Goal: Task Accomplishment & Management: Manage account settings

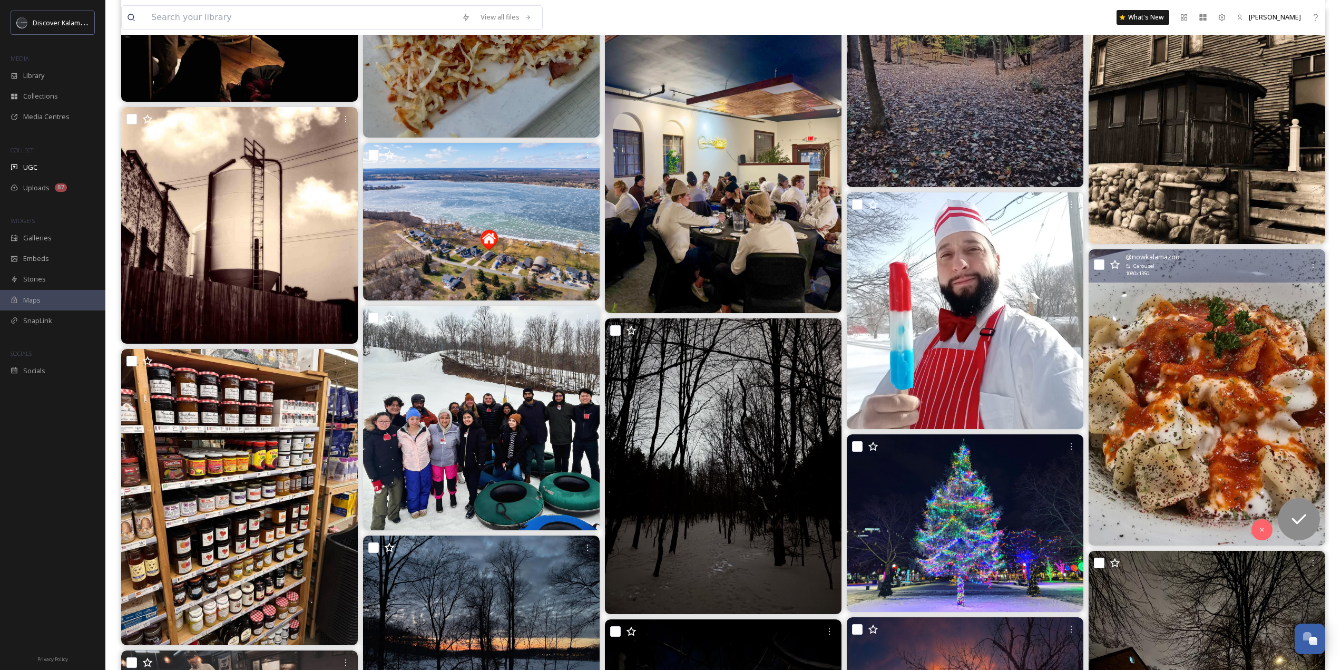
click at [1265, 410] on img at bounding box center [1207, 397] width 237 height 296
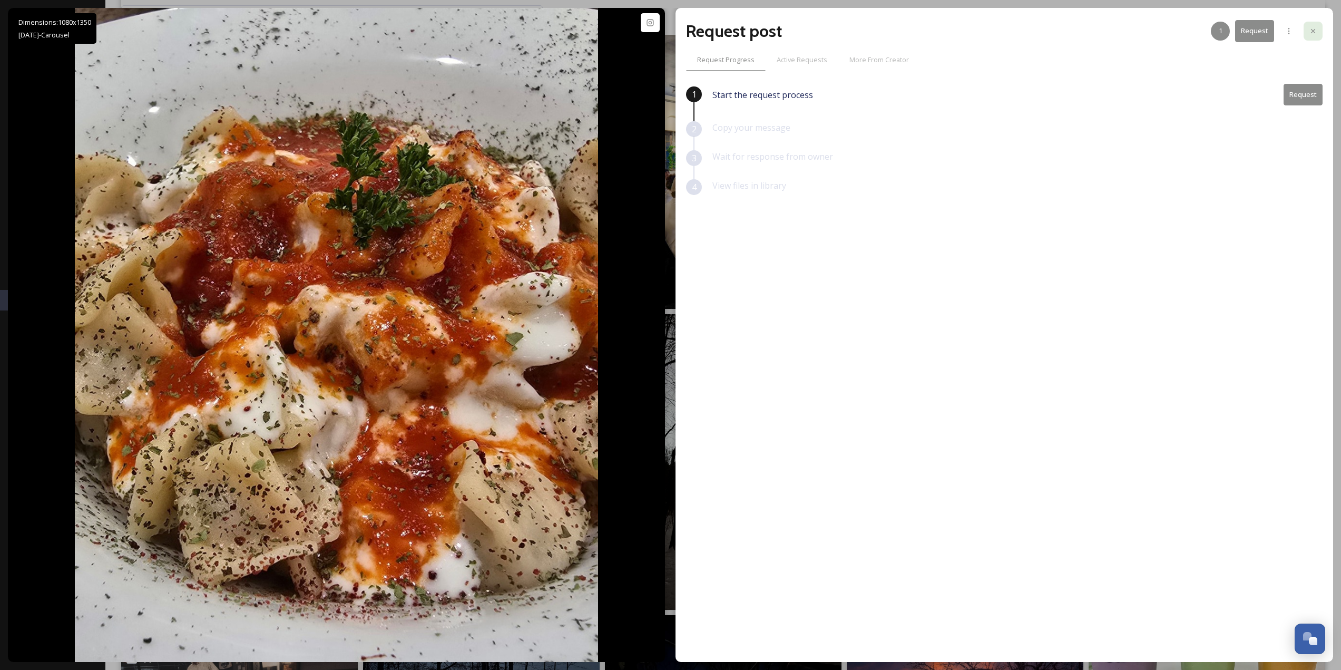
click at [1312, 34] on icon at bounding box center [1313, 31] width 8 height 8
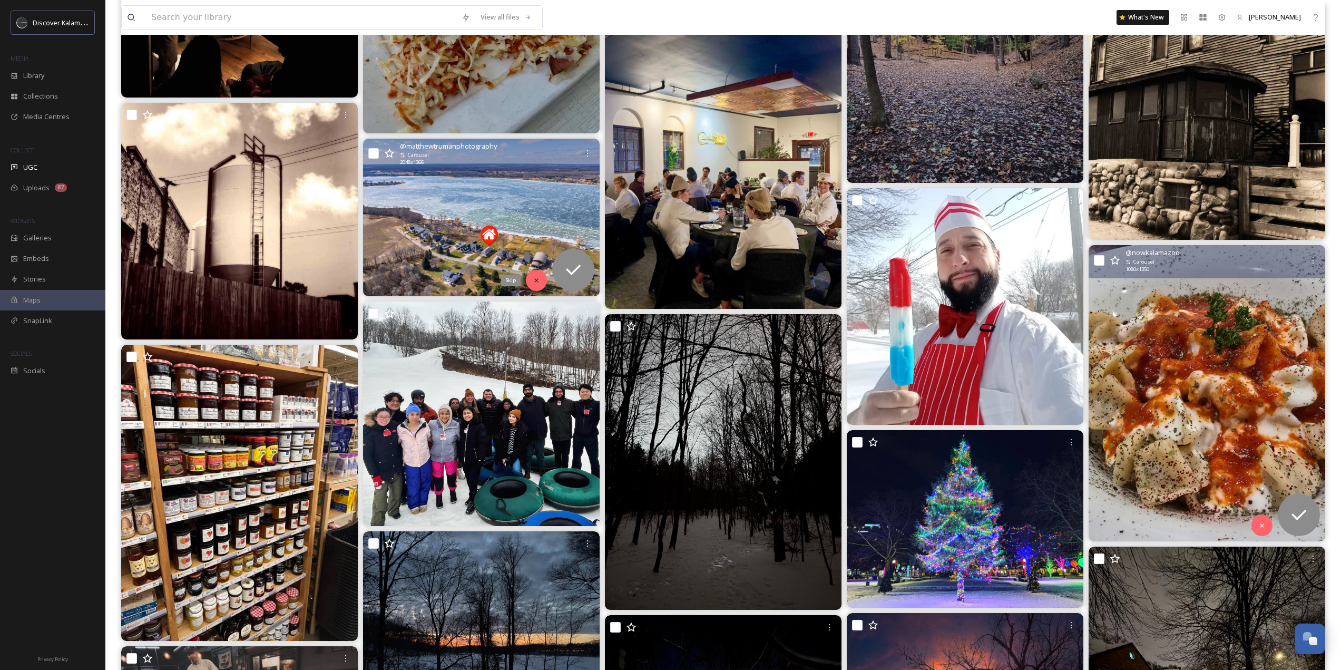
click at [537, 277] on icon at bounding box center [536, 280] width 7 height 7
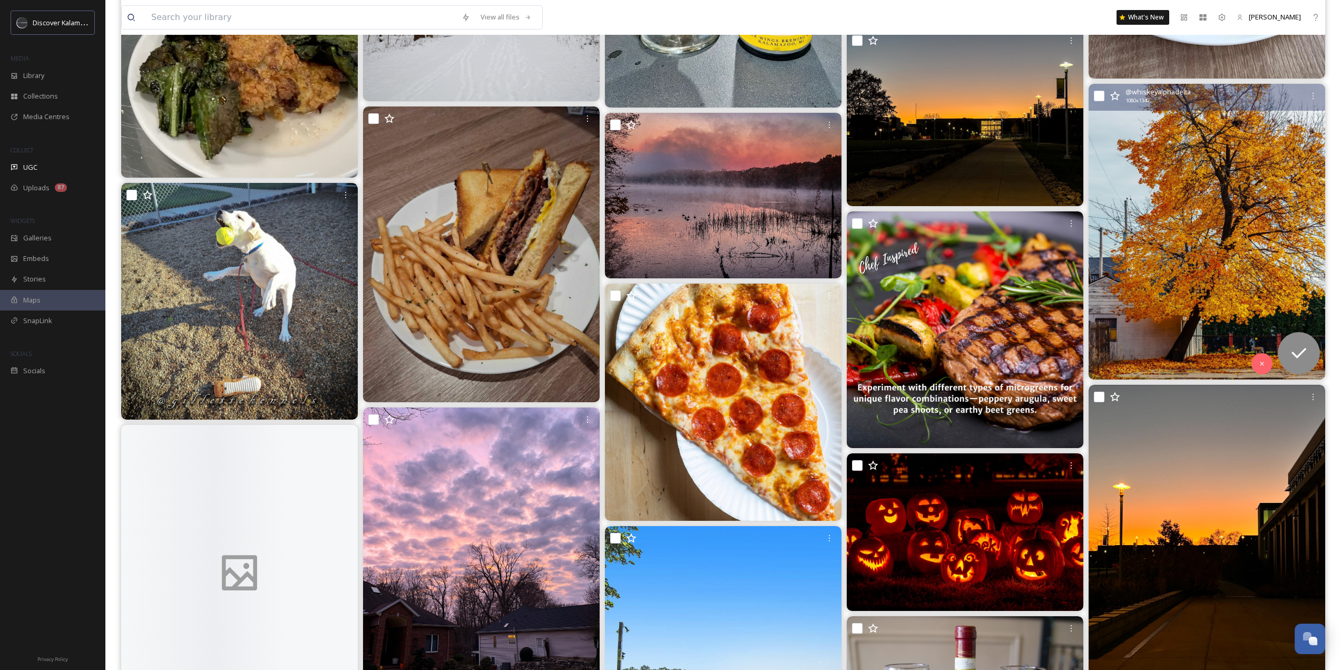
scroll to position [11173, 0]
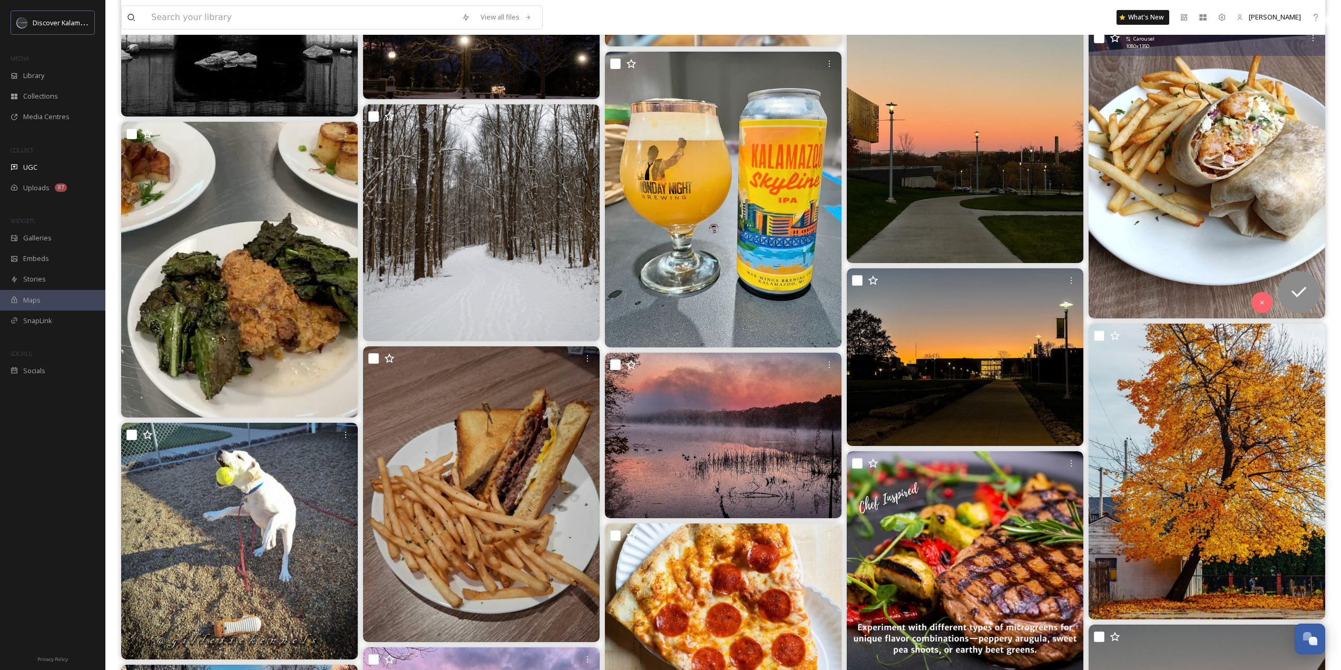
click at [1155, 189] on img at bounding box center [1207, 171] width 237 height 296
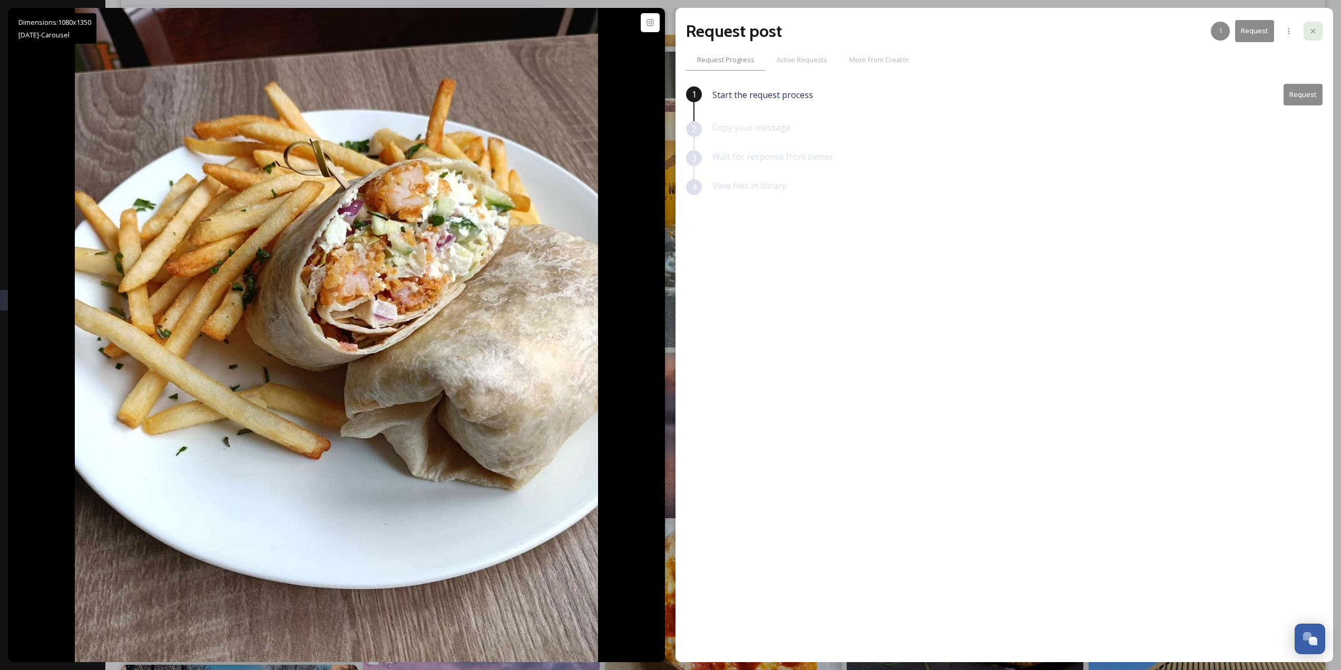
click at [1311, 33] on icon at bounding box center [1313, 31] width 8 height 8
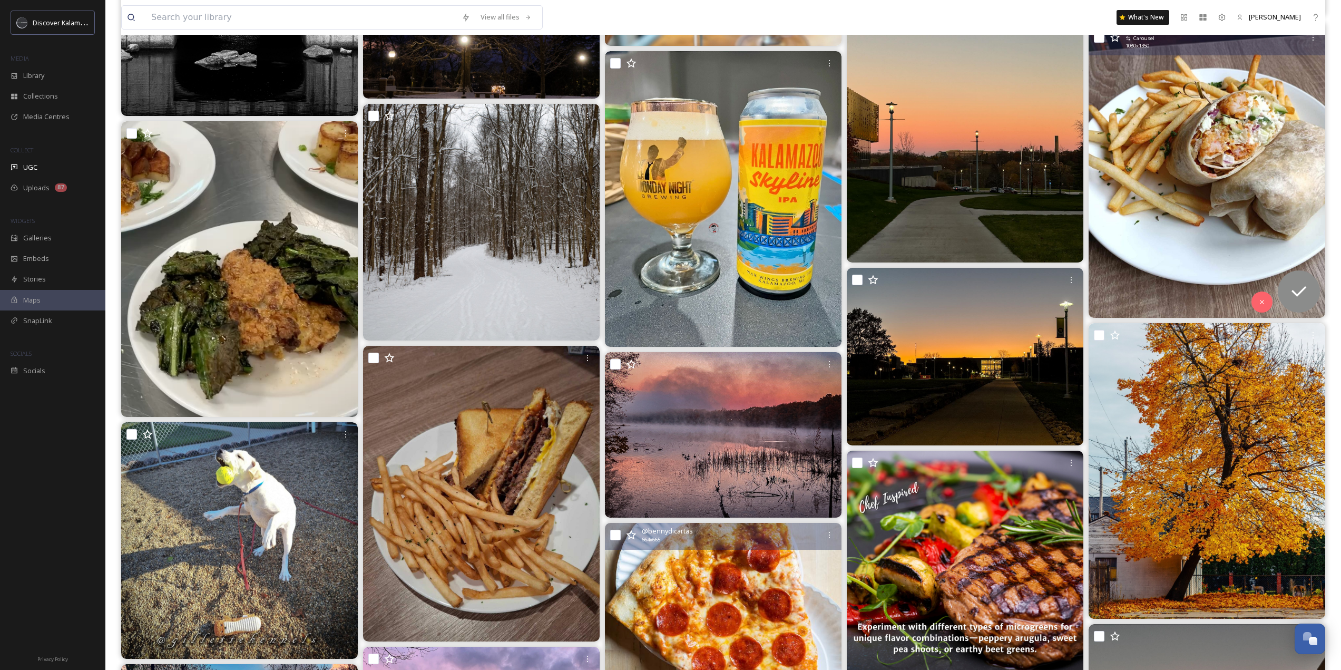
scroll to position [11489, 0]
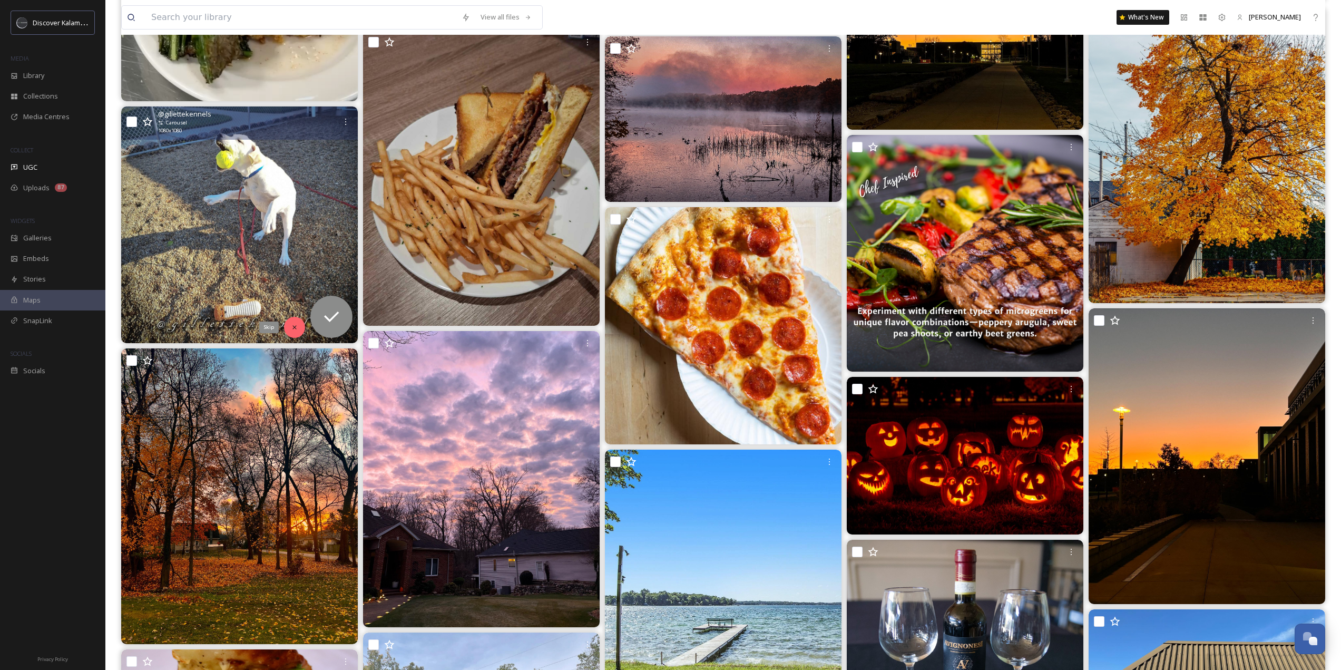
click at [288, 329] on div "Skip" at bounding box center [294, 327] width 21 height 21
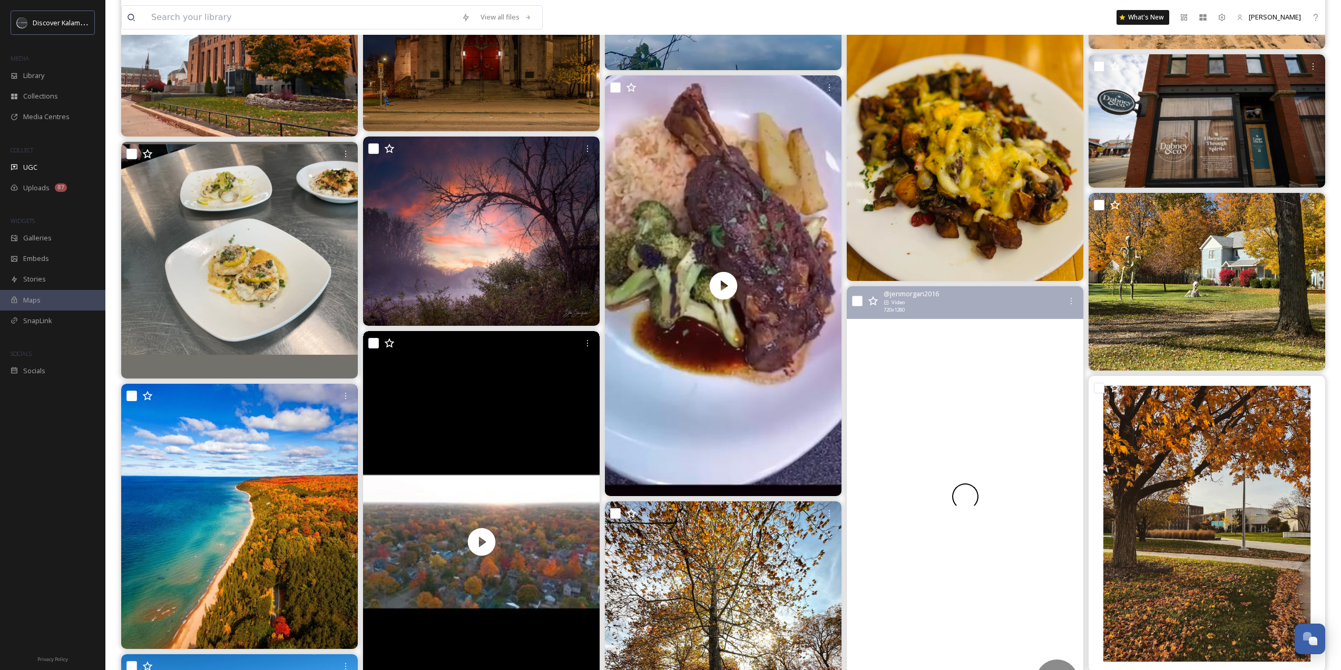
scroll to position [12754, 0]
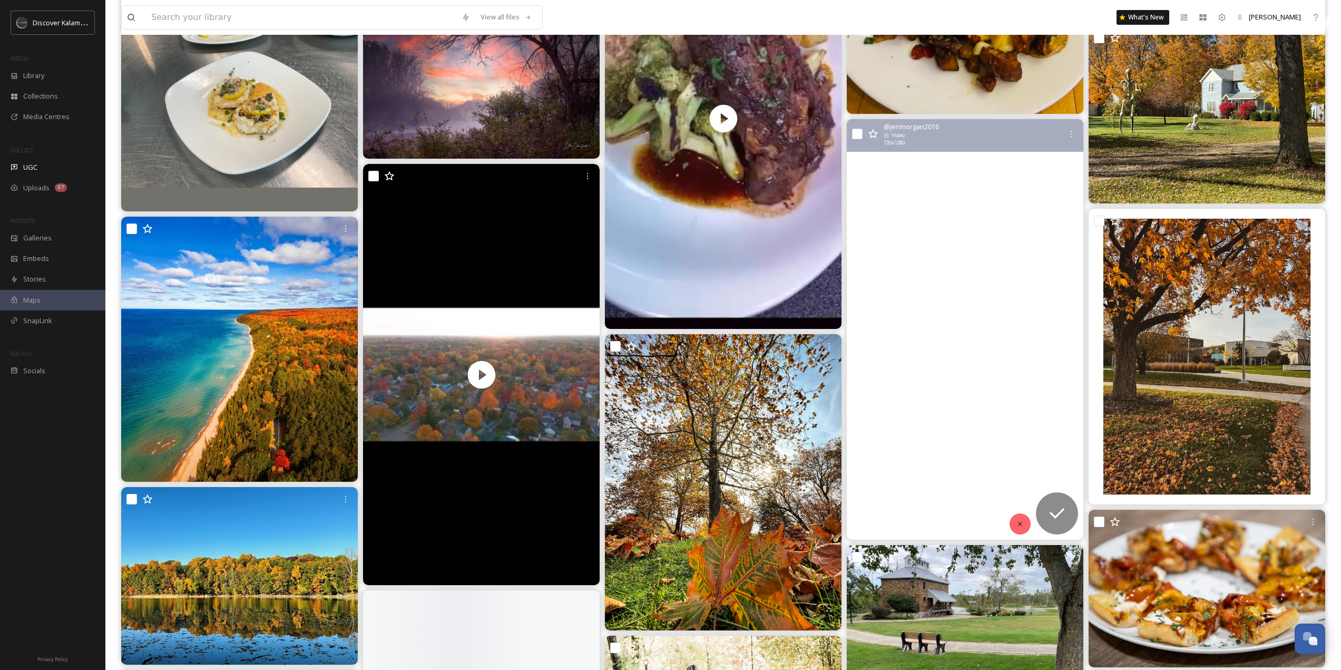
click at [1018, 521] on icon at bounding box center [1020, 523] width 7 height 7
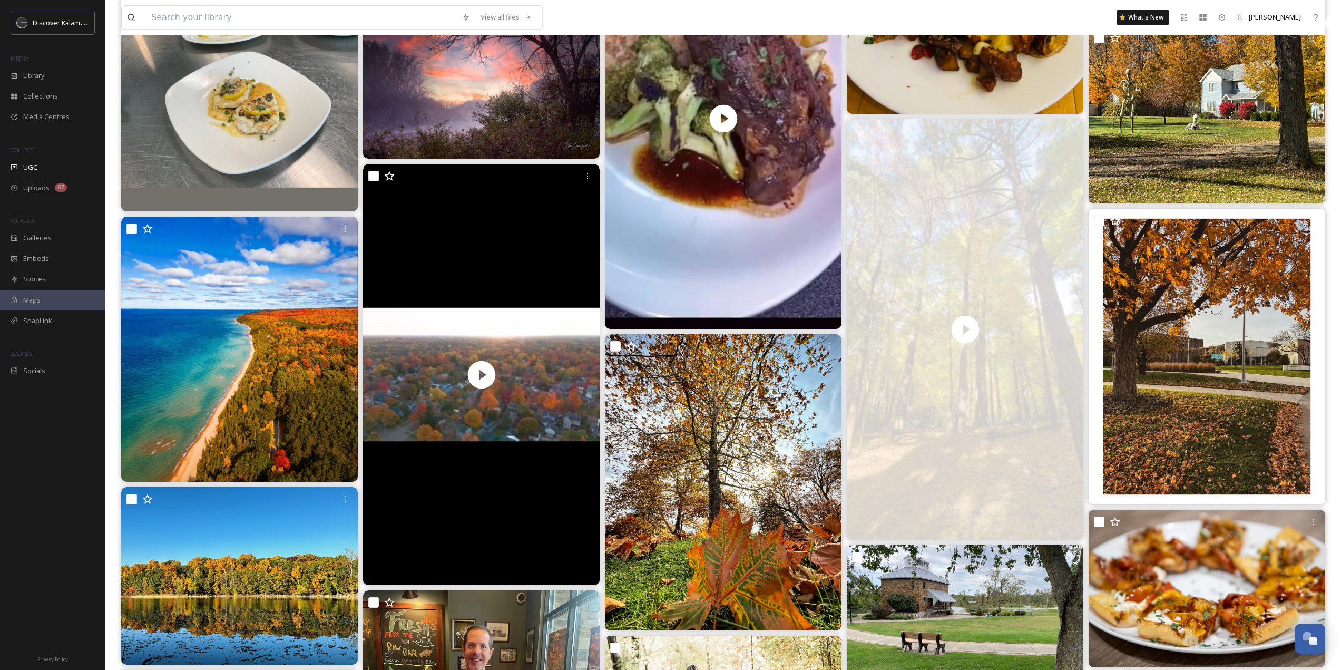
scroll to position [13071, 0]
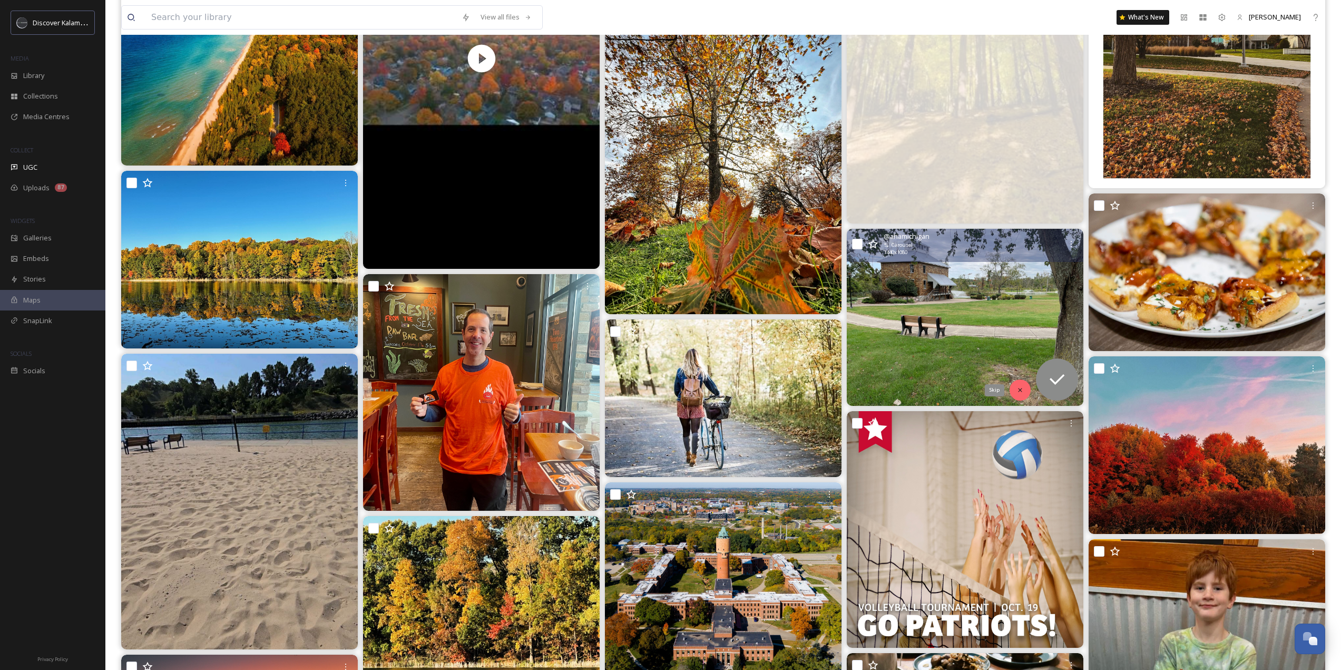
click at [1020, 391] on icon at bounding box center [1020, 389] width 7 height 7
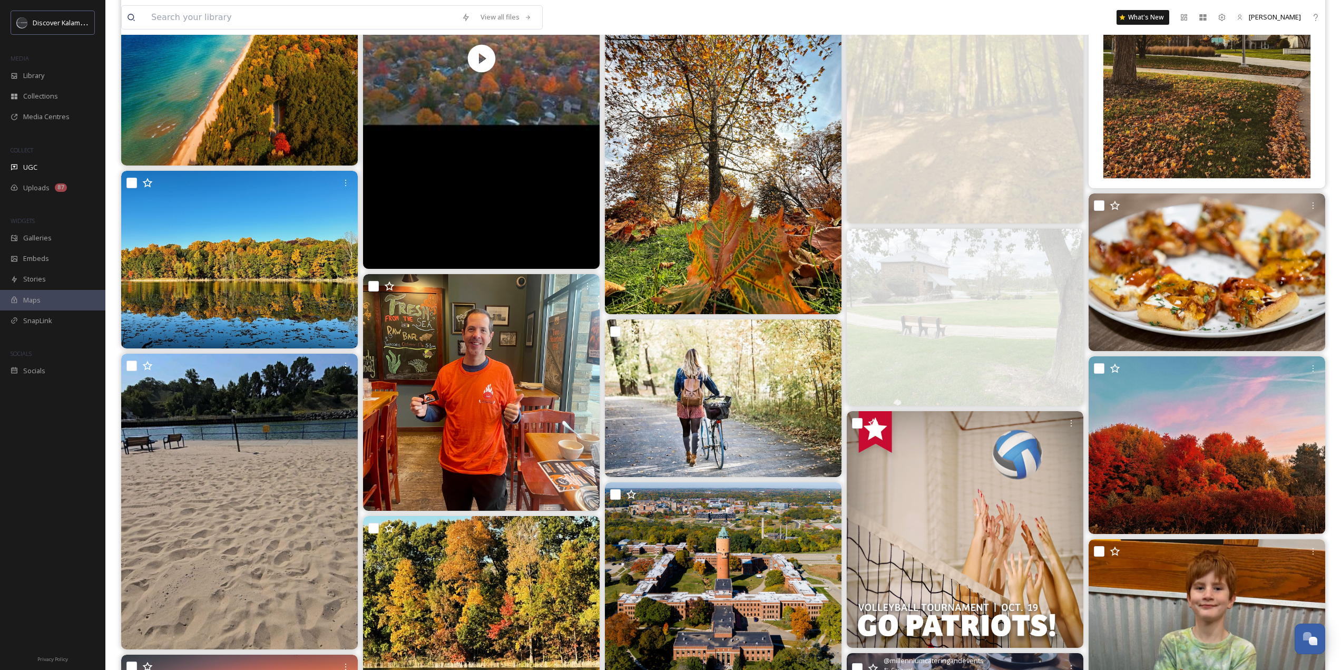
scroll to position [13334, 0]
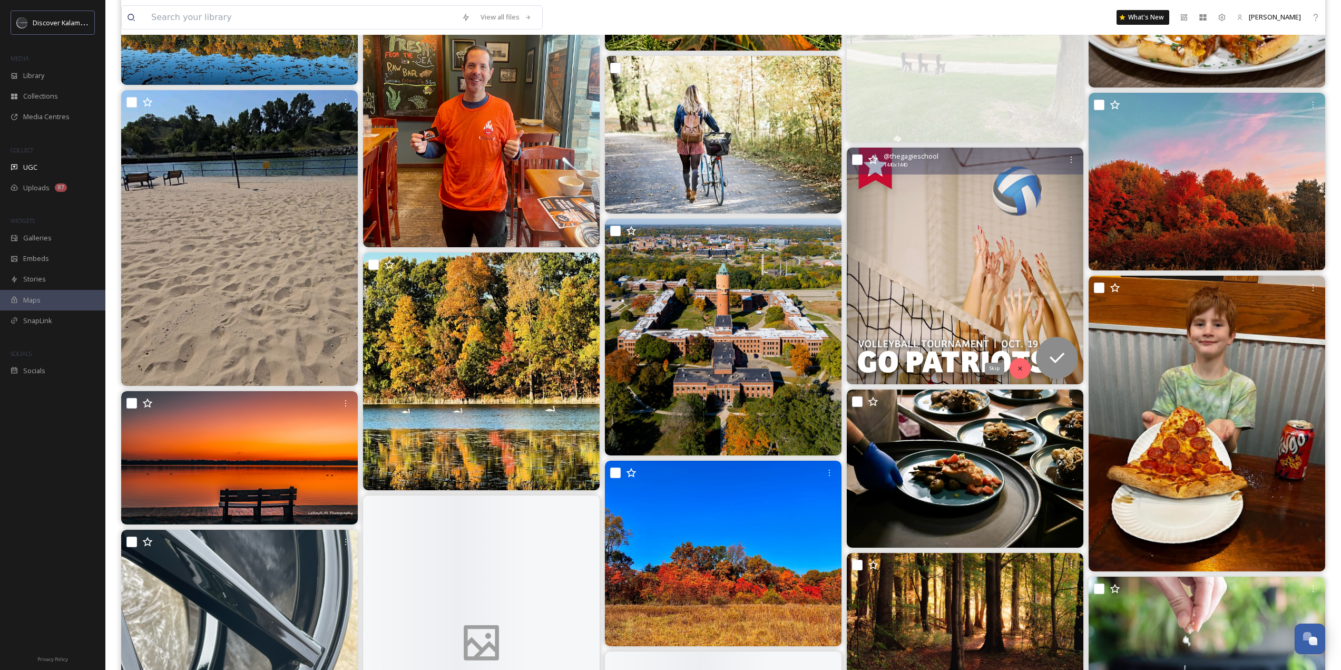
click at [1019, 369] on icon at bounding box center [1020, 368] width 7 height 7
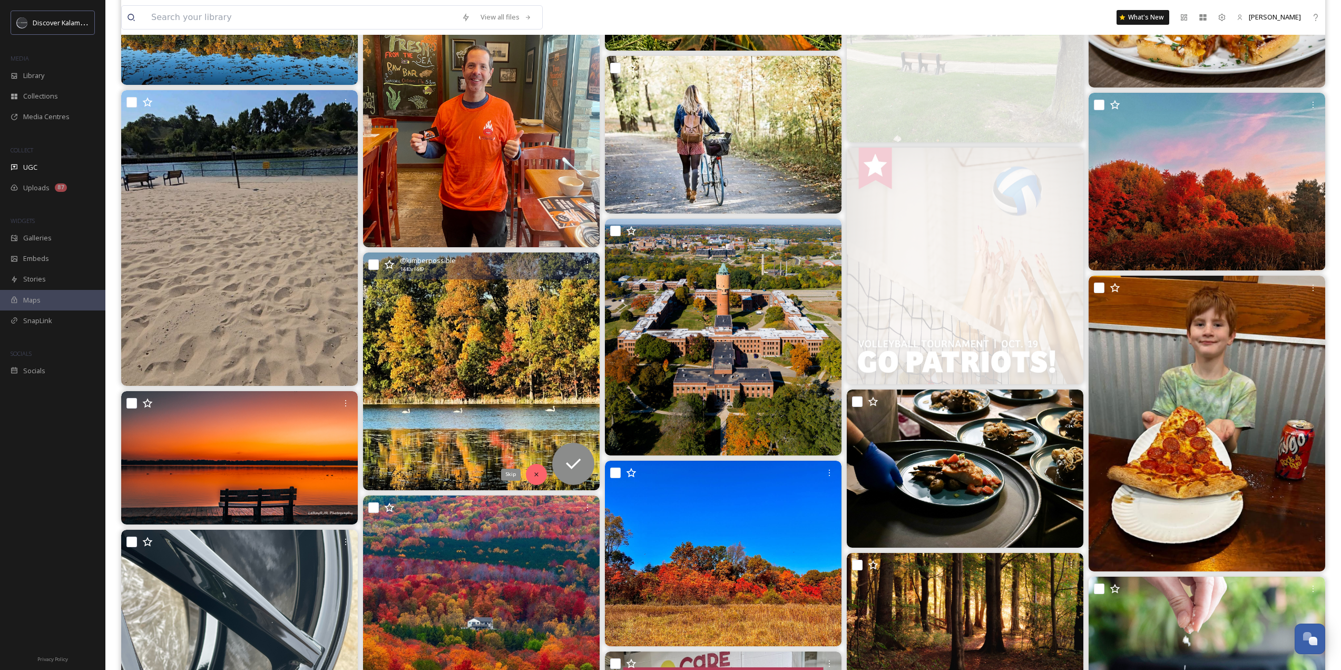
click at [535, 480] on div "Skip" at bounding box center [536, 474] width 21 height 21
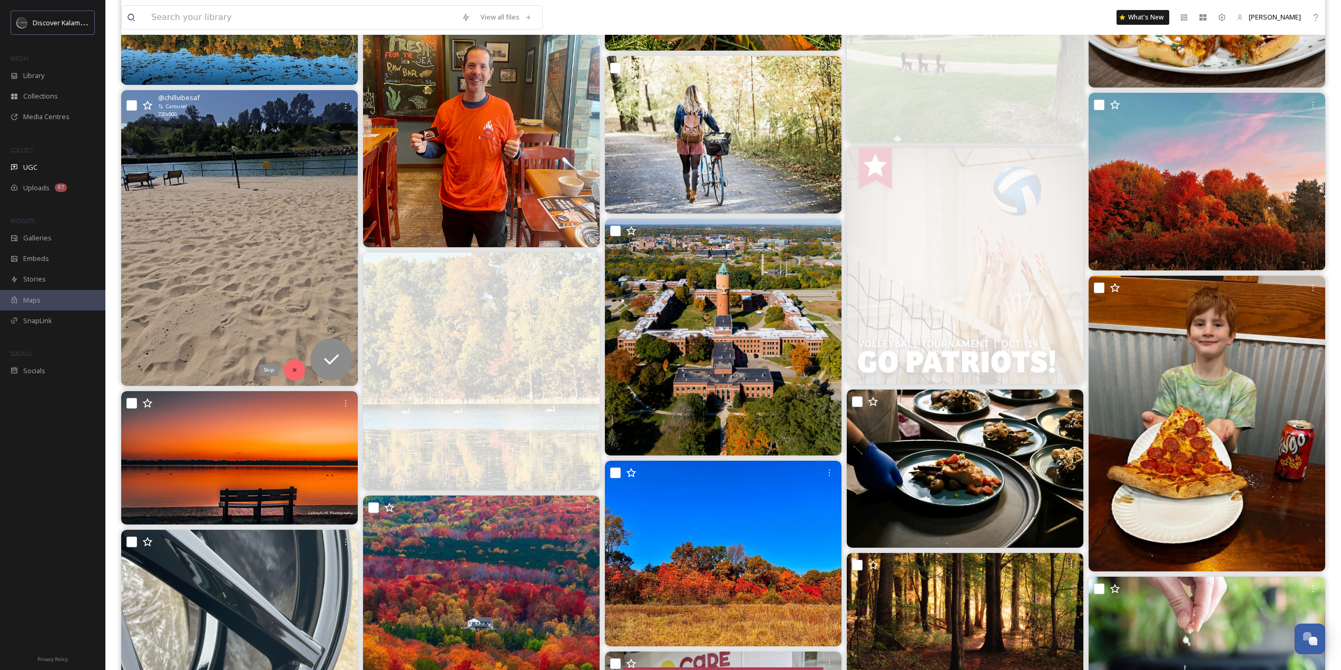
click at [290, 369] on div "Skip" at bounding box center [294, 369] width 21 height 21
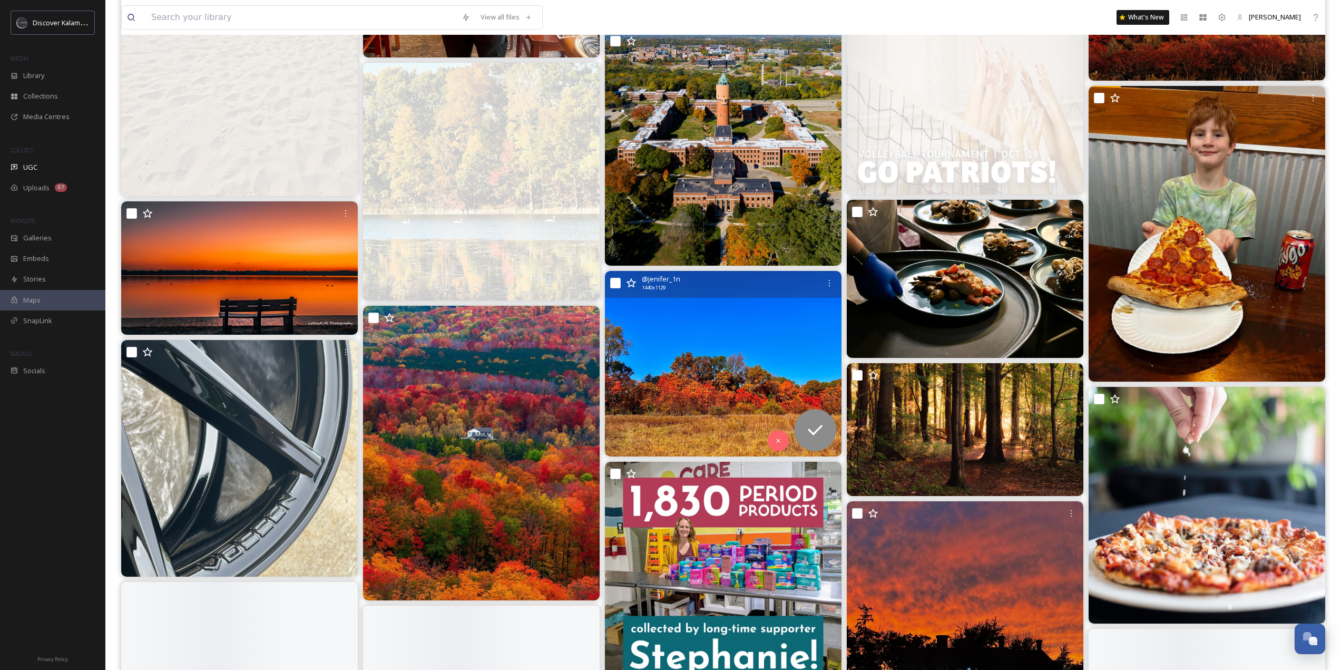
scroll to position [13808, 0]
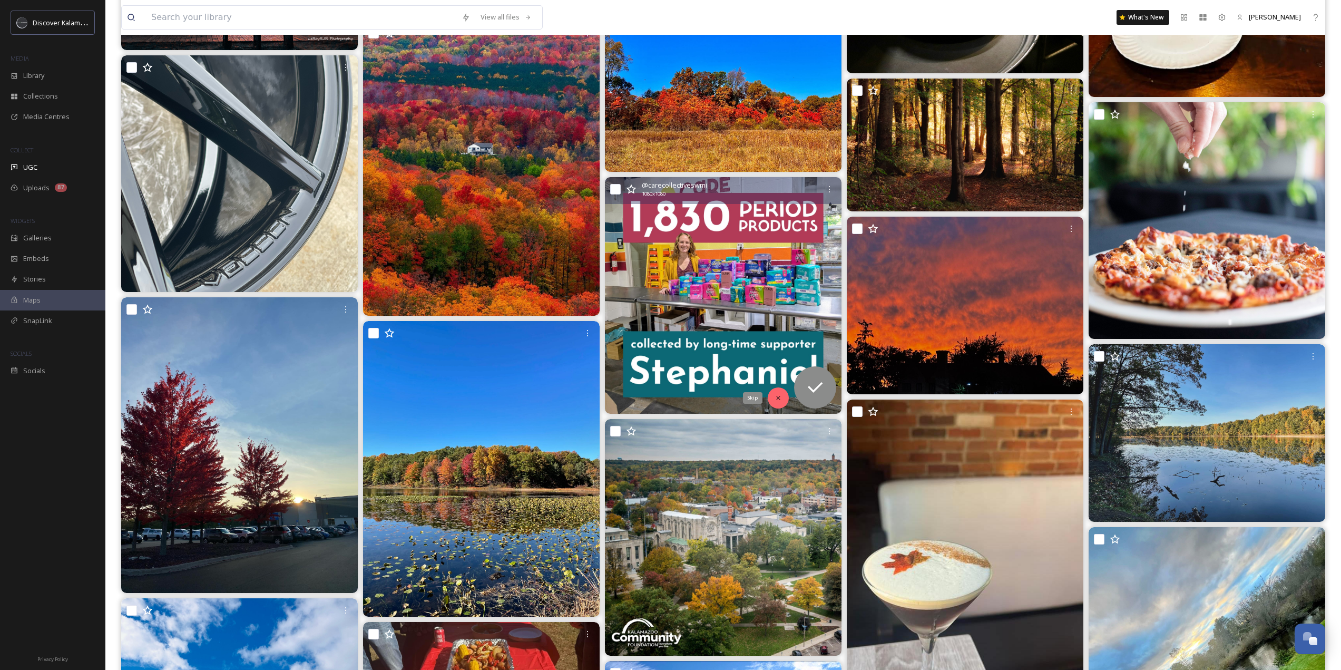
click at [781, 397] on icon at bounding box center [778, 397] width 7 height 7
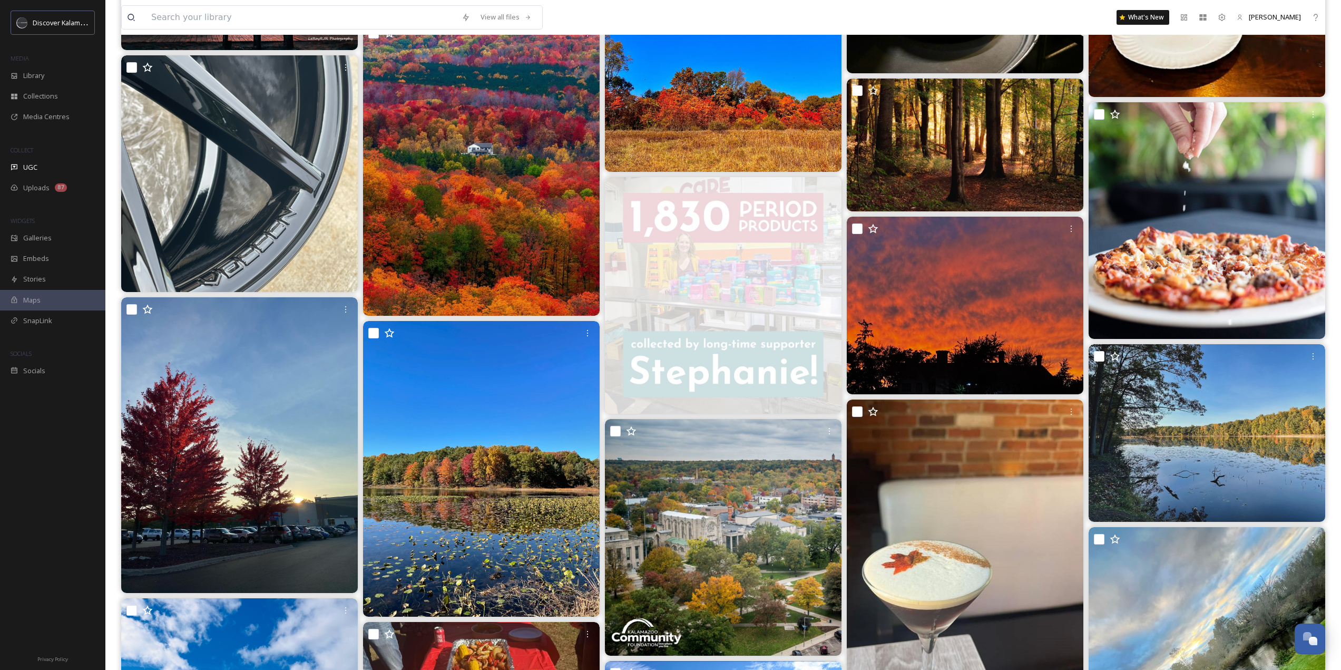
scroll to position [14072, 0]
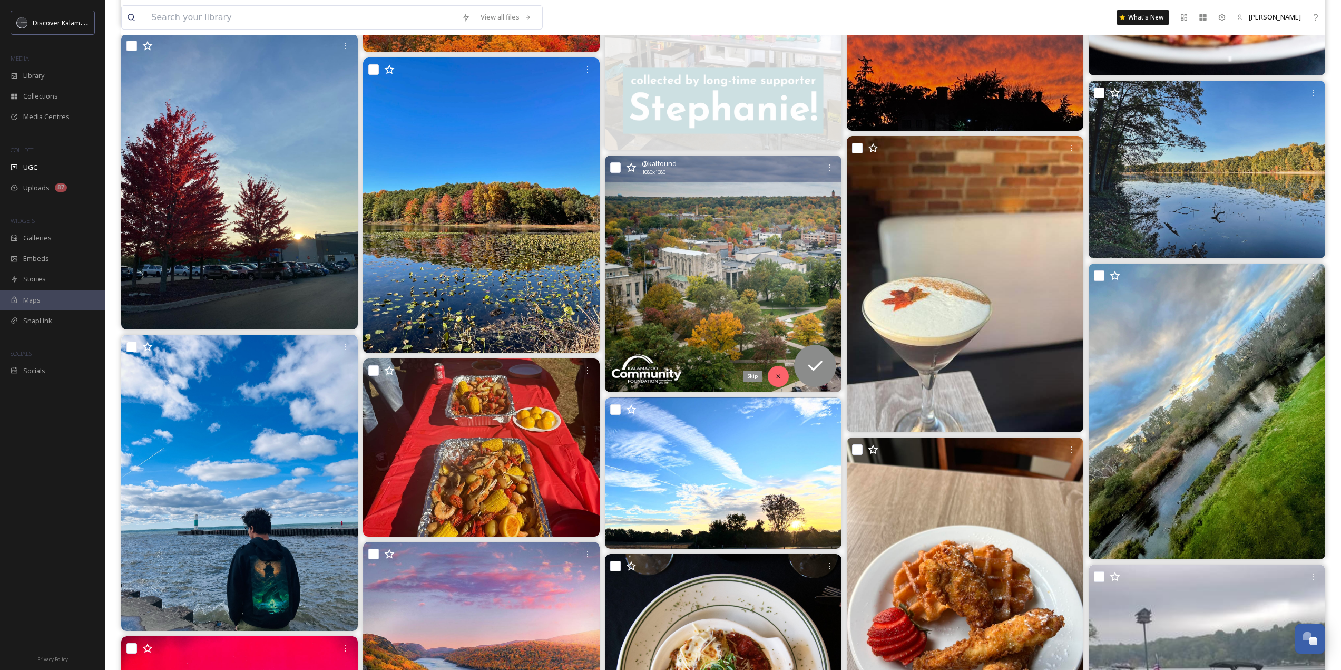
click at [772, 379] on div "Skip" at bounding box center [778, 376] width 21 height 21
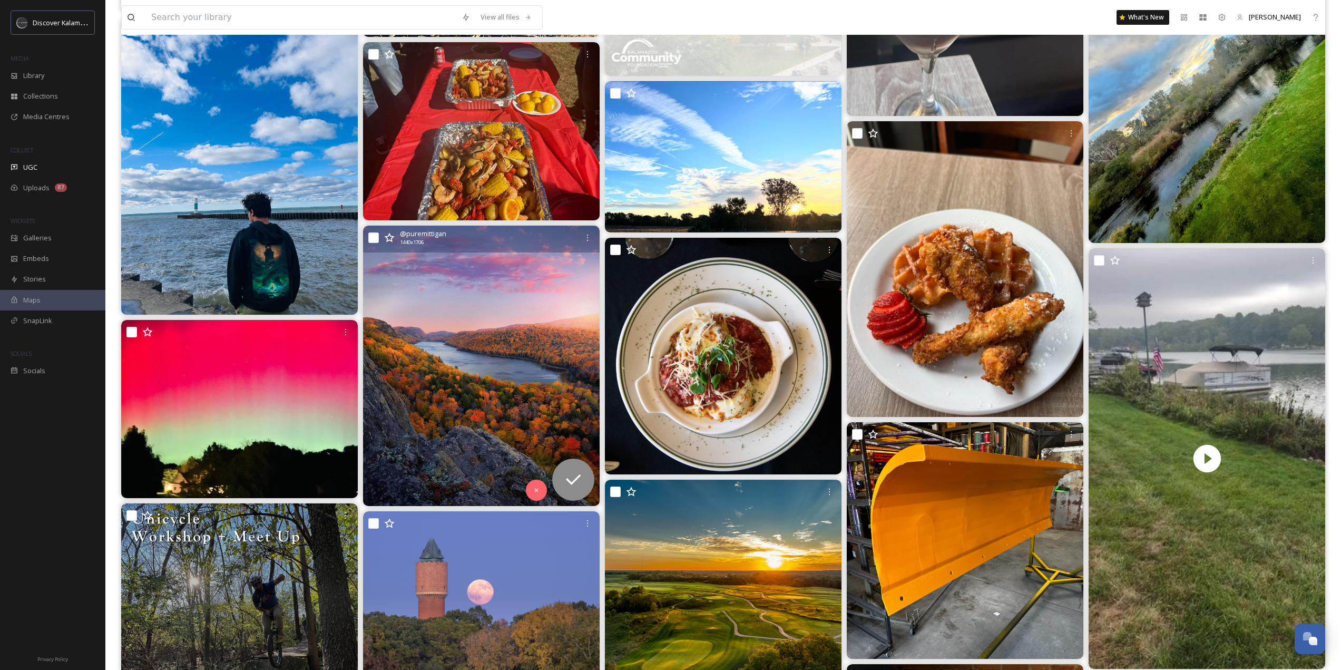
scroll to position [14494, 0]
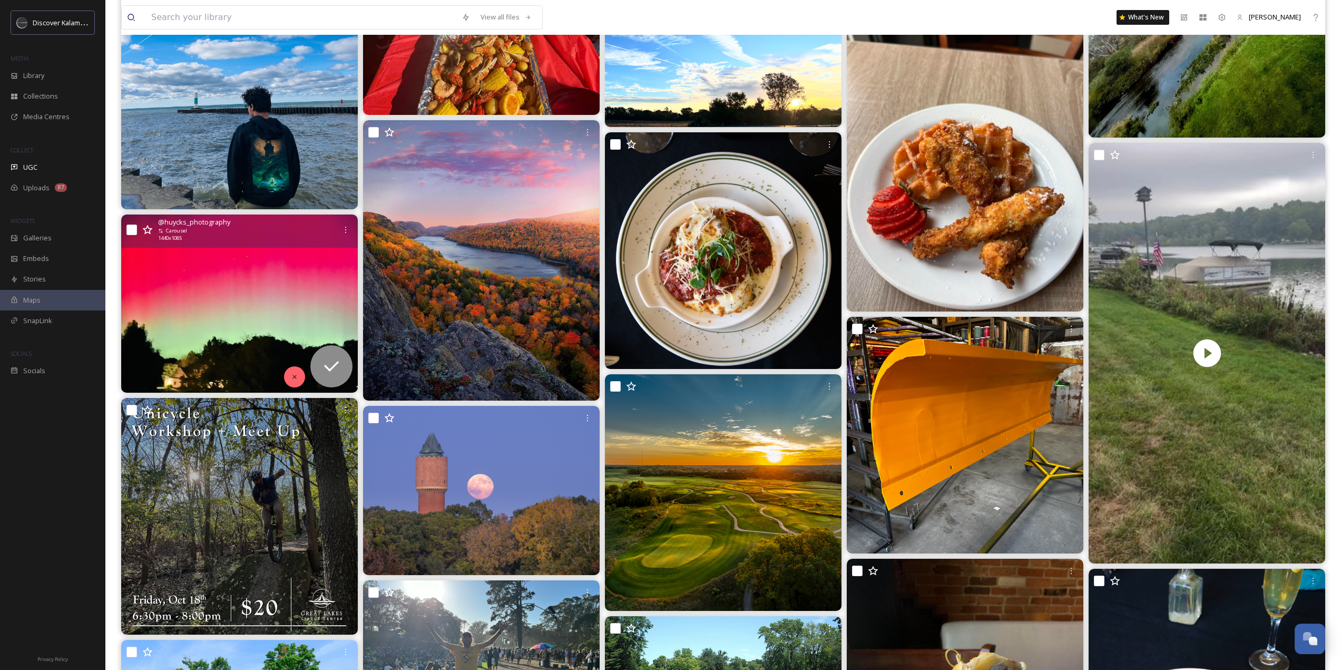
click at [296, 371] on div at bounding box center [294, 376] width 21 height 21
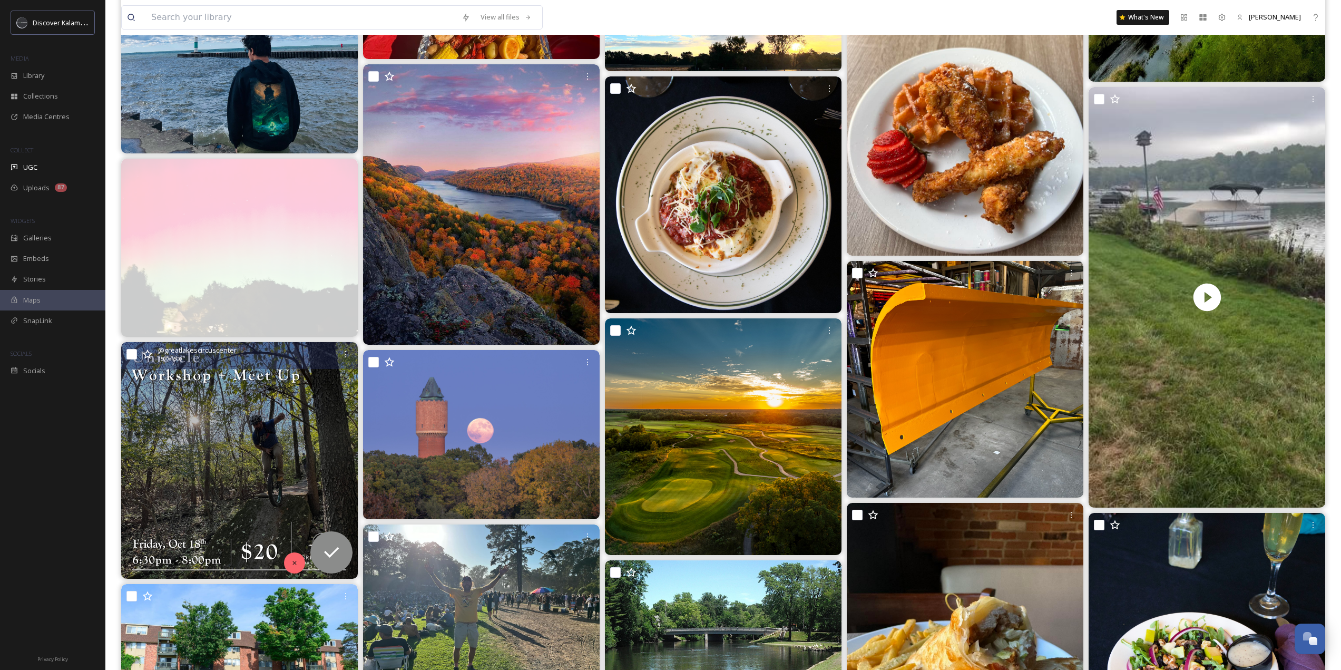
scroll to position [14599, 0]
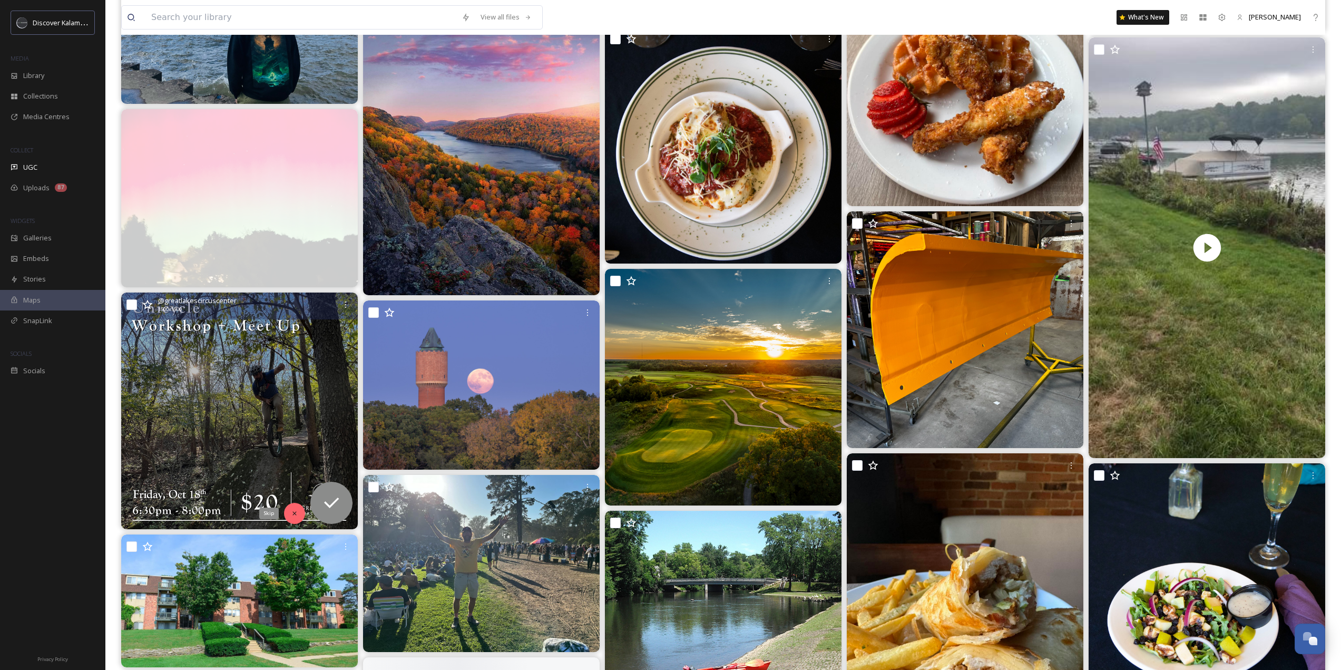
click at [288, 516] on div "Skip" at bounding box center [294, 513] width 21 height 21
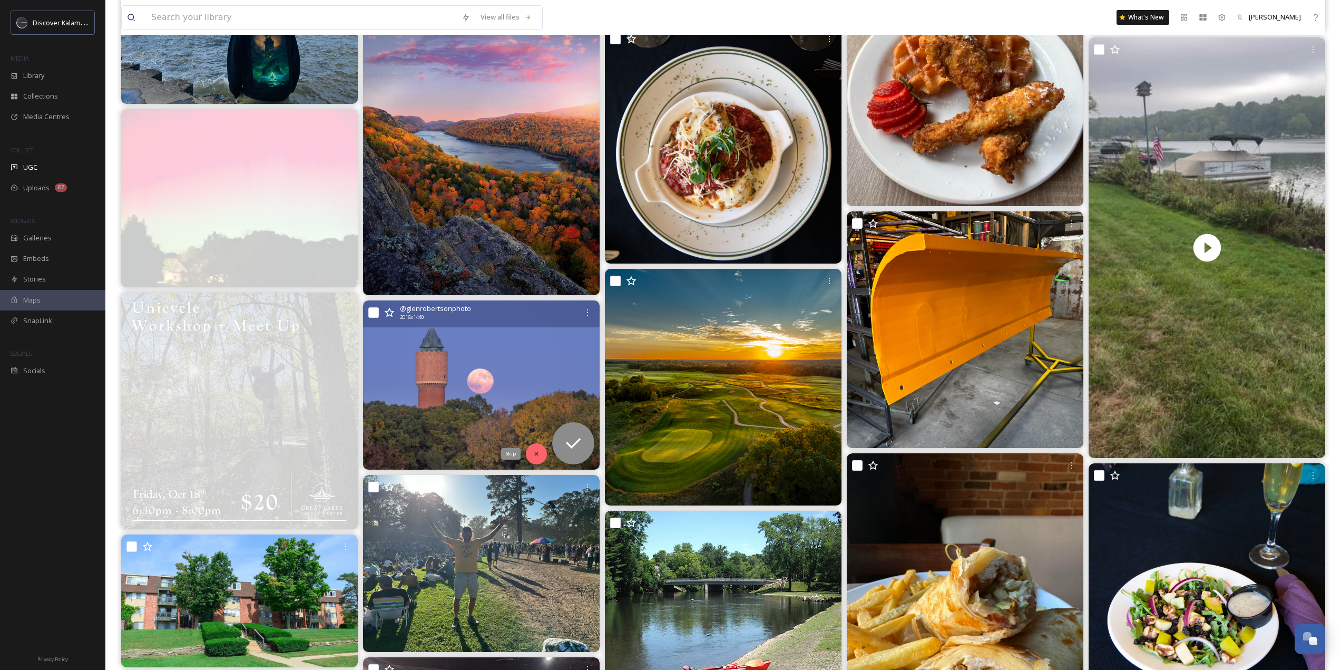
click at [541, 450] on div "Skip" at bounding box center [536, 453] width 21 height 21
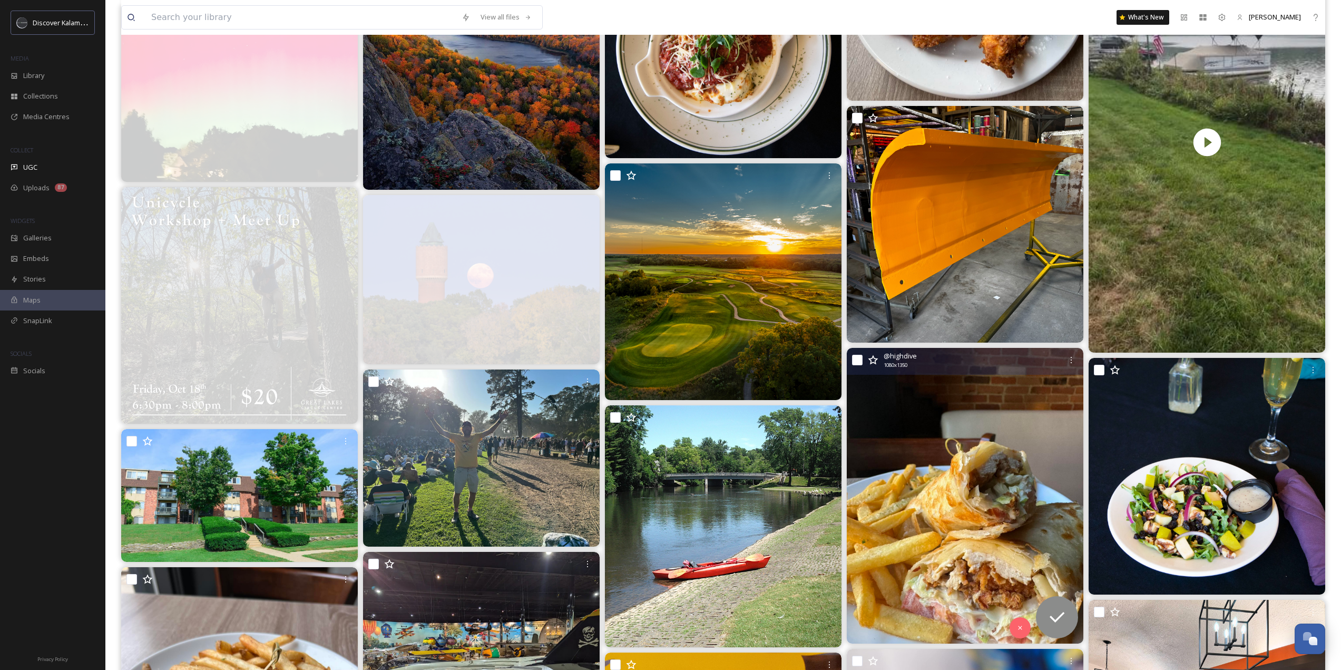
scroll to position [14757, 0]
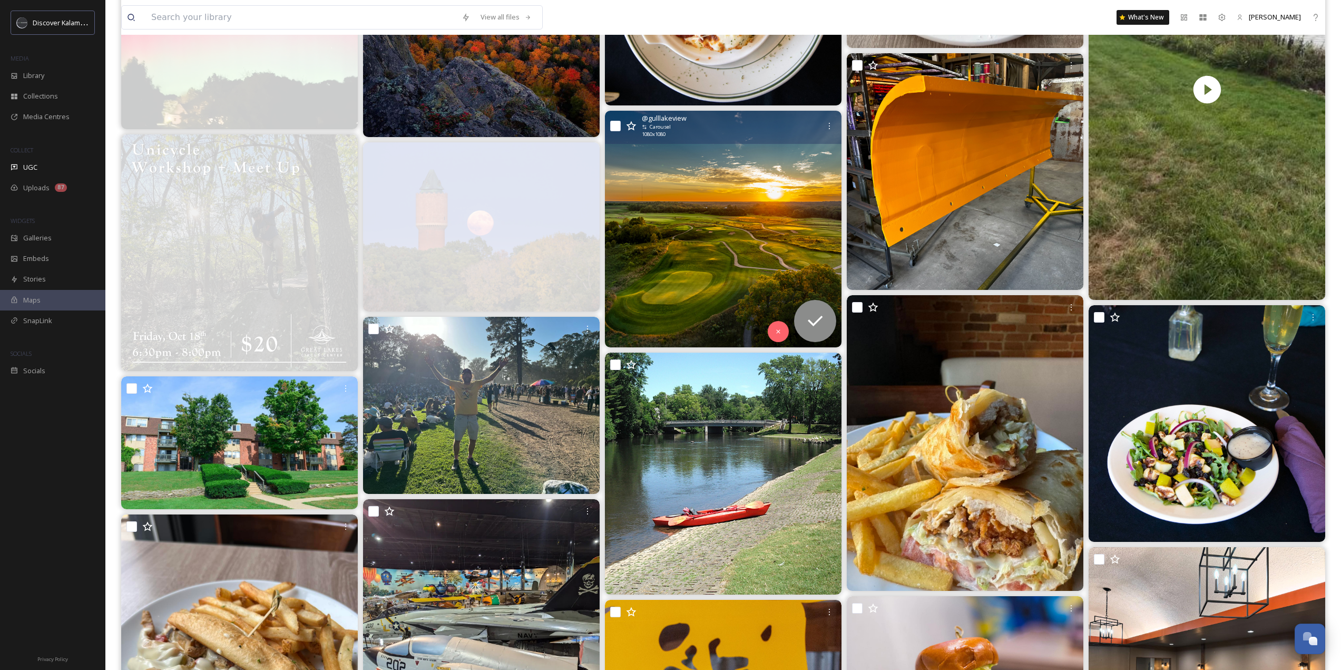
click at [719, 264] on img at bounding box center [723, 229] width 237 height 237
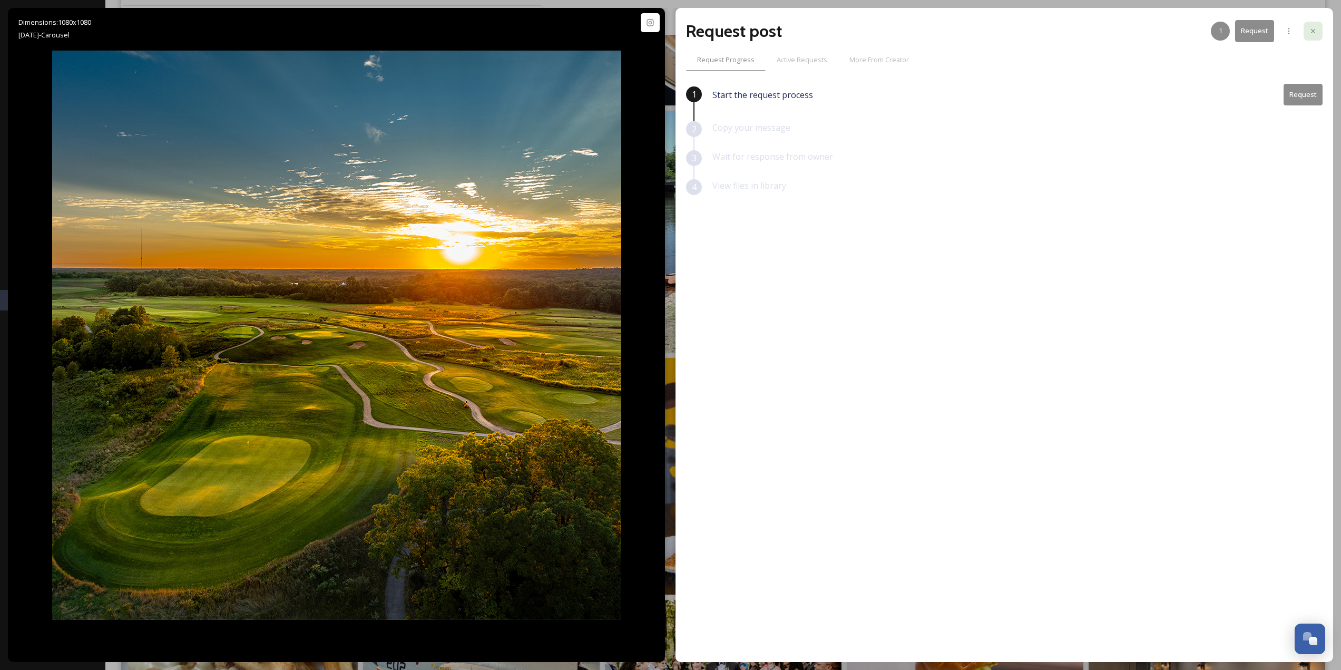
click at [1319, 26] on div at bounding box center [1313, 31] width 19 height 19
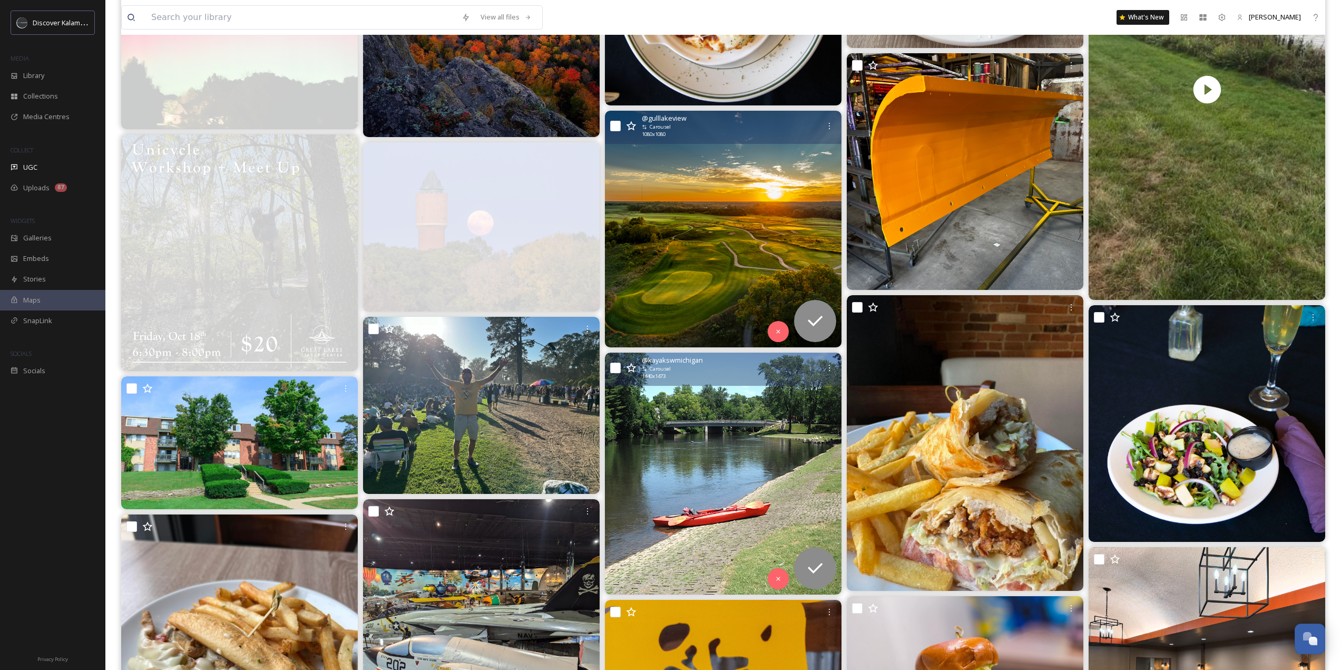
scroll to position [15231, 0]
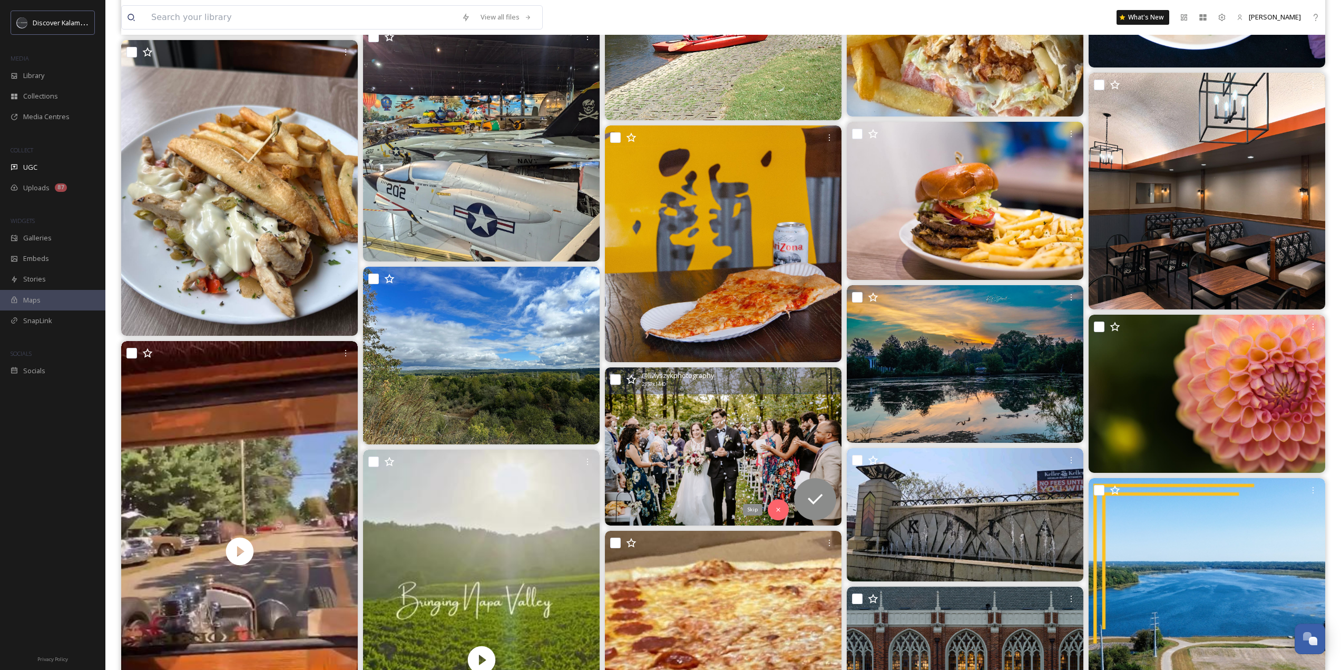
click at [787, 509] on div "Skip" at bounding box center [778, 509] width 21 height 21
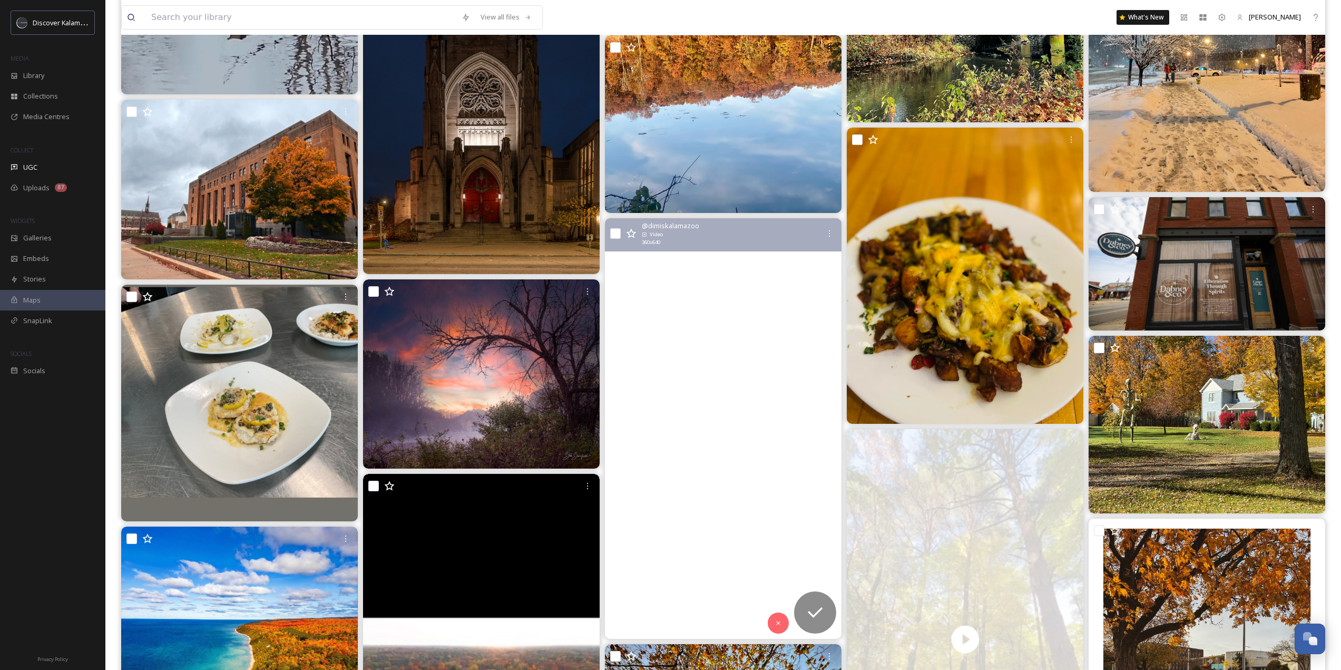
scroll to position [12544, 0]
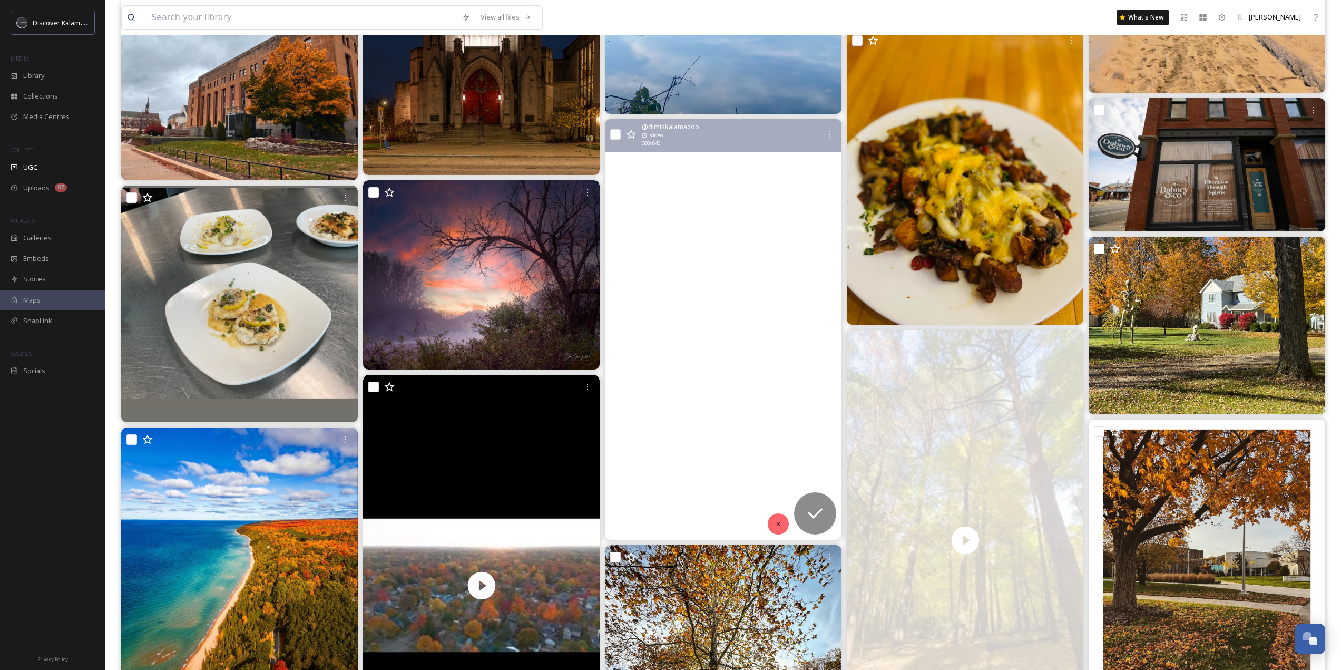
click at [778, 524] on icon at bounding box center [778, 524] width 4 height 4
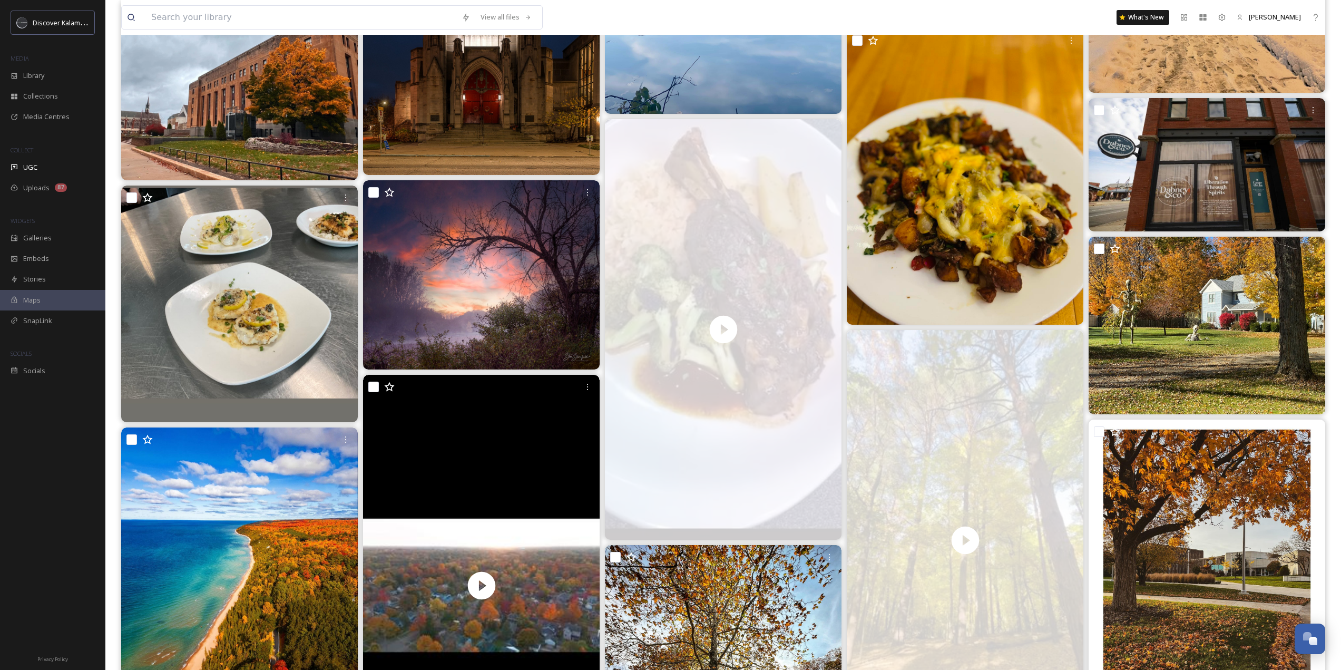
scroll to position [13018, 0]
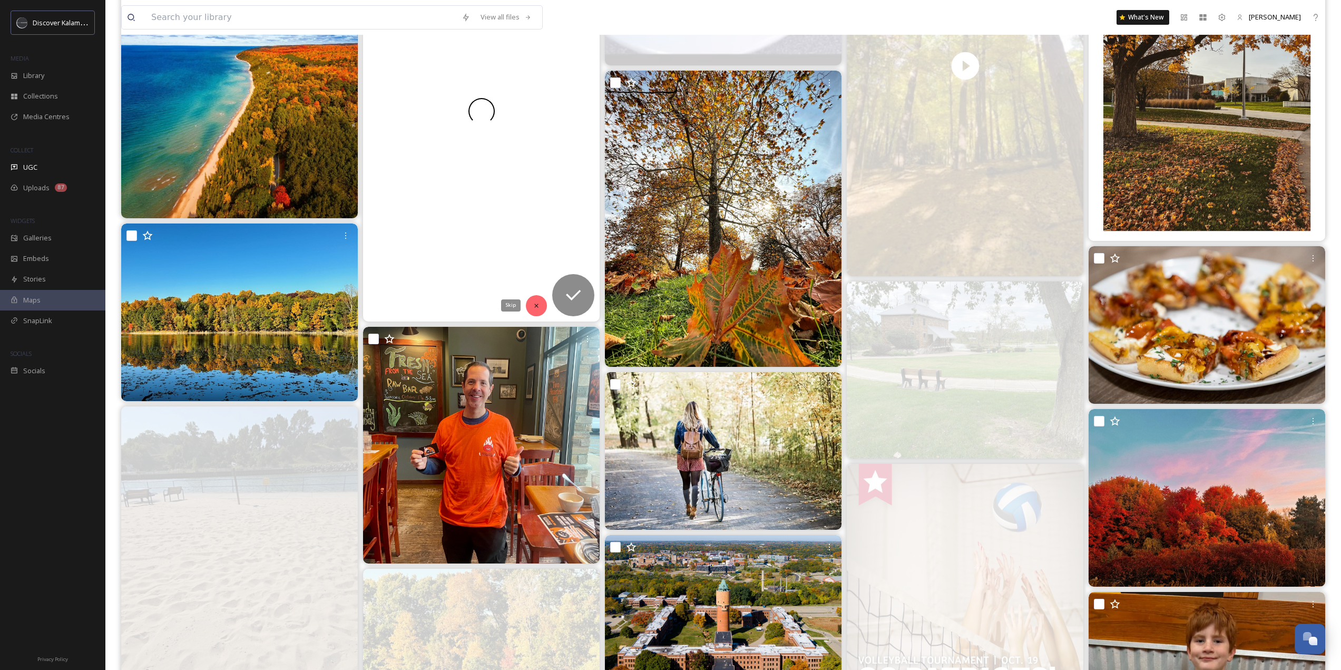
click at [544, 306] on div "Skip" at bounding box center [536, 305] width 21 height 21
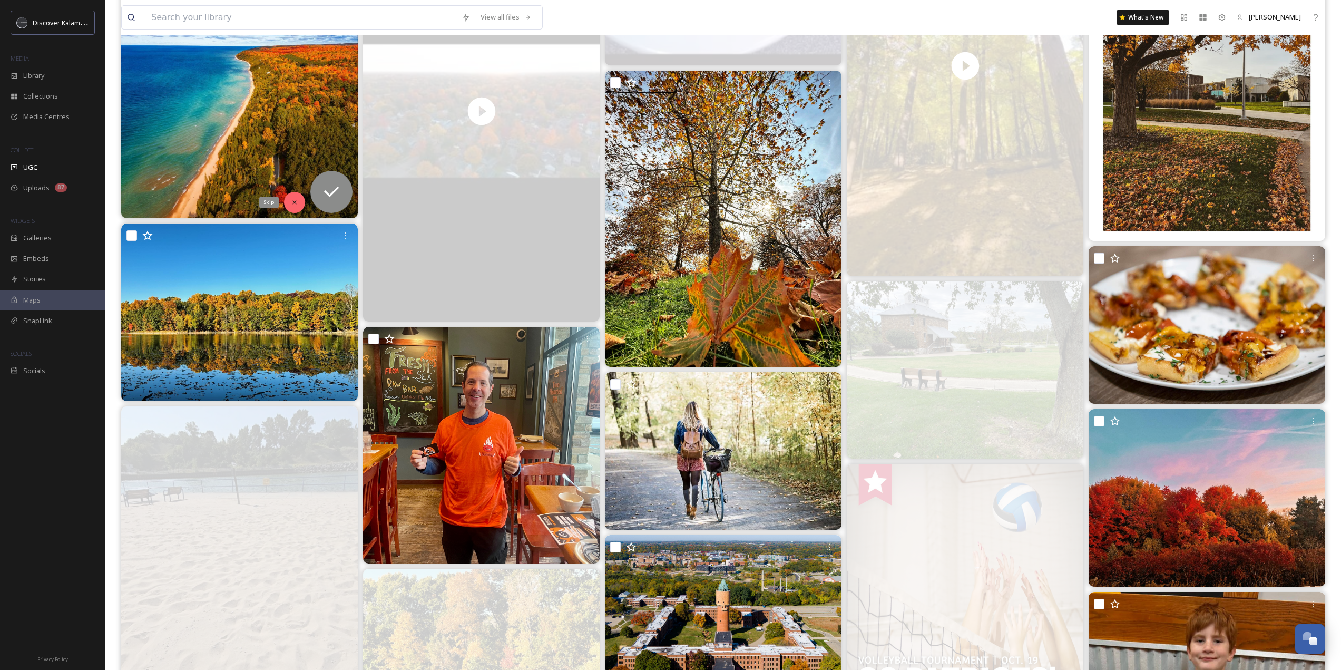
click at [287, 198] on div "Skip" at bounding box center [294, 202] width 21 height 21
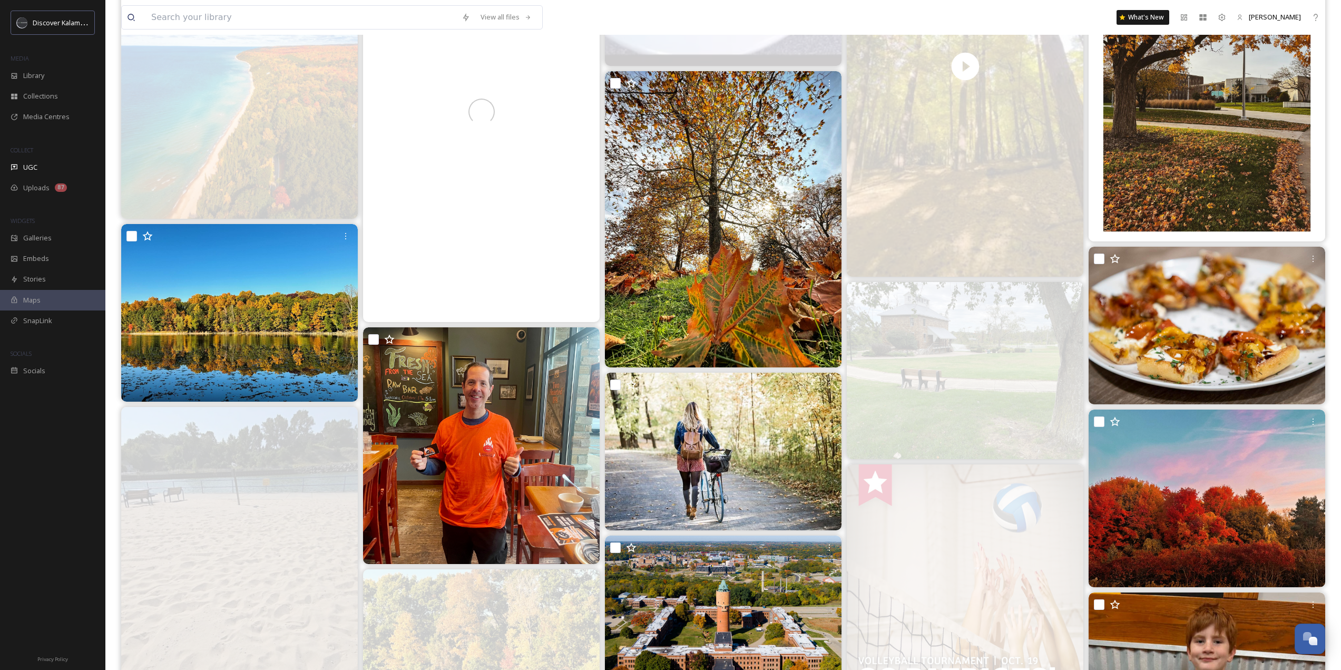
scroll to position [12544, 0]
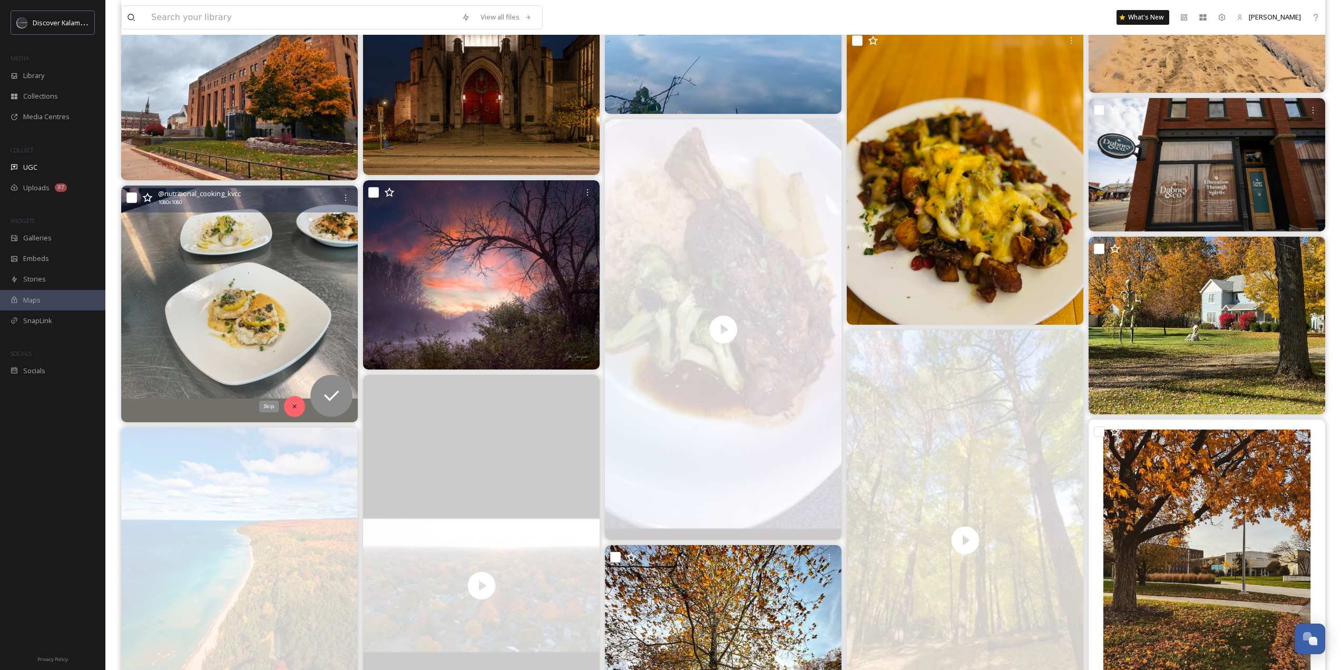
click at [294, 403] on icon at bounding box center [294, 406] width 7 height 7
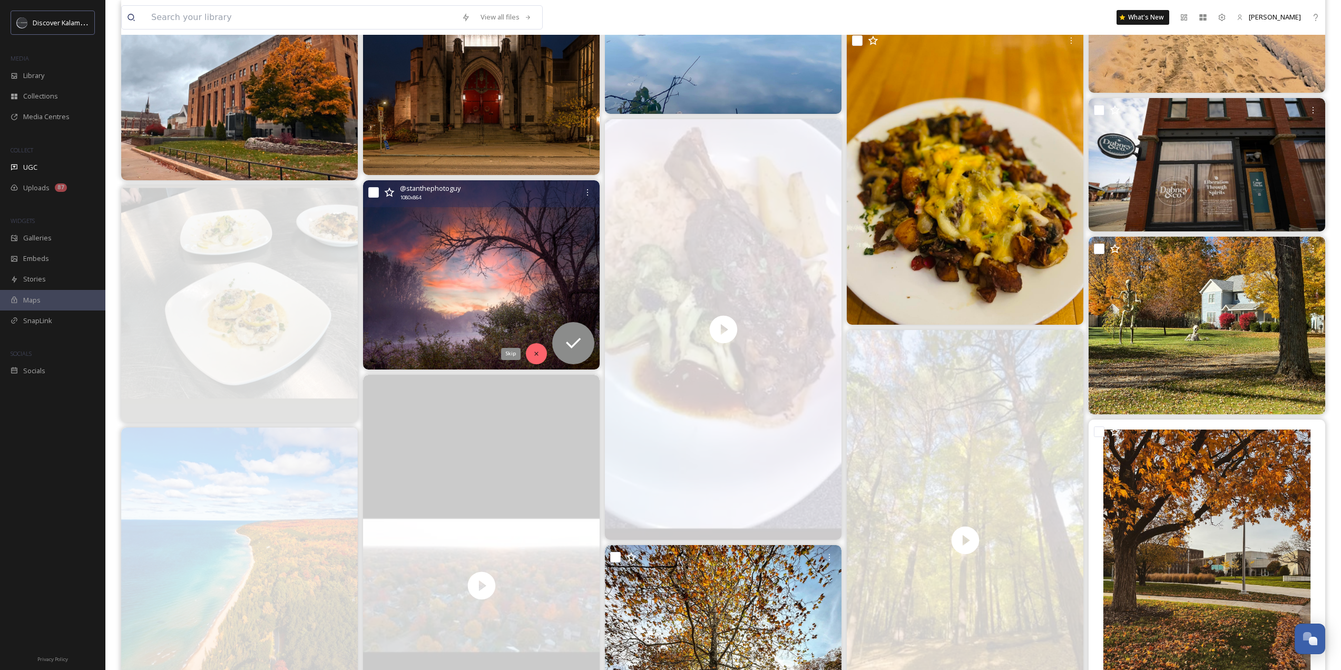
click at [539, 350] on icon at bounding box center [536, 353] width 7 height 7
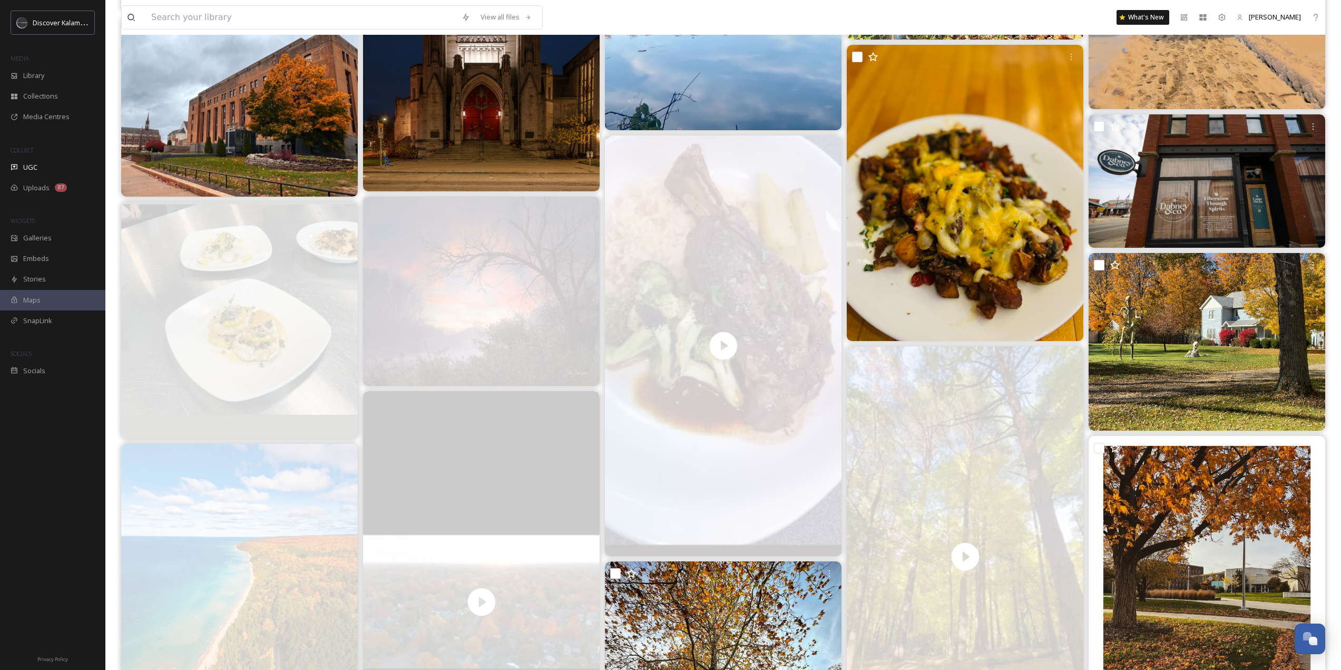
scroll to position [12122, 0]
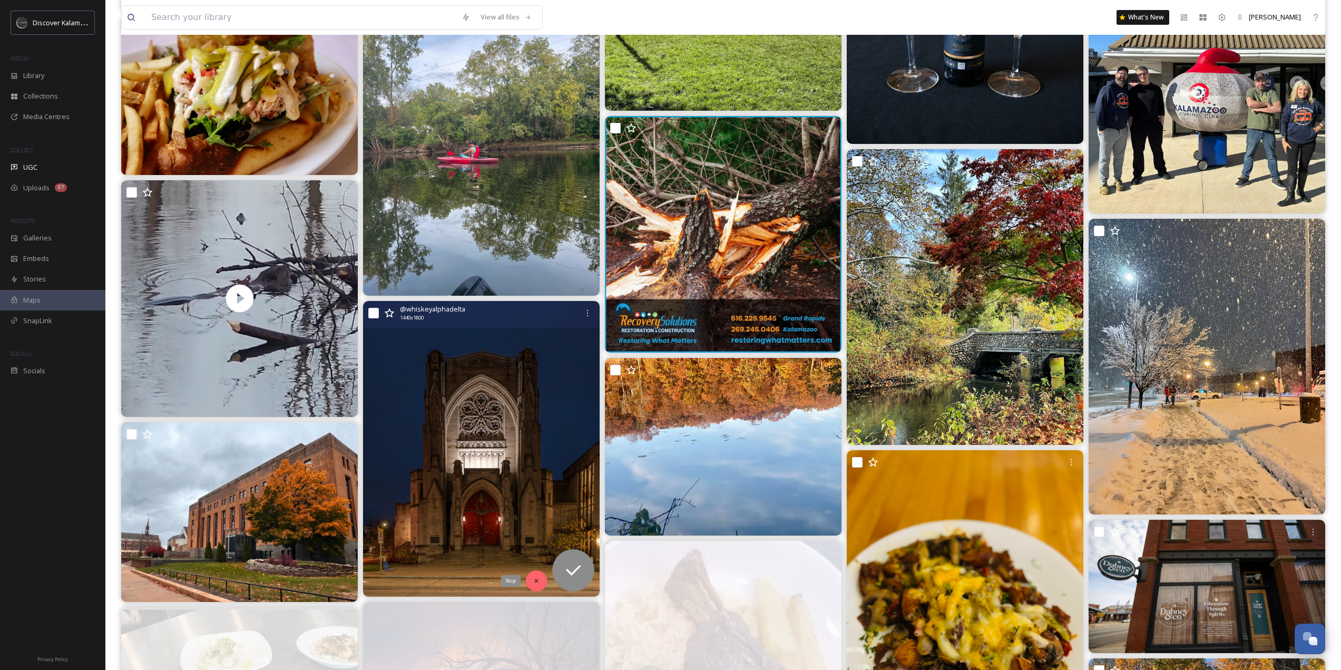
click at [533, 582] on icon at bounding box center [536, 580] width 7 height 7
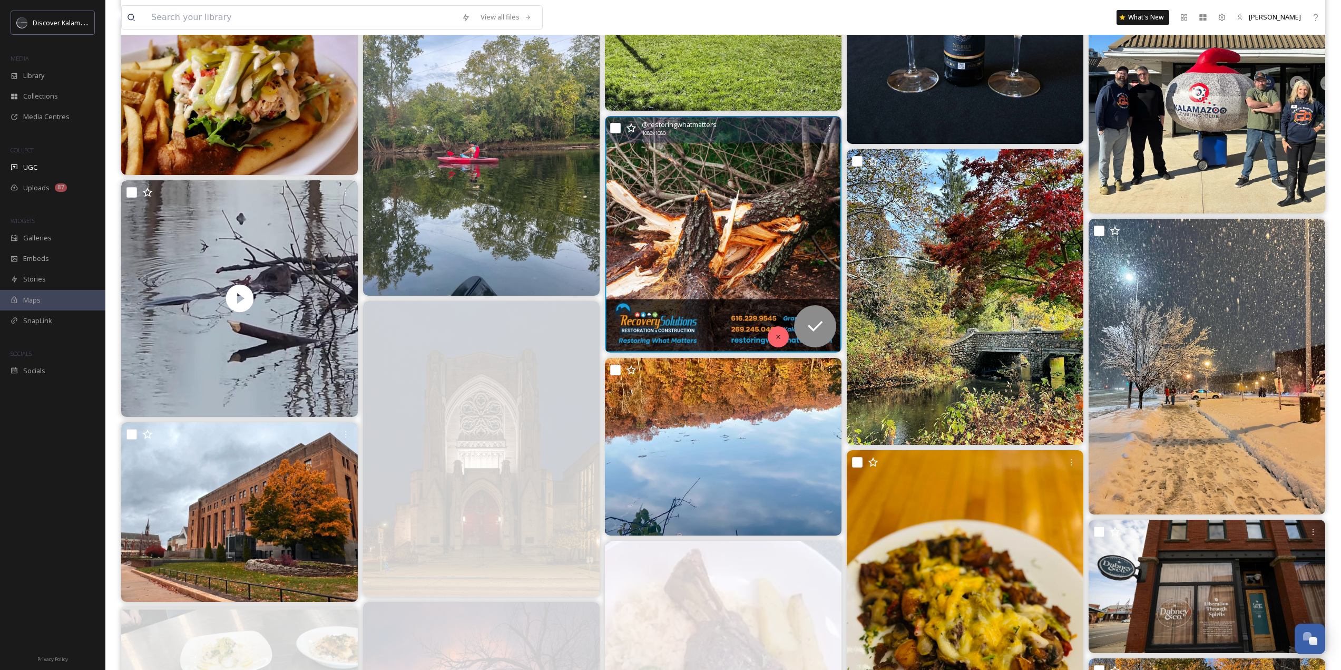
click at [782, 334] on icon at bounding box center [778, 336] width 7 height 7
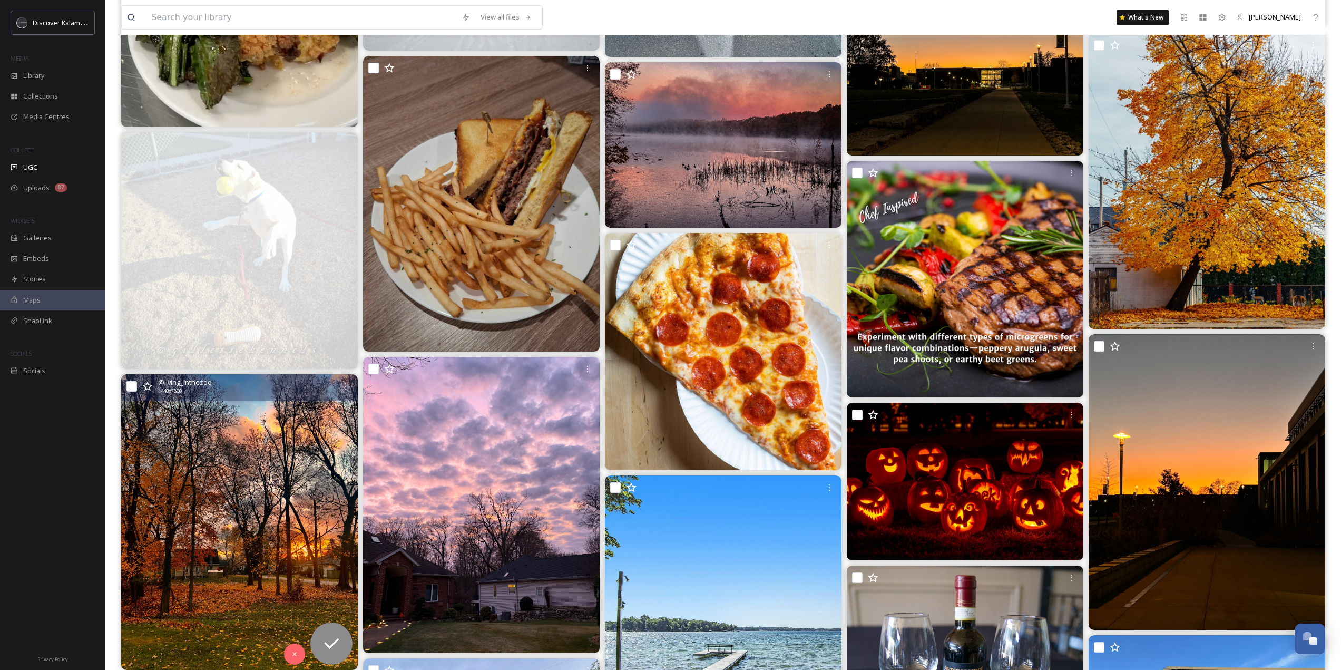
scroll to position [11489, 0]
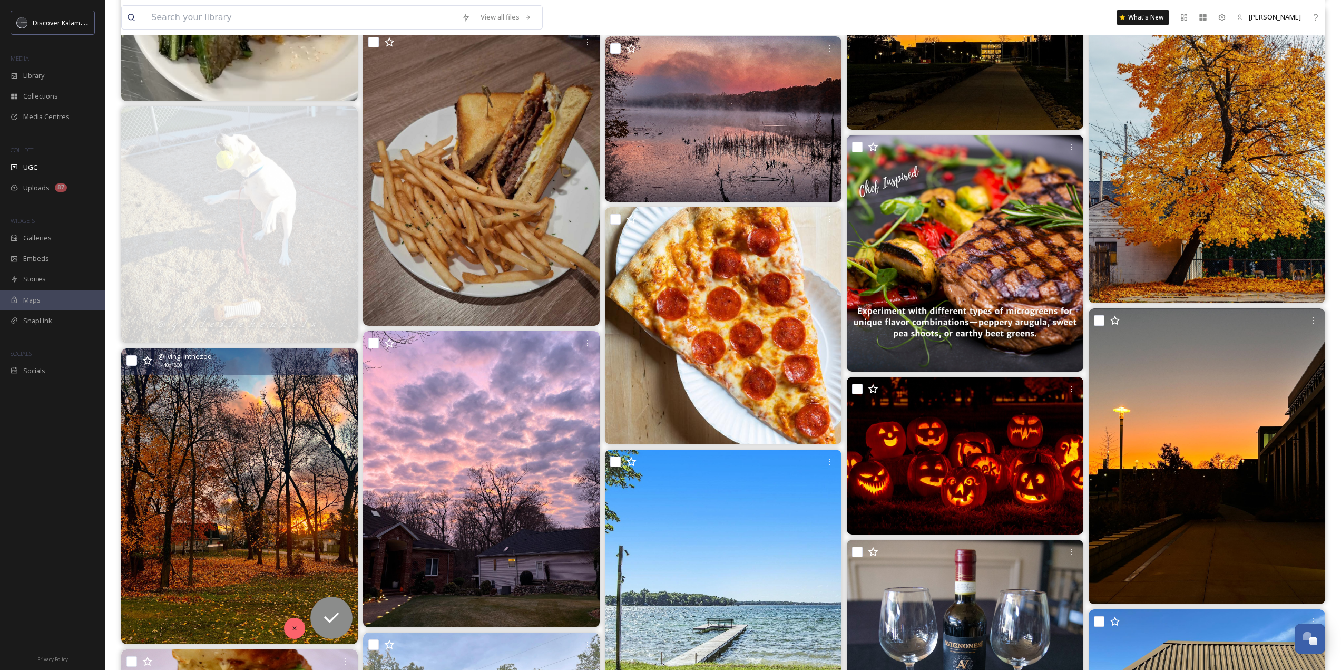
click at [293, 629] on icon at bounding box center [294, 628] width 7 height 7
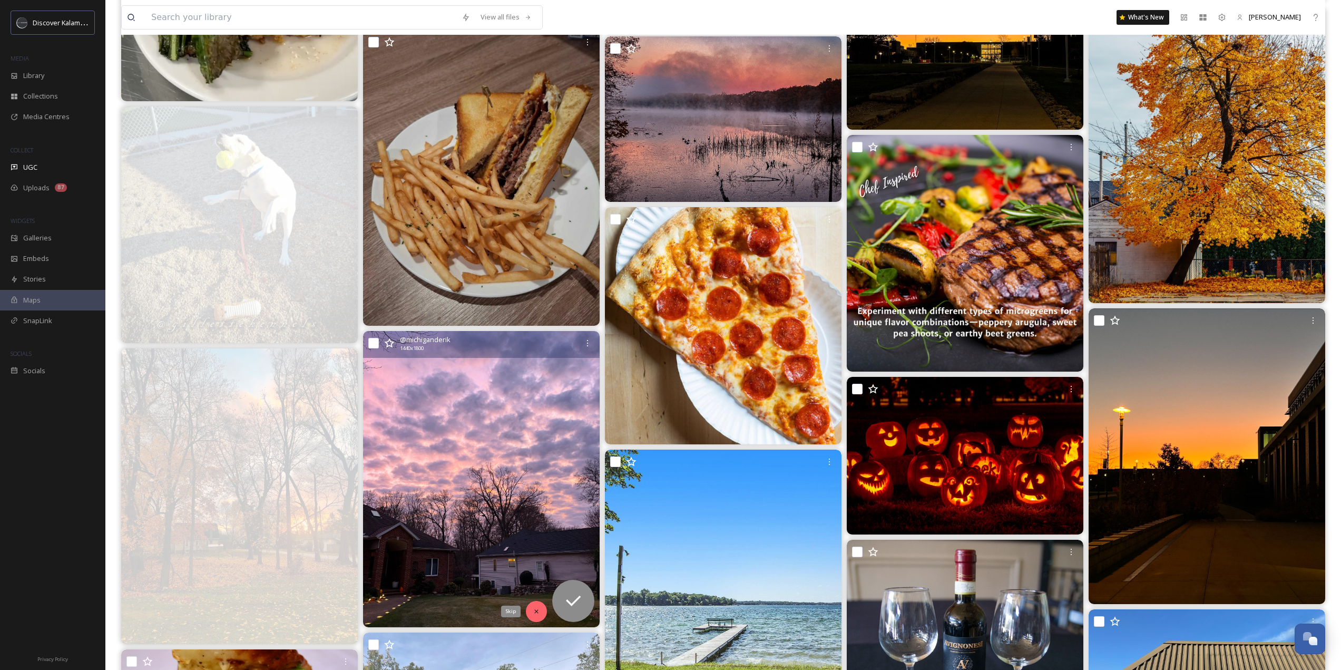
click at [534, 611] on icon at bounding box center [536, 611] width 7 height 7
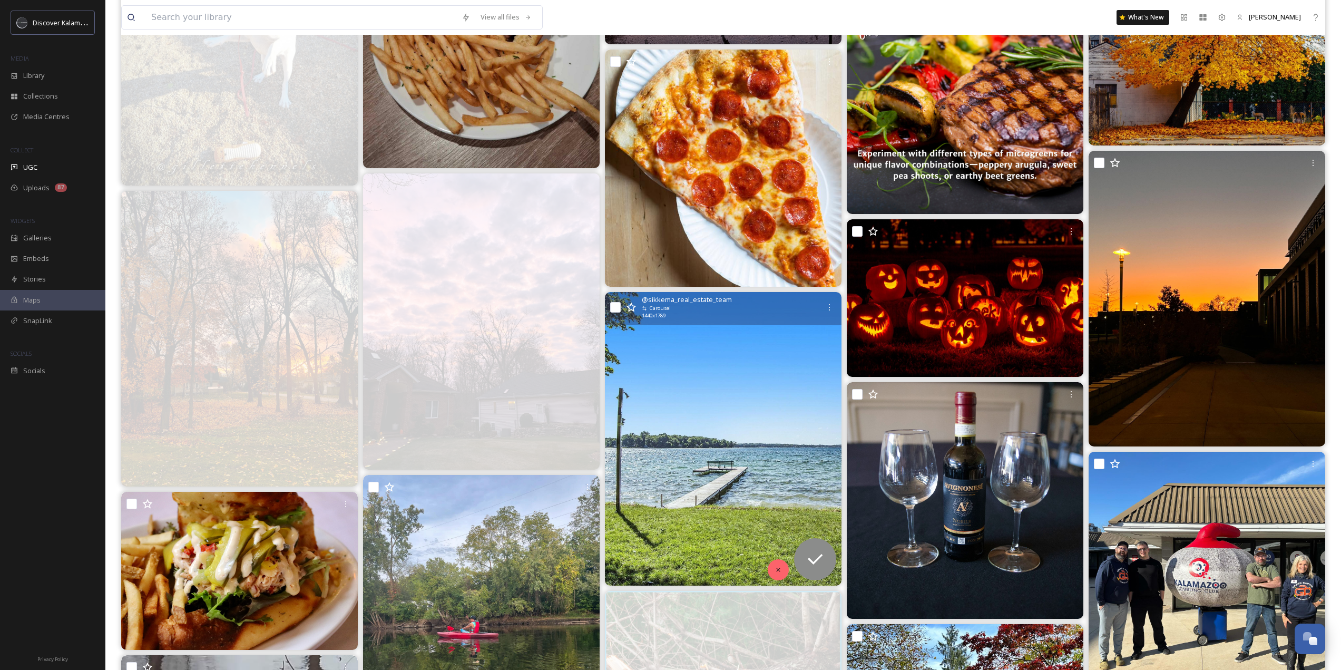
scroll to position [11648, 0]
click at [770, 567] on div at bounding box center [778, 569] width 21 height 21
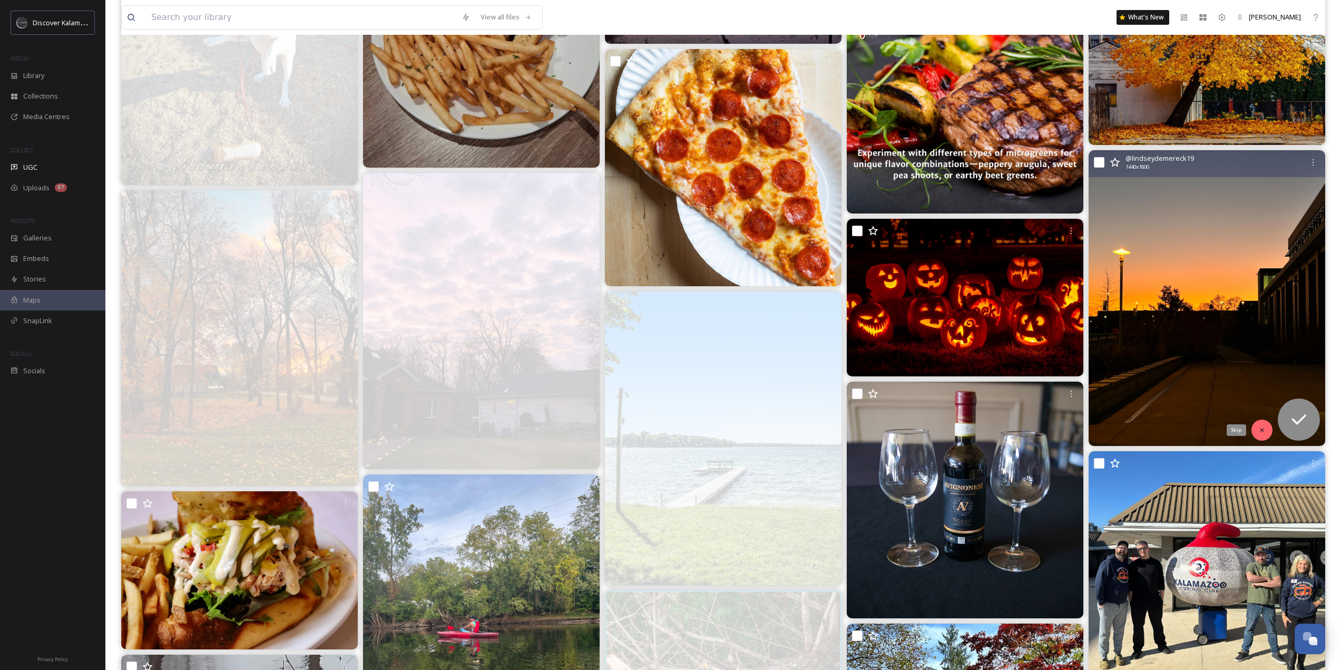
click at [1259, 432] on icon at bounding box center [1262, 429] width 7 height 7
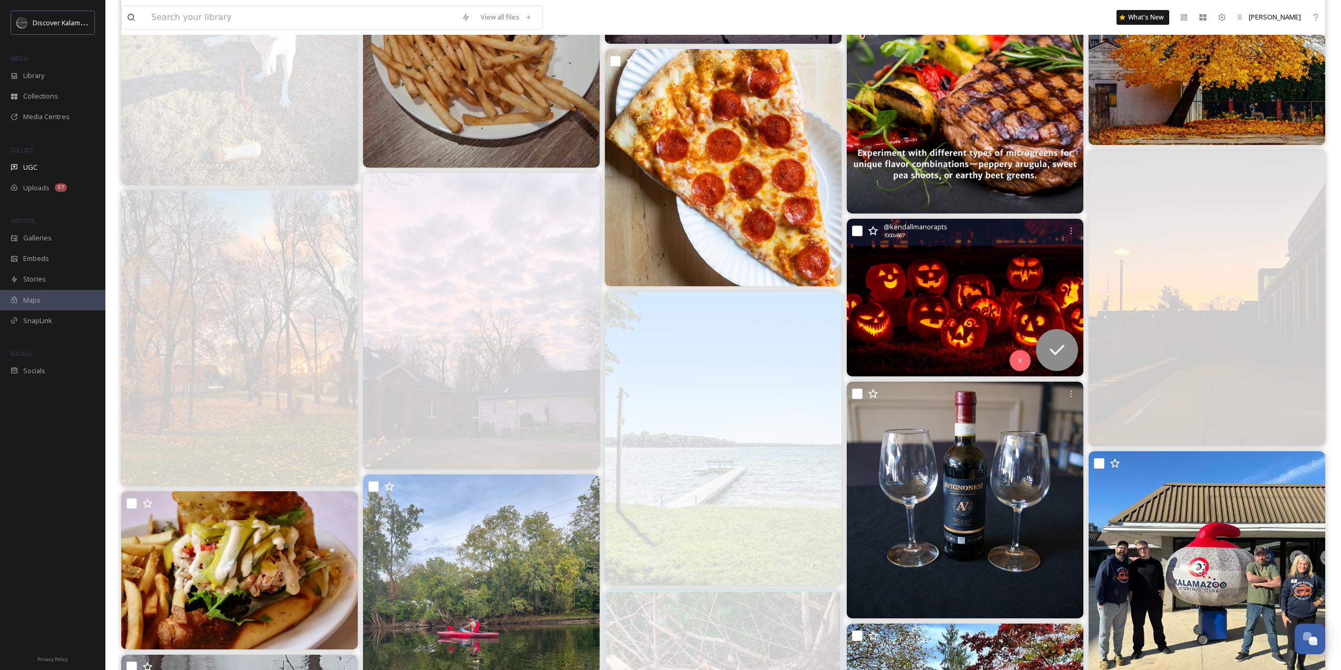
scroll to position [11384, 0]
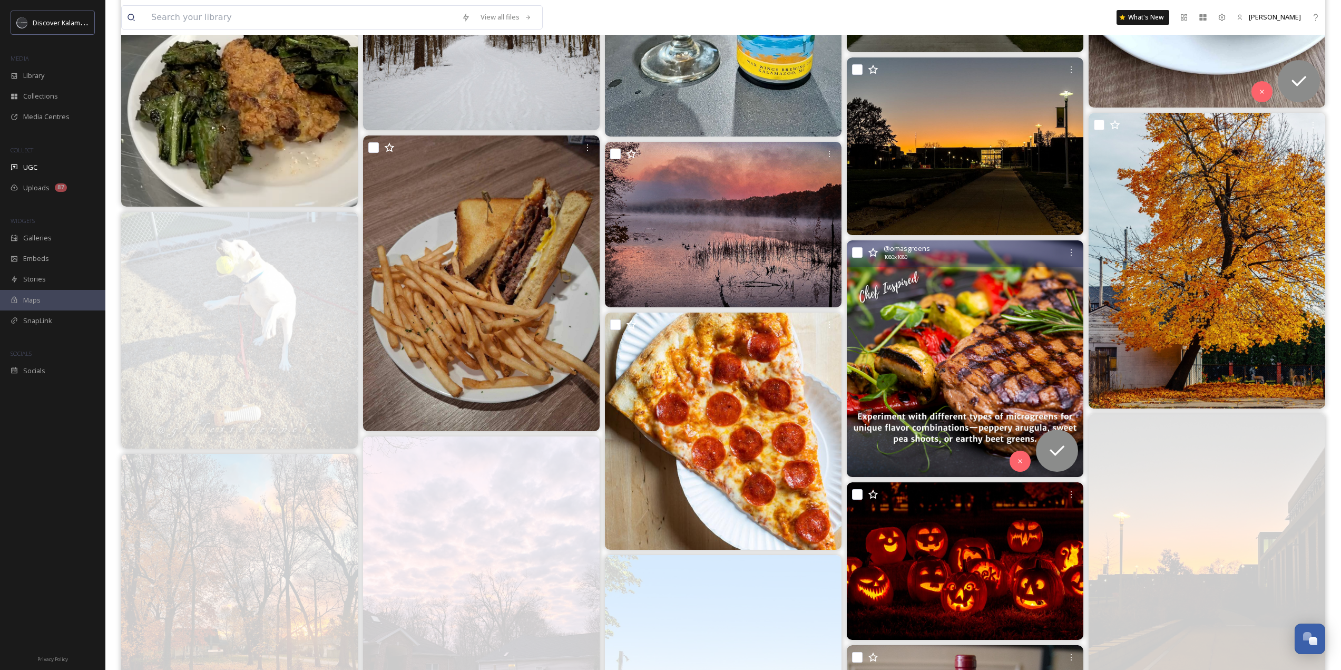
click at [1016, 452] on div at bounding box center [1020, 461] width 21 height 21
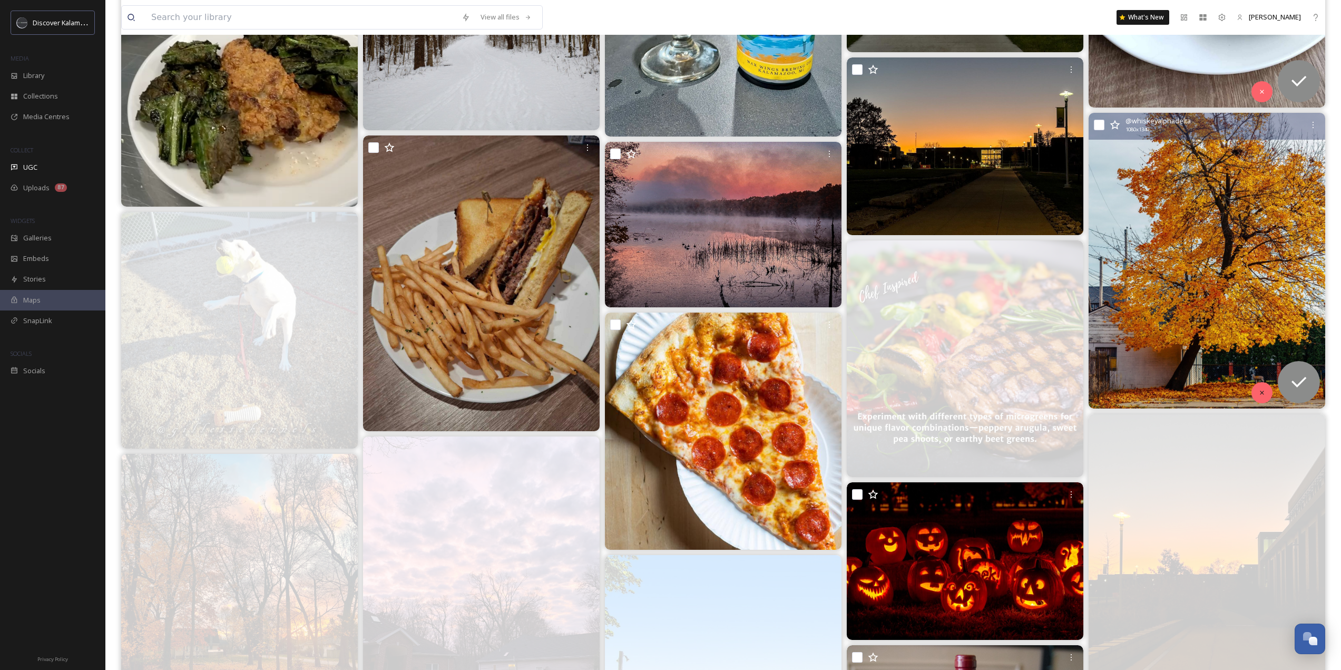
click at [1255, 390] on div at bounding box center [1262, 392] width 21 height 21
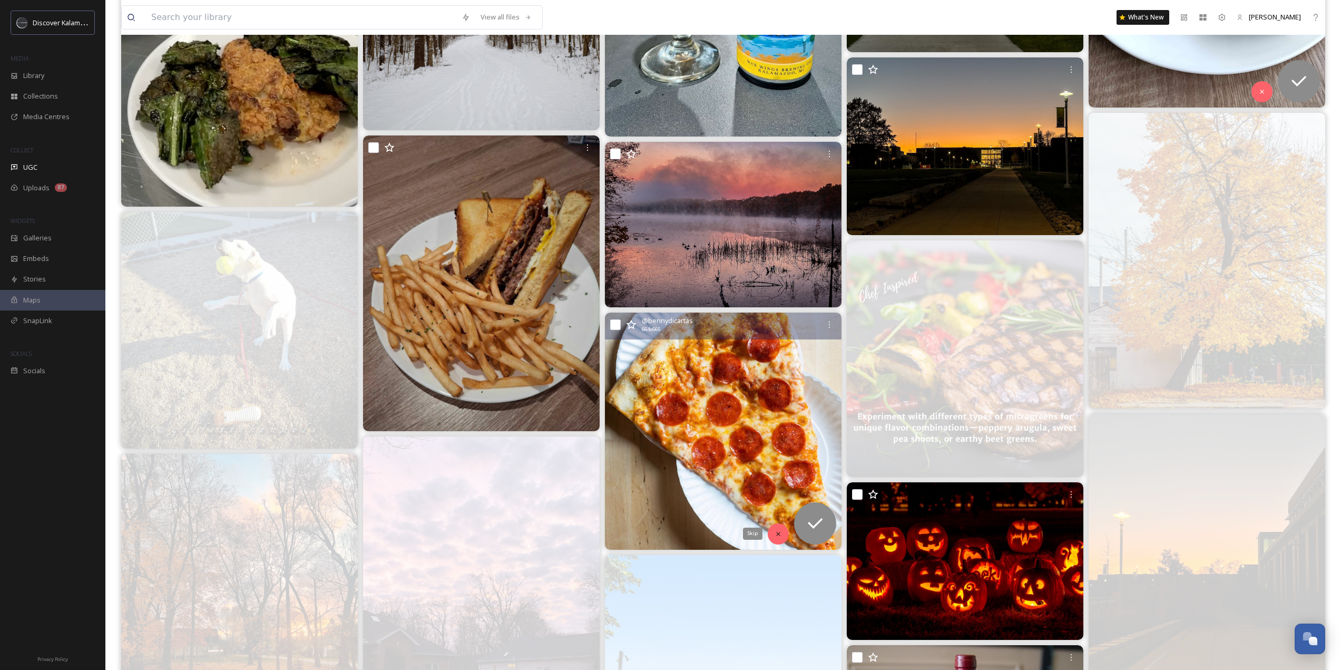
click at [776, 527] on div "Skip" at bounding box center [778, 533] width 21 height 21
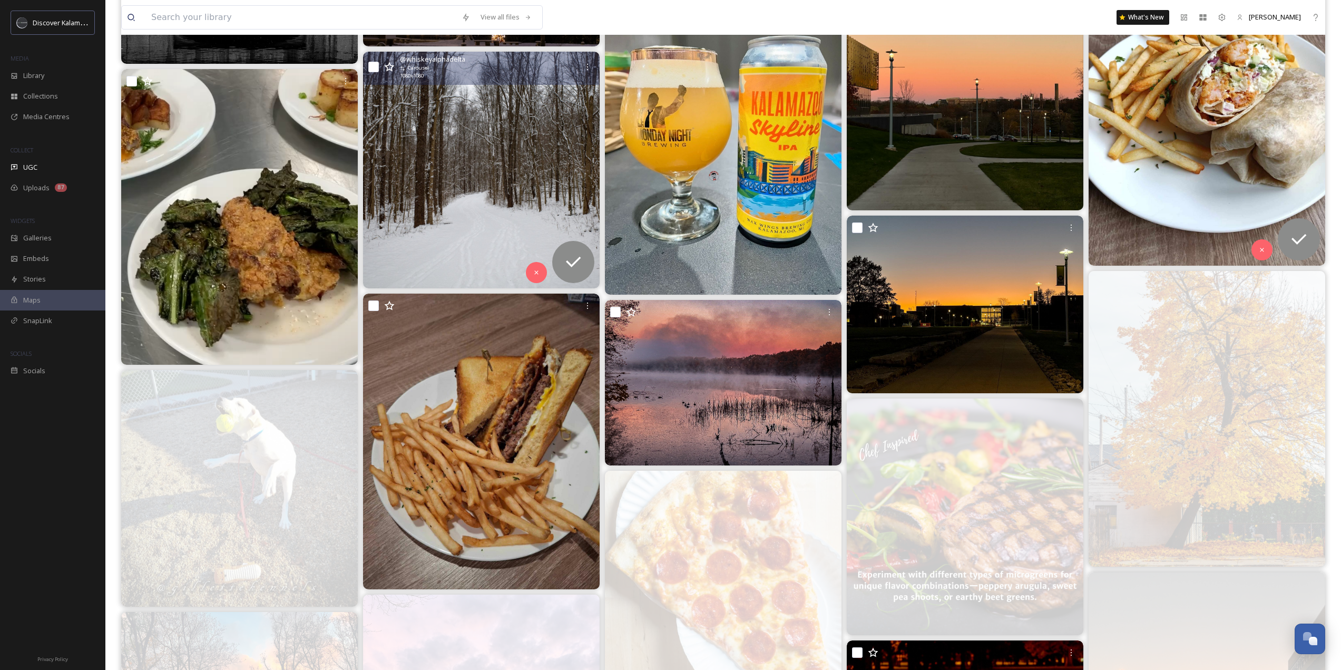
scroll to position [11068, 0]
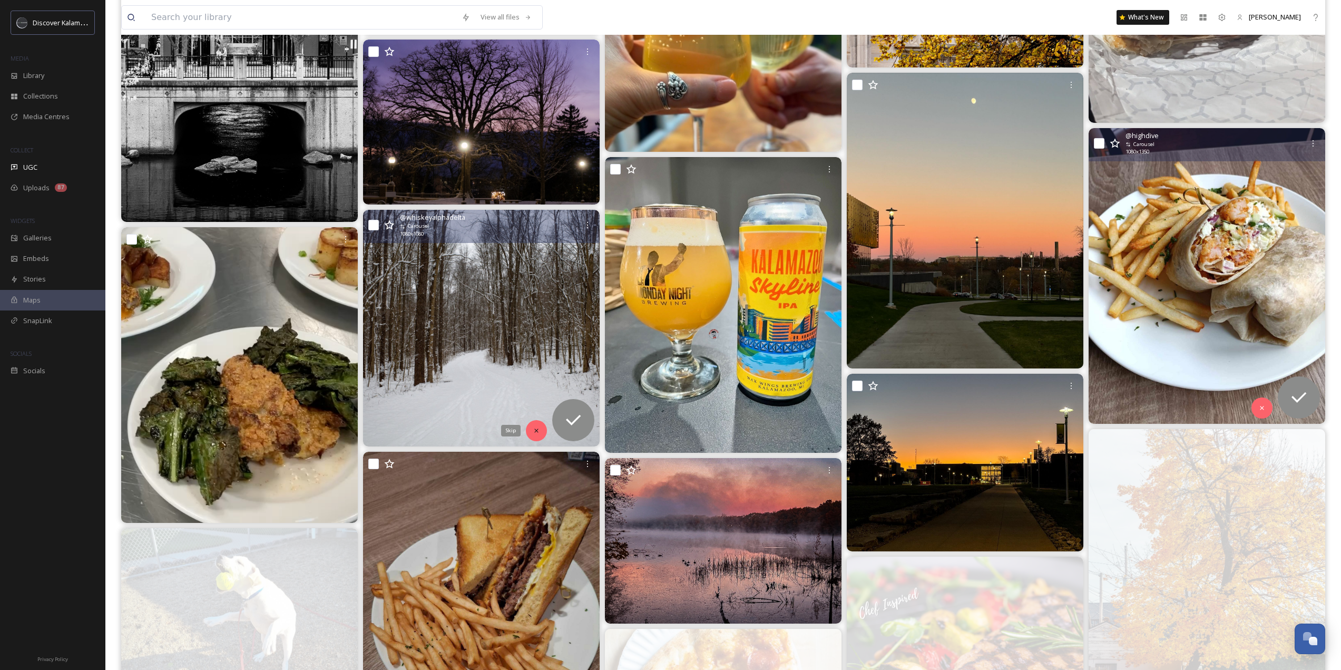
click at [540, 432] on div "Skip" at bounding box center [536, 430] width 21 height 21
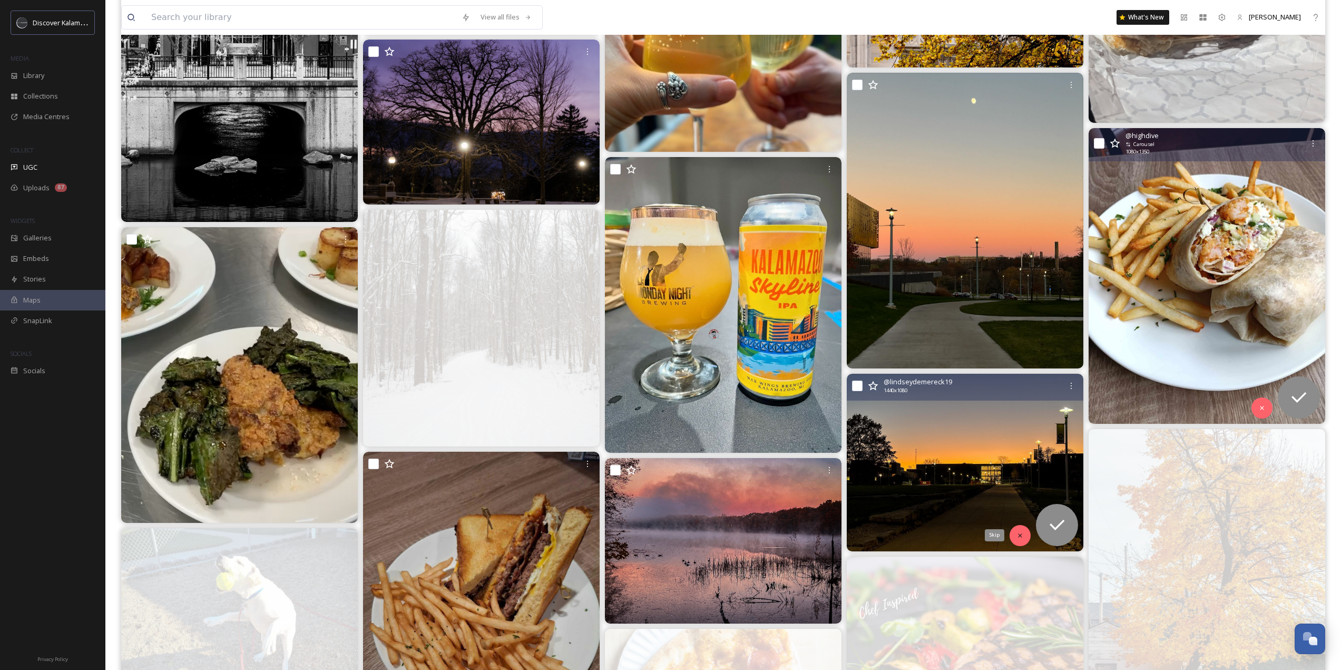
click at [1020, 534] on icon at bounding box center [1020, 535] width 7 height 7
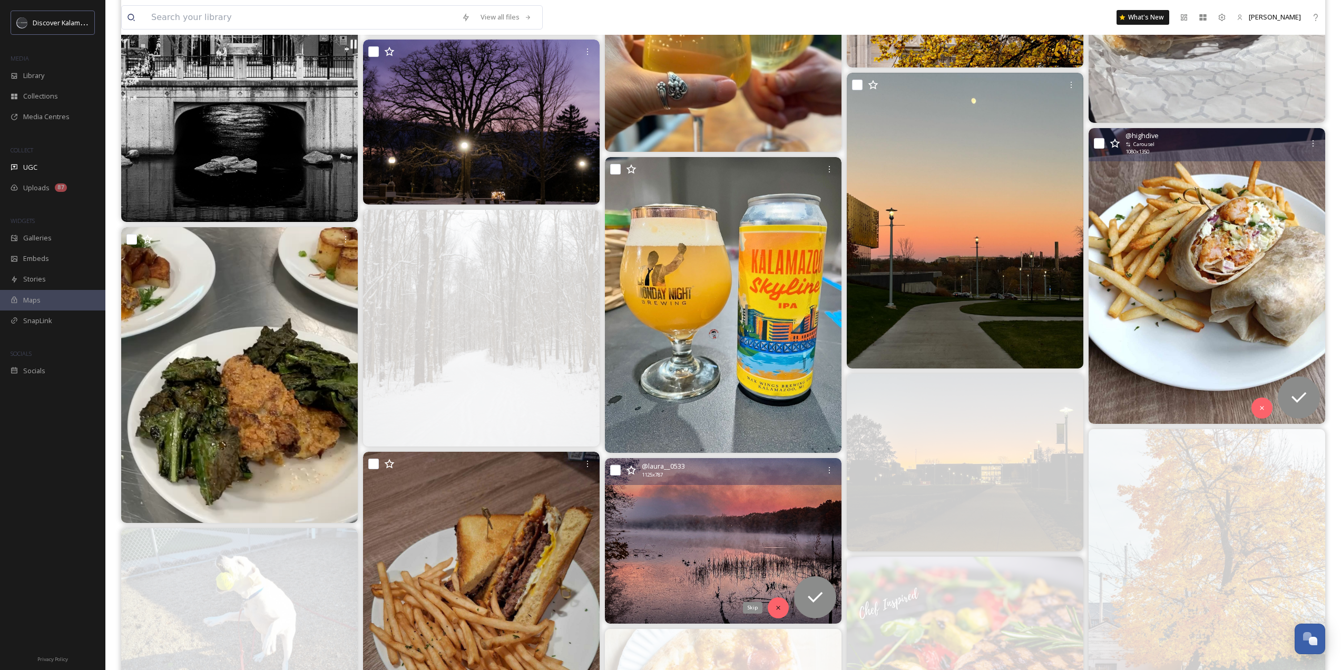
click at [783, 613] on div "Skip" at bounding box center [778, 607] width 21 height 21
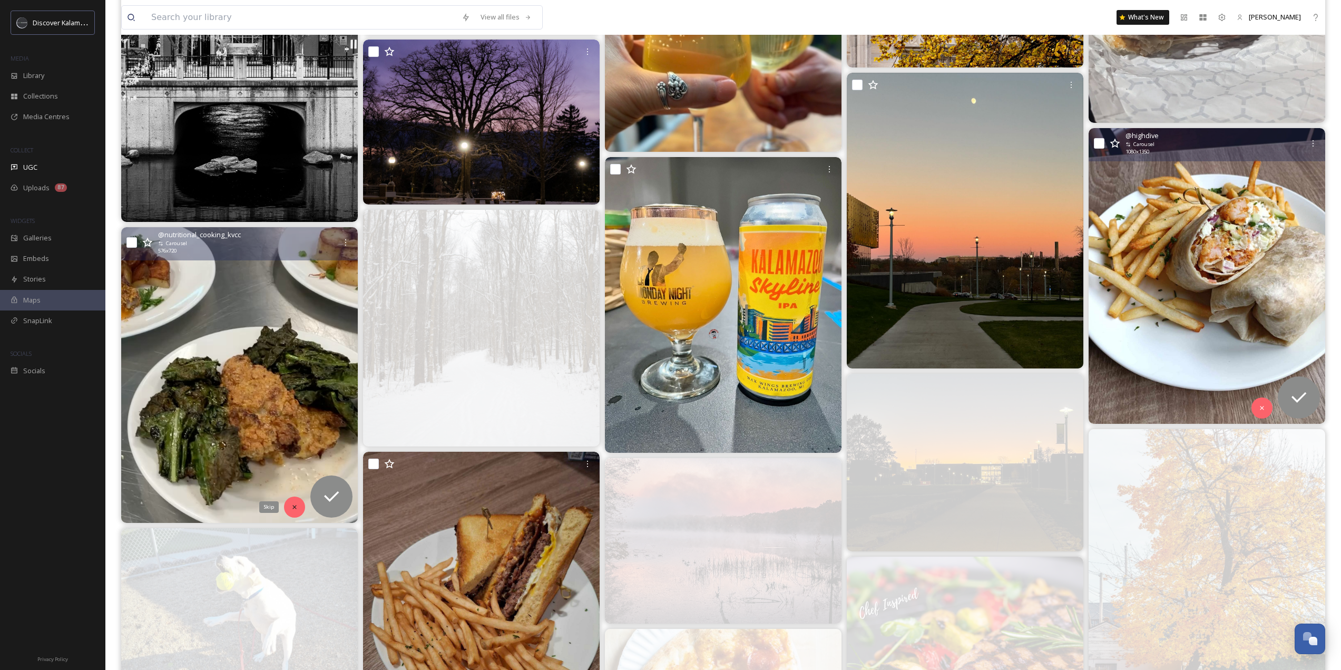
click at [293, 510] on icon at bounding box center [294, 506] width 7 height 7
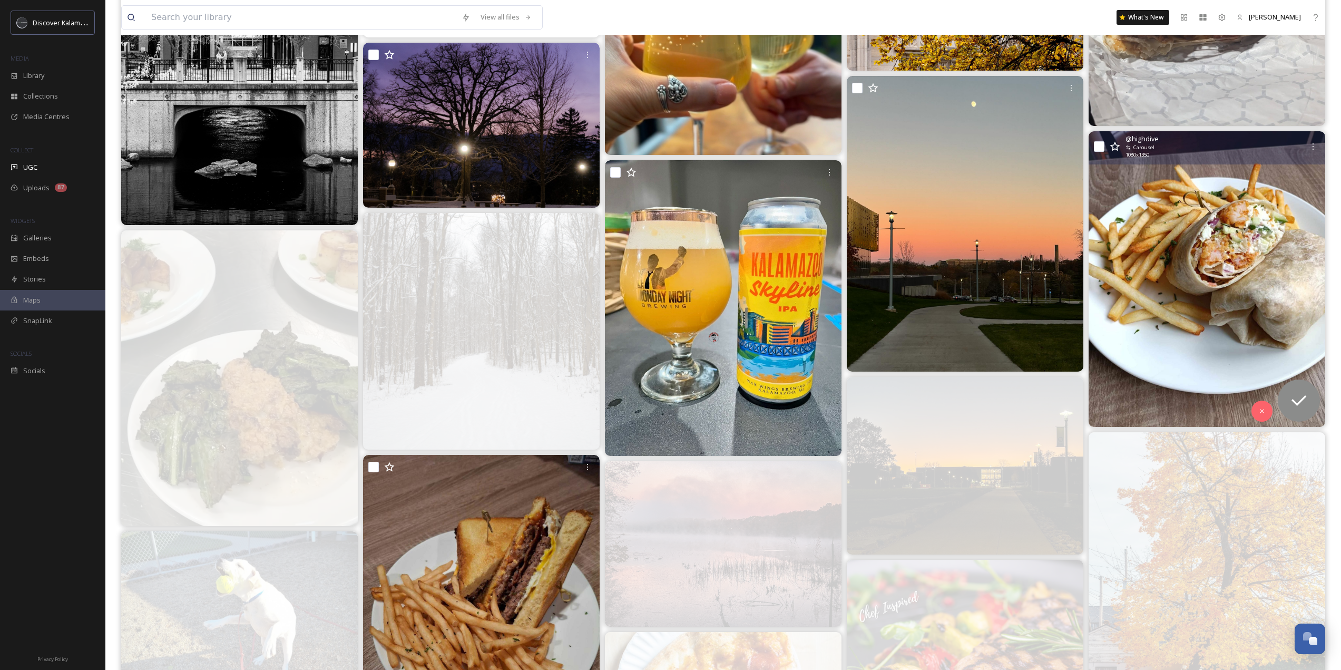
scroll to position [10804, 0]
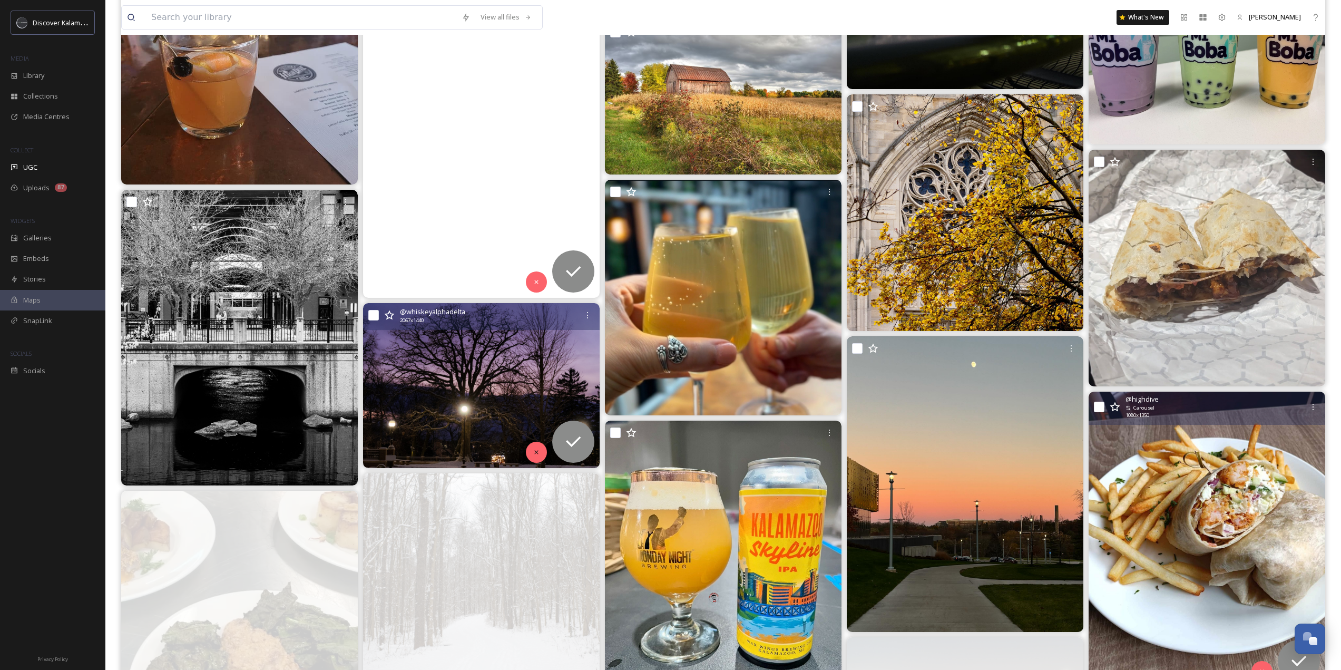
click at [532, 457] on div at bounding box center [536, 452] width 21 height 21
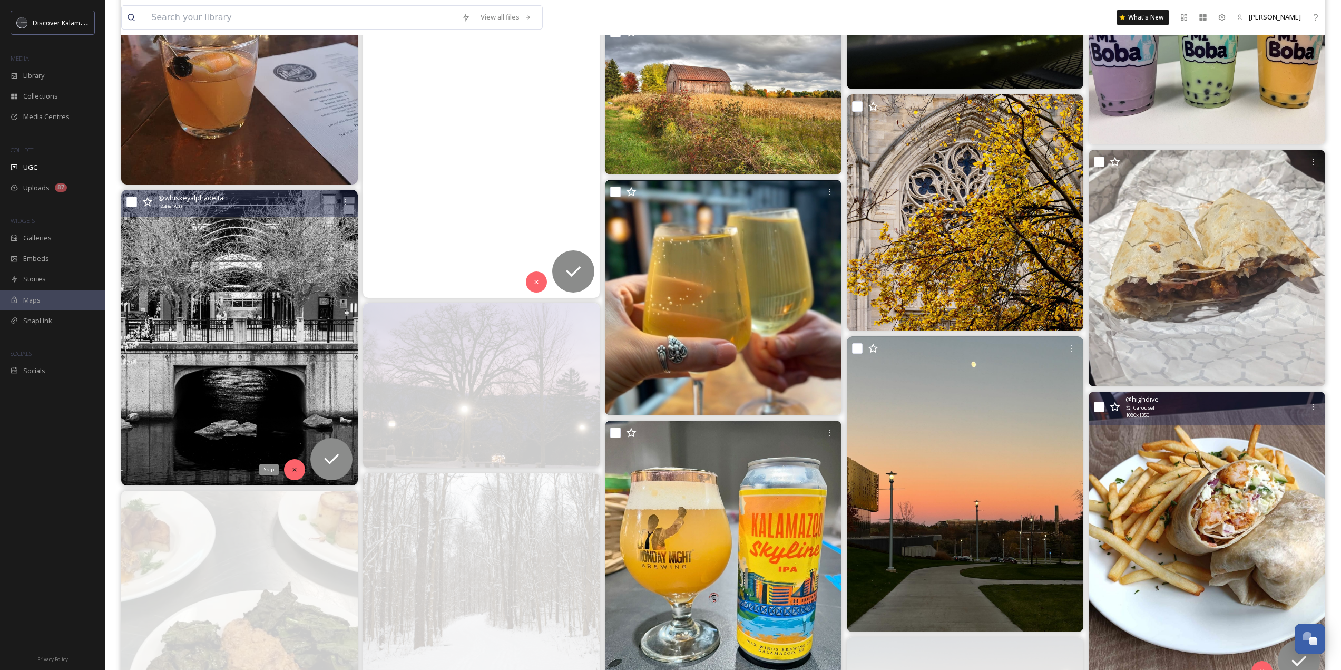
click at [290, 467] on div "Skip" at bounding box center [294, 469] width 21 height 21
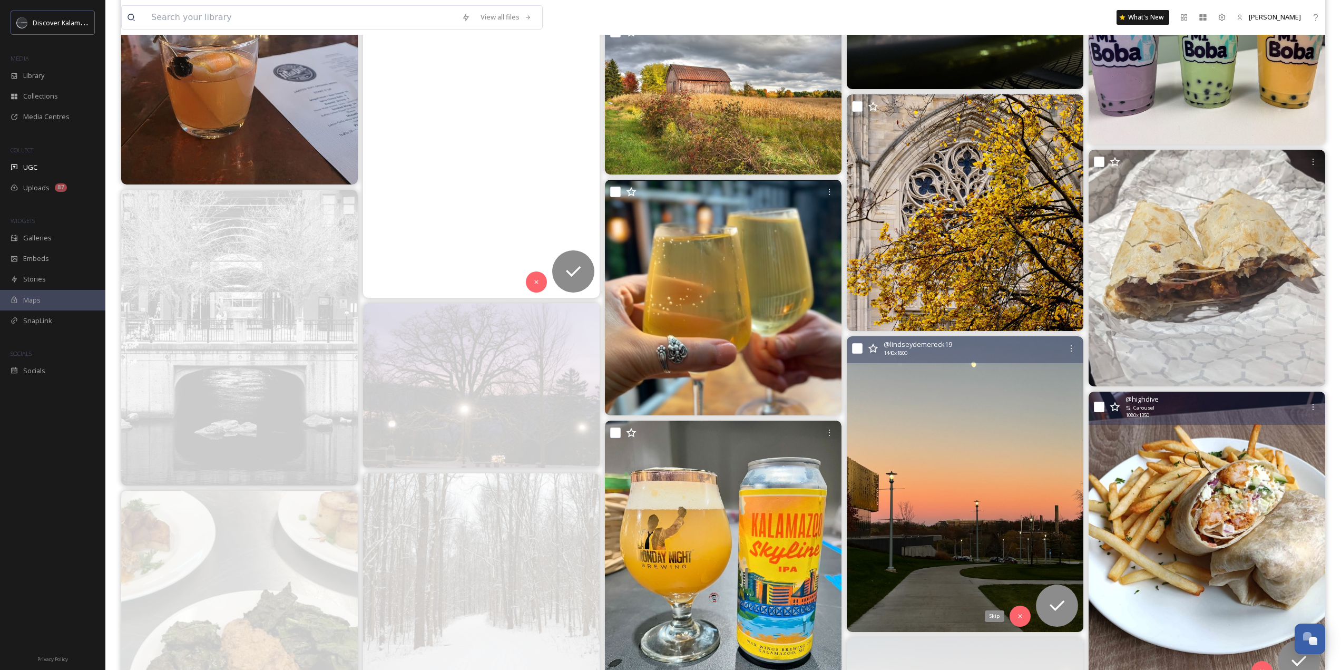
click at [1014, 613] on div "Skip" at bounding box center [1020, 616] width 21 height 21
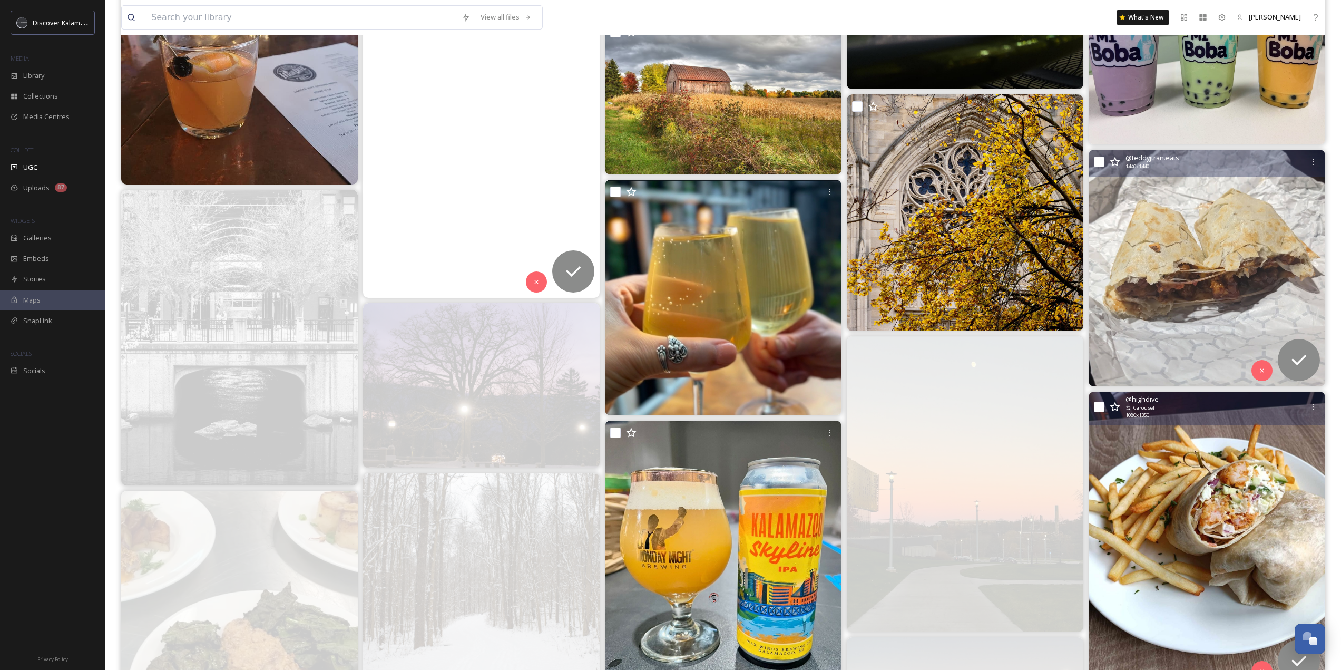
scroll to position [10646, 0]
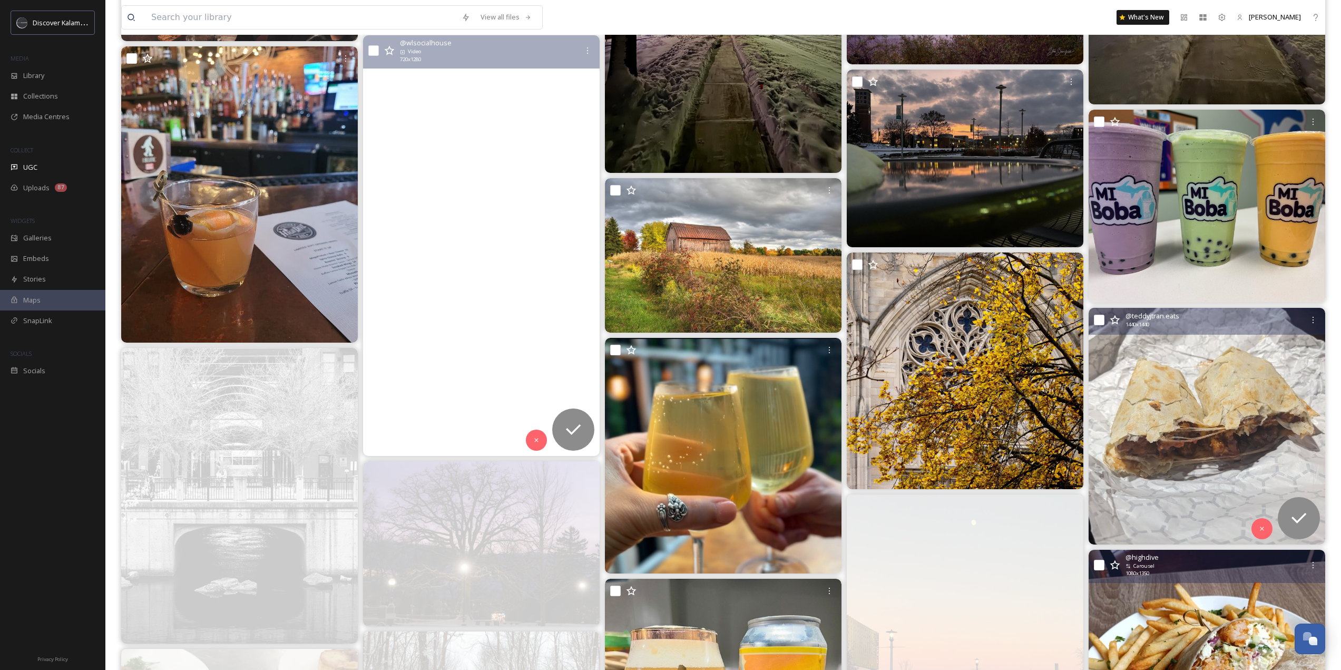
click at [1246, 462] on img at bounding box center [1207, 426] width 237 height 237
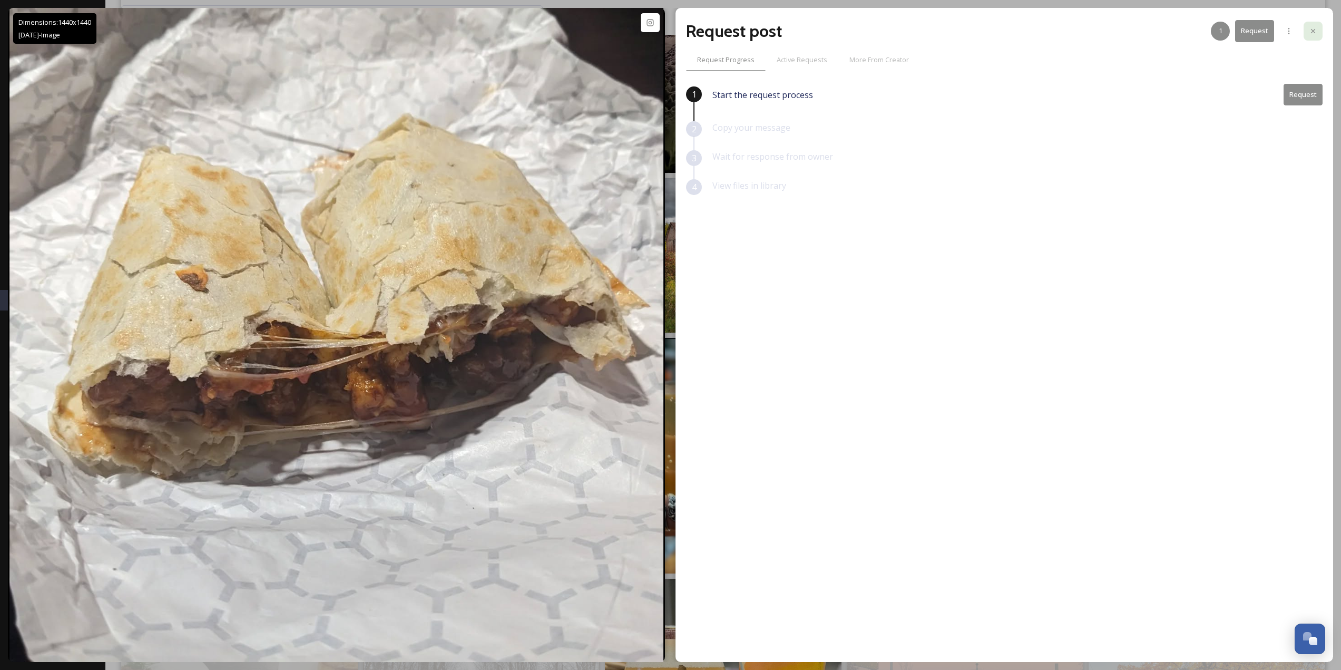
click at [1306, 40] on div at bounding box center [1313, 31] width 19 height 19
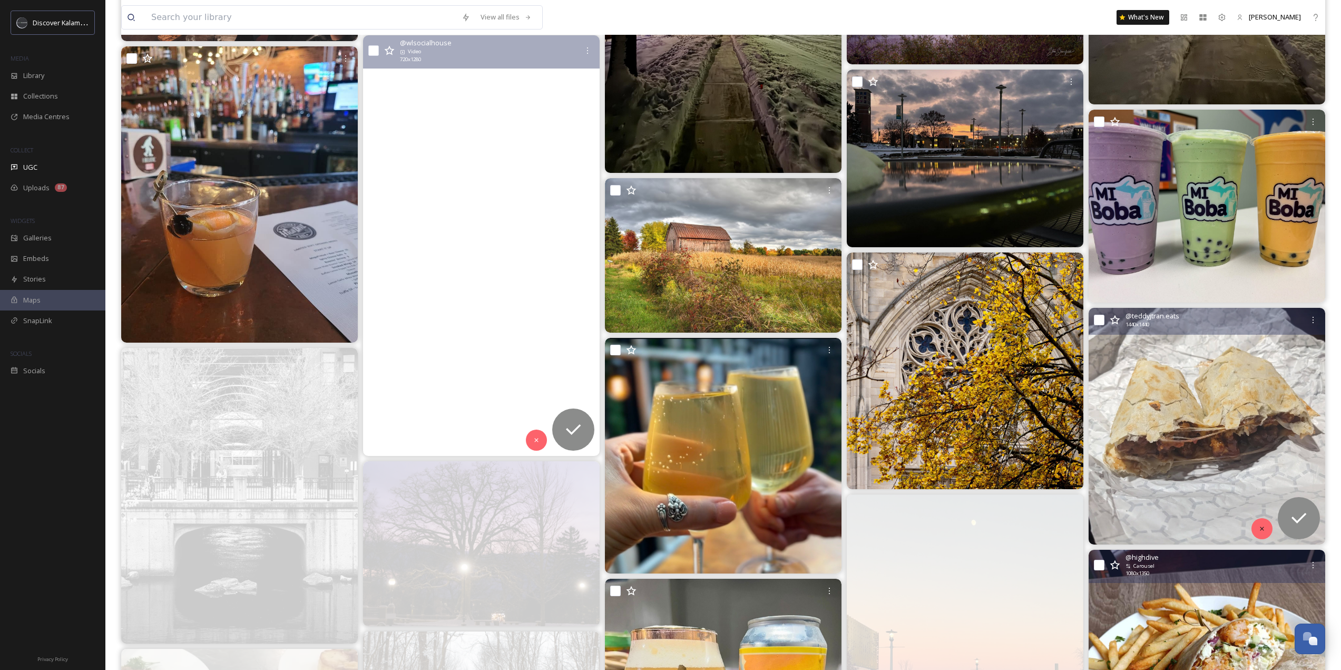
click at [1260, 535] on div at bounding box center [1262, 528] width 21 height 21
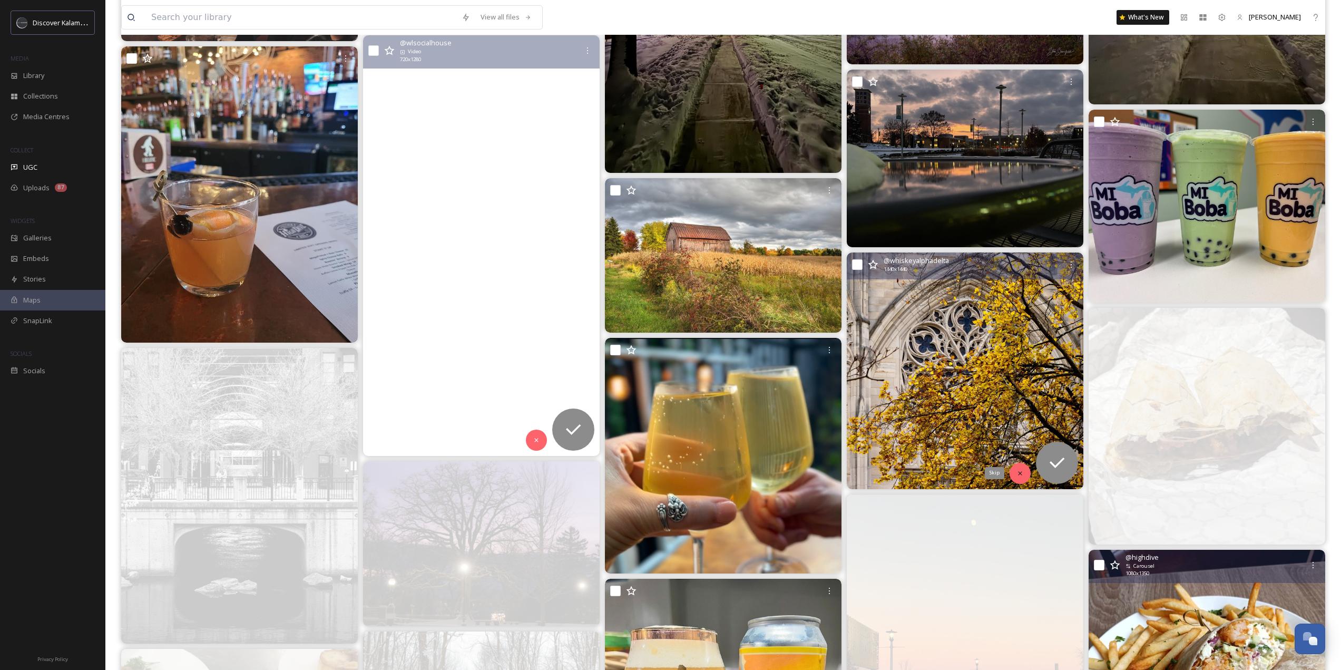
click at [1026, 473] on div "Skip" at bounding box center [1020, 473] width 21 height 21
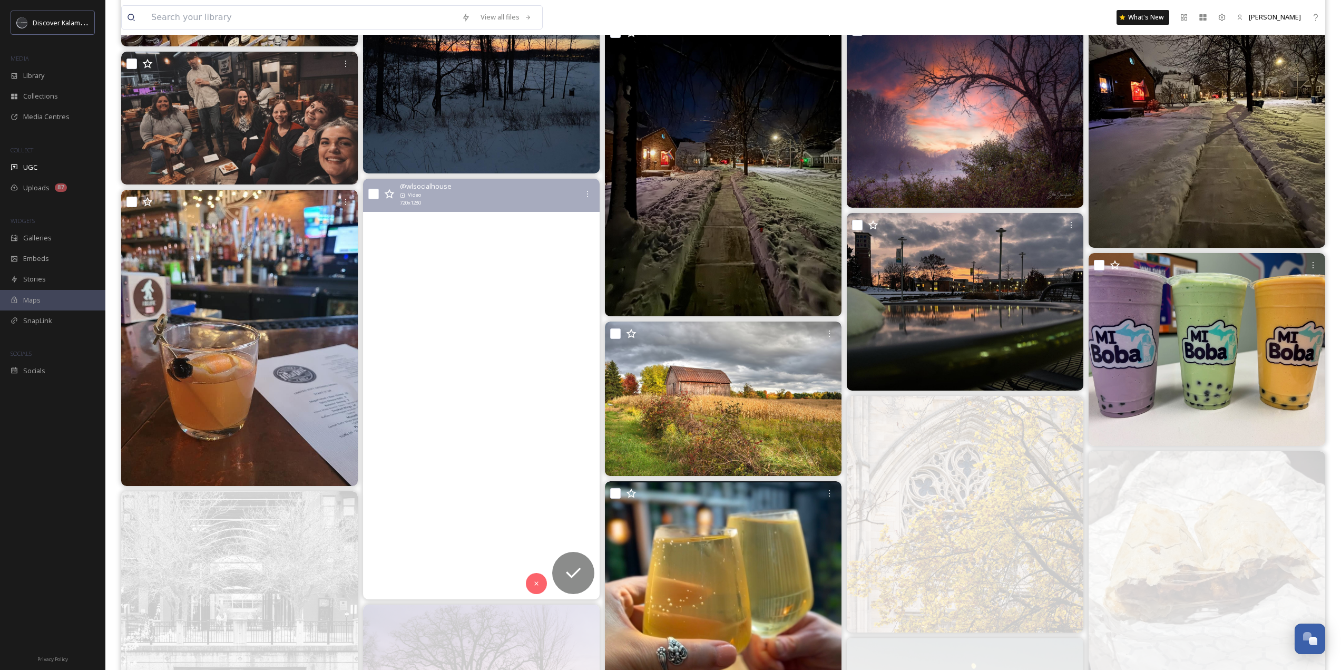
scroll to position [10488, 0]
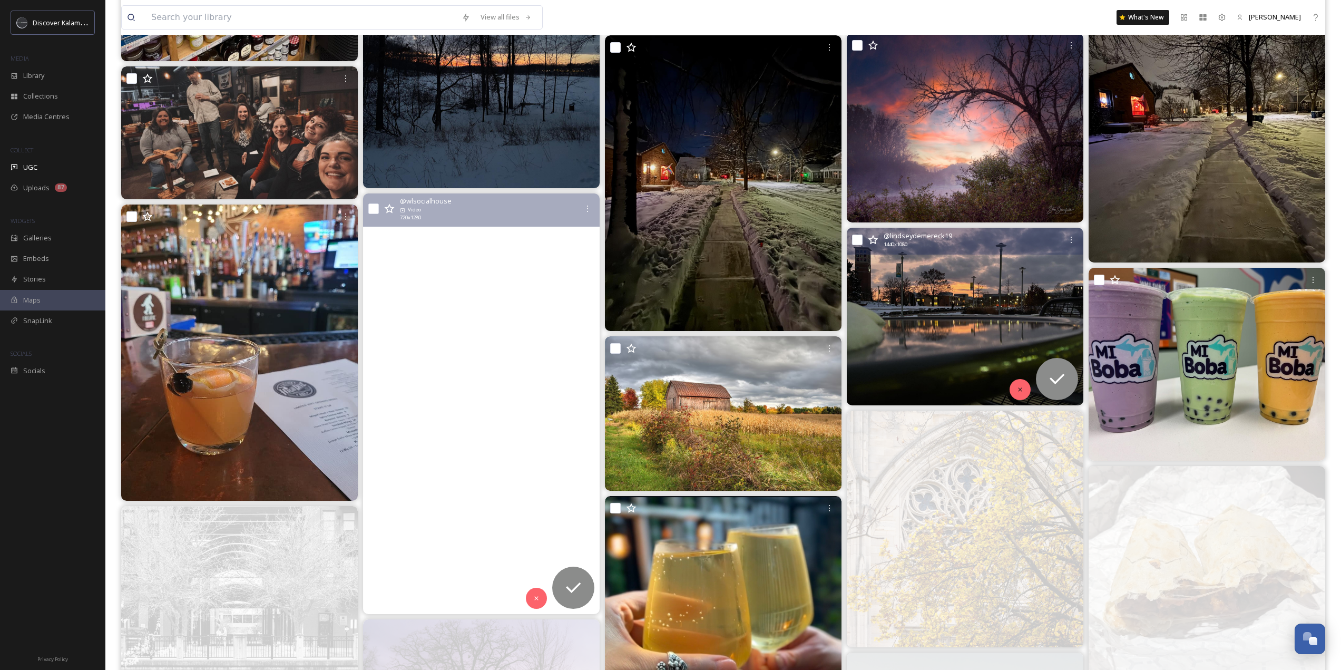
click at [1015, 395] on div at bounding box center [1020, 389] width 21 height 21
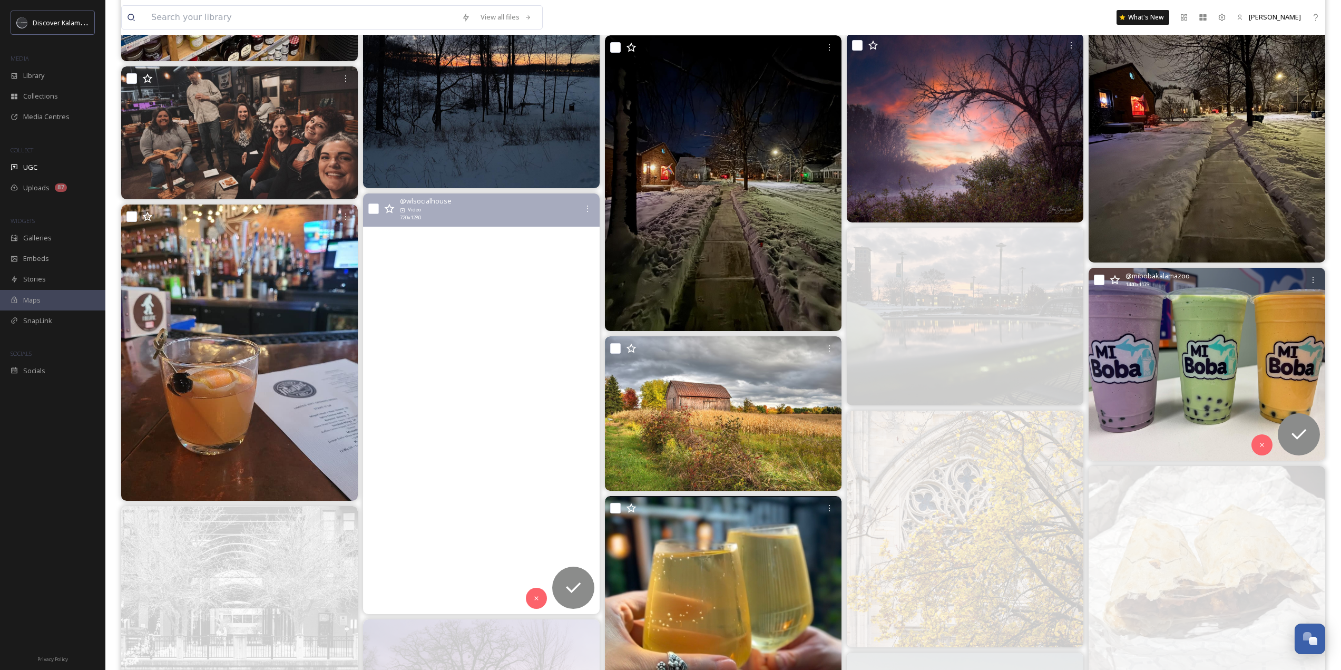
scroll to position [10383, 0]
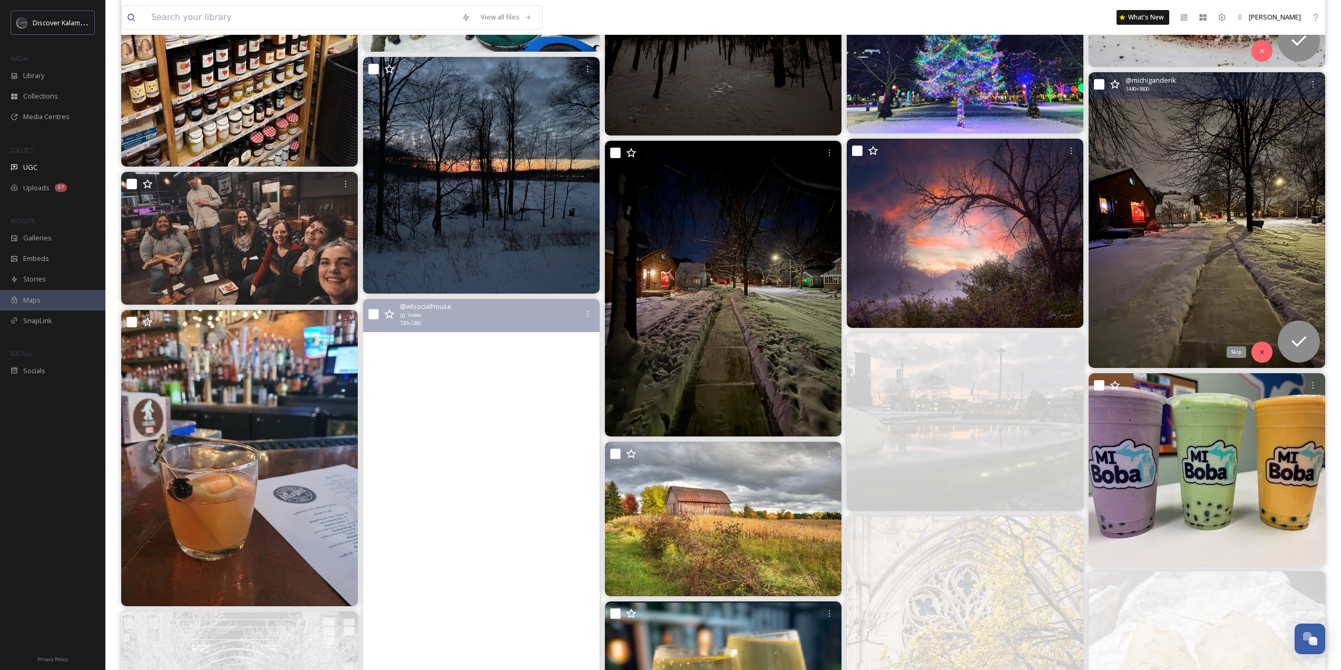
click at [1263, 348] on icon at bounding box center [1262, 351] width 7 height 7
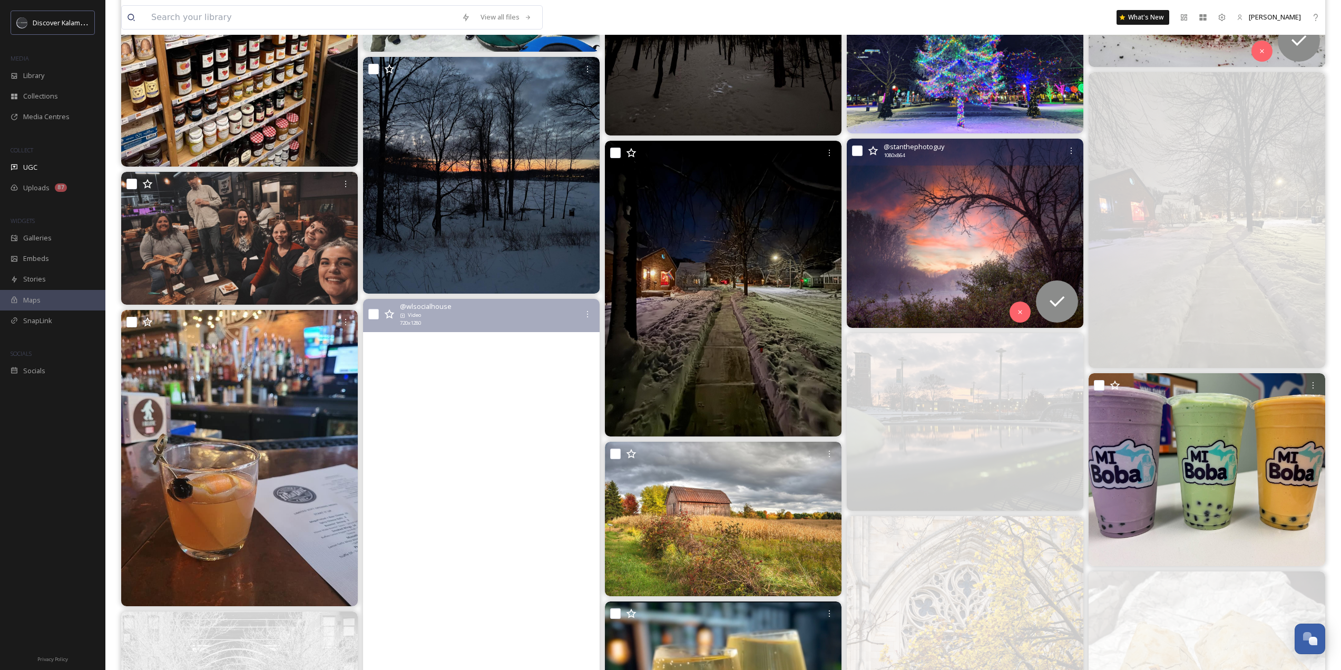
click at [1016, 311] on div at bounding box center [1020, 311] width 21 height 21
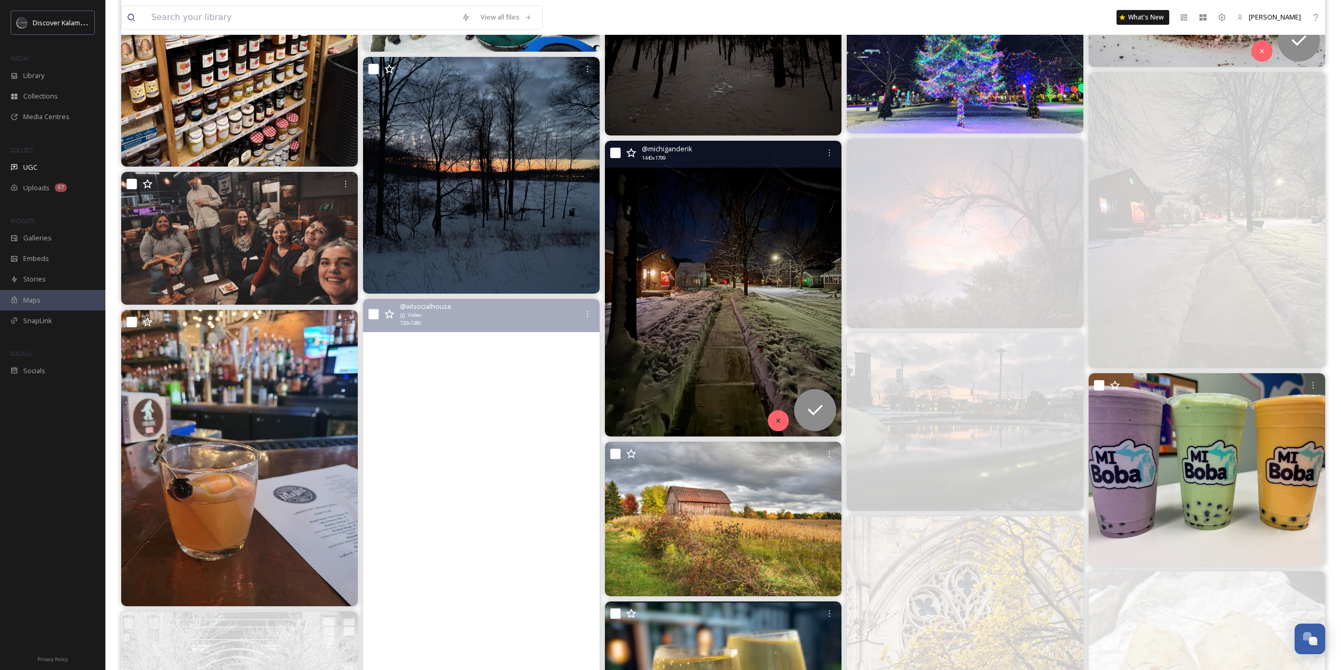
click at [774, 414] on div at bounding box center [778, 420] width 21 height 21
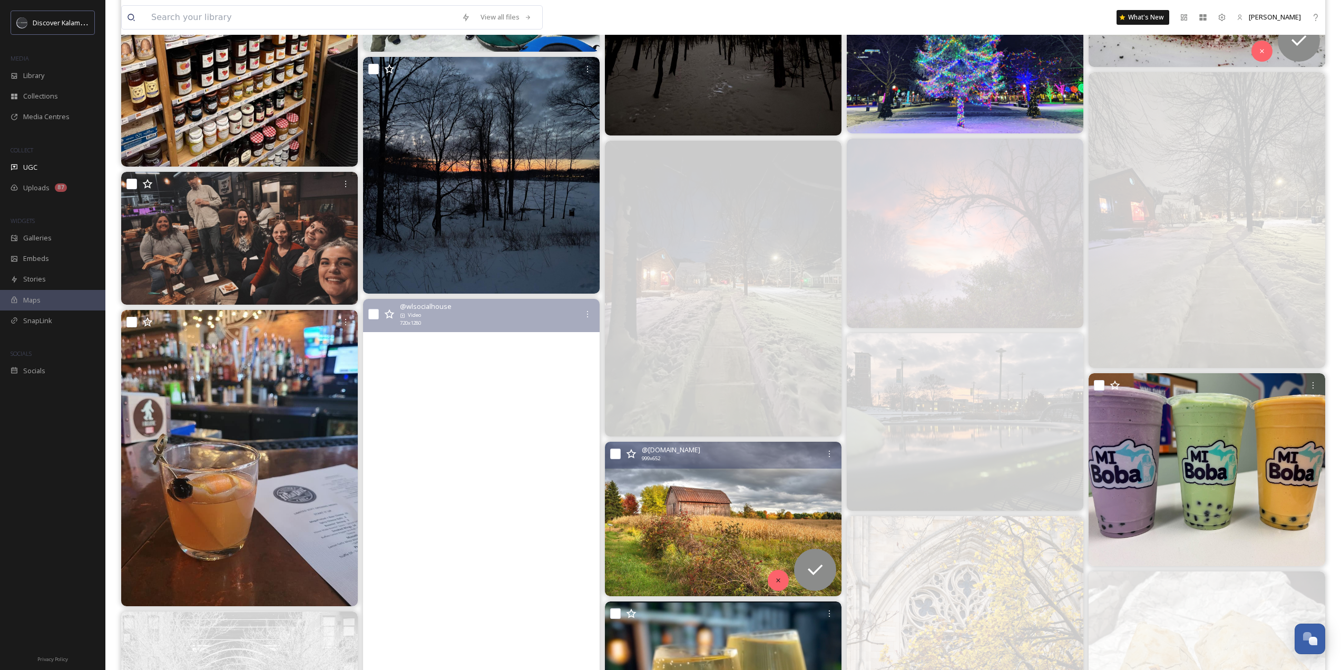
click at [772, 578] on div at bounding box center [778, 580] width 21 height 21
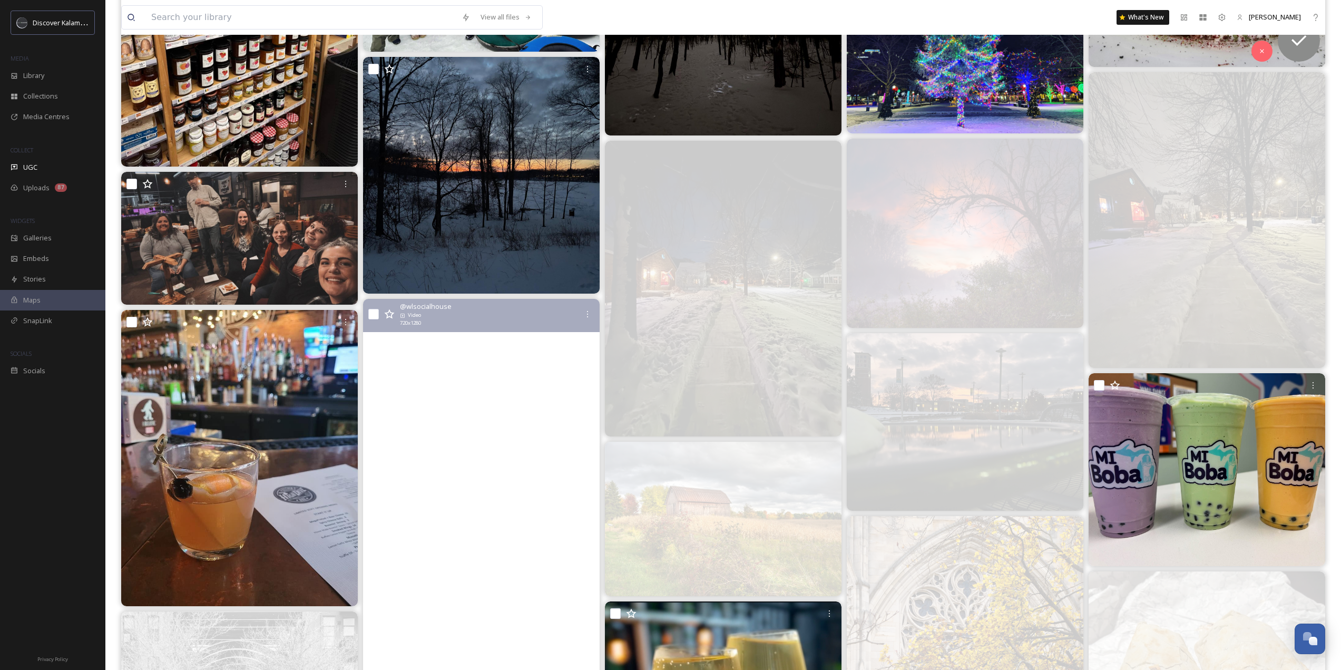
scroll to position [10119, 0]
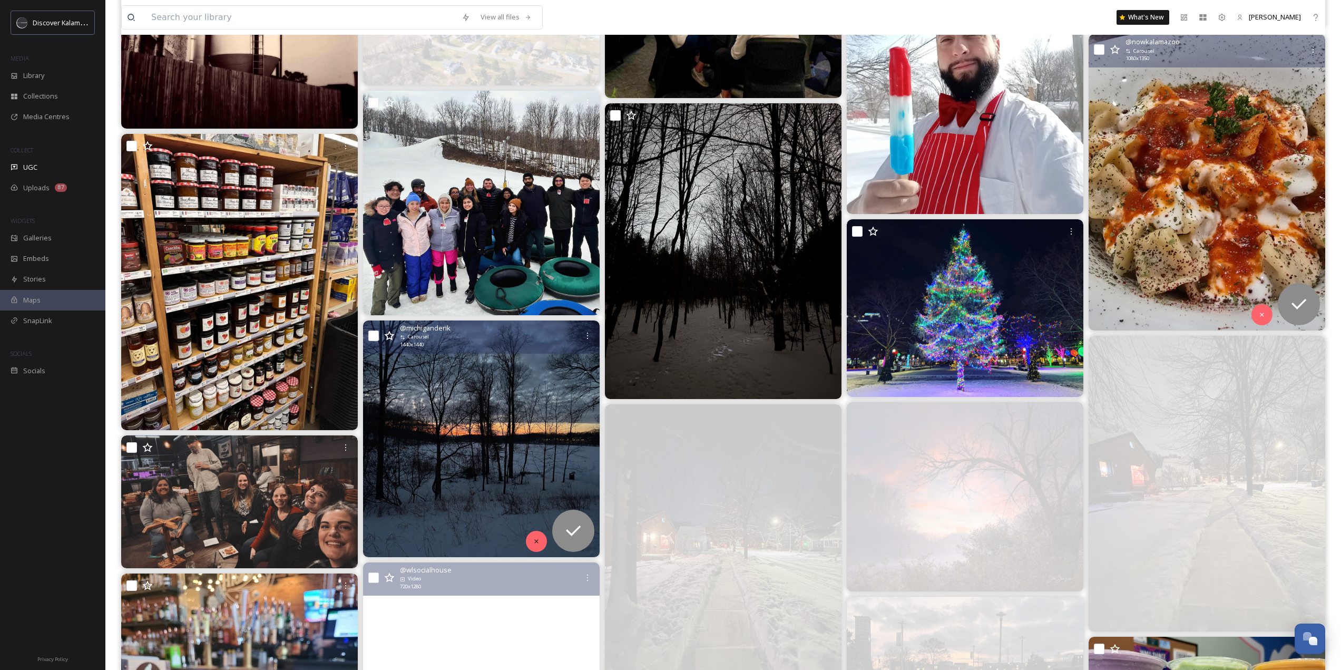
click at [528, 538] on div at bounding box center [536, 541] width 21 height 21
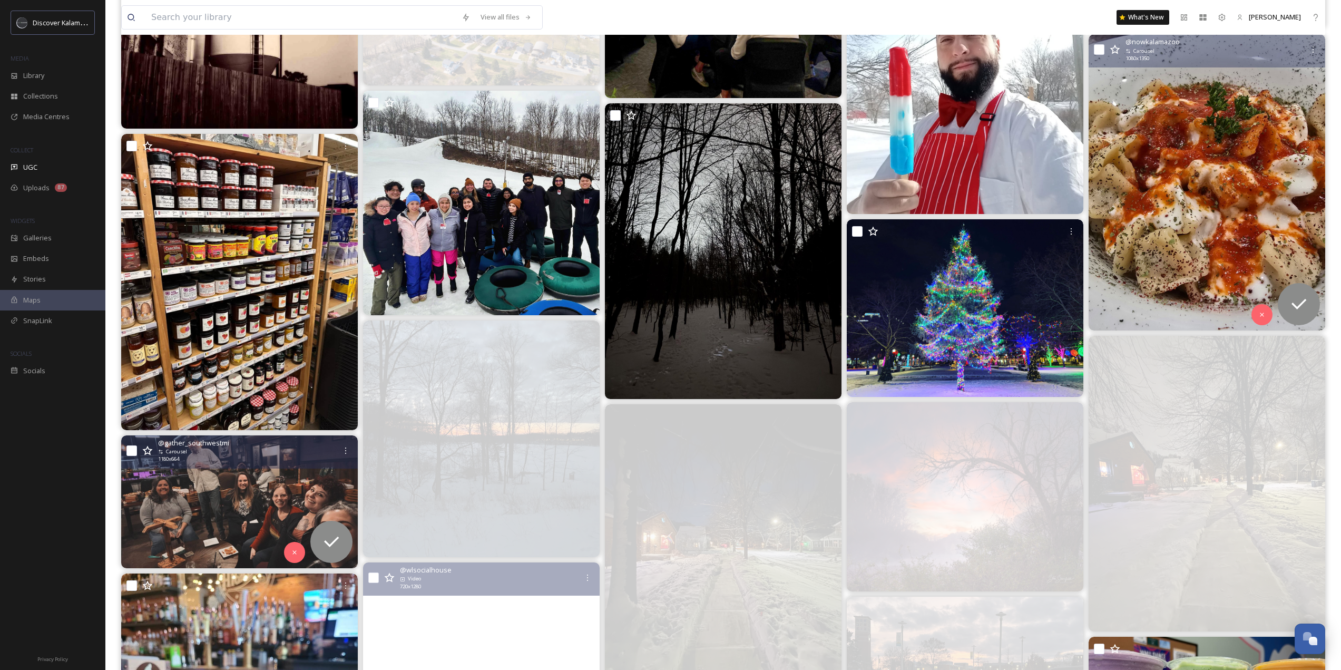
click at [290, 547] on div at bounding box center [294, 552] width 21 height 21
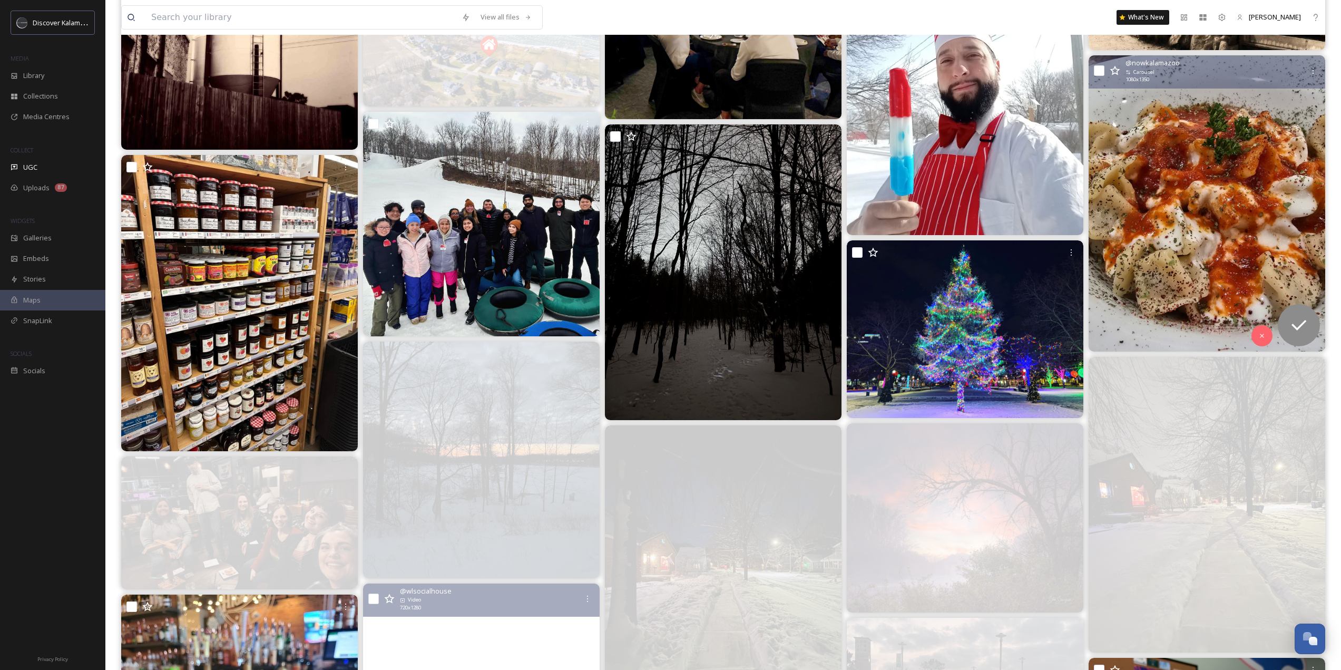
scroll to position [10014, 0]
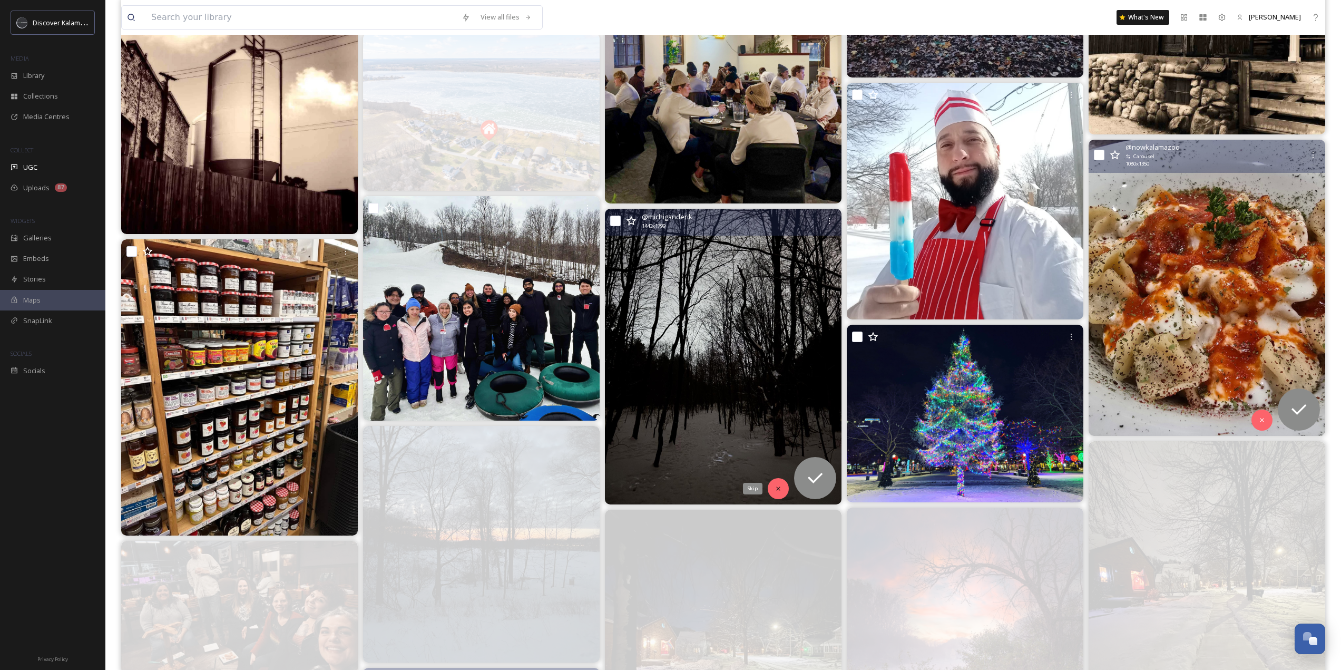
click at [781, 489] on icon at bounding box center [778, 488] width 7 height 7
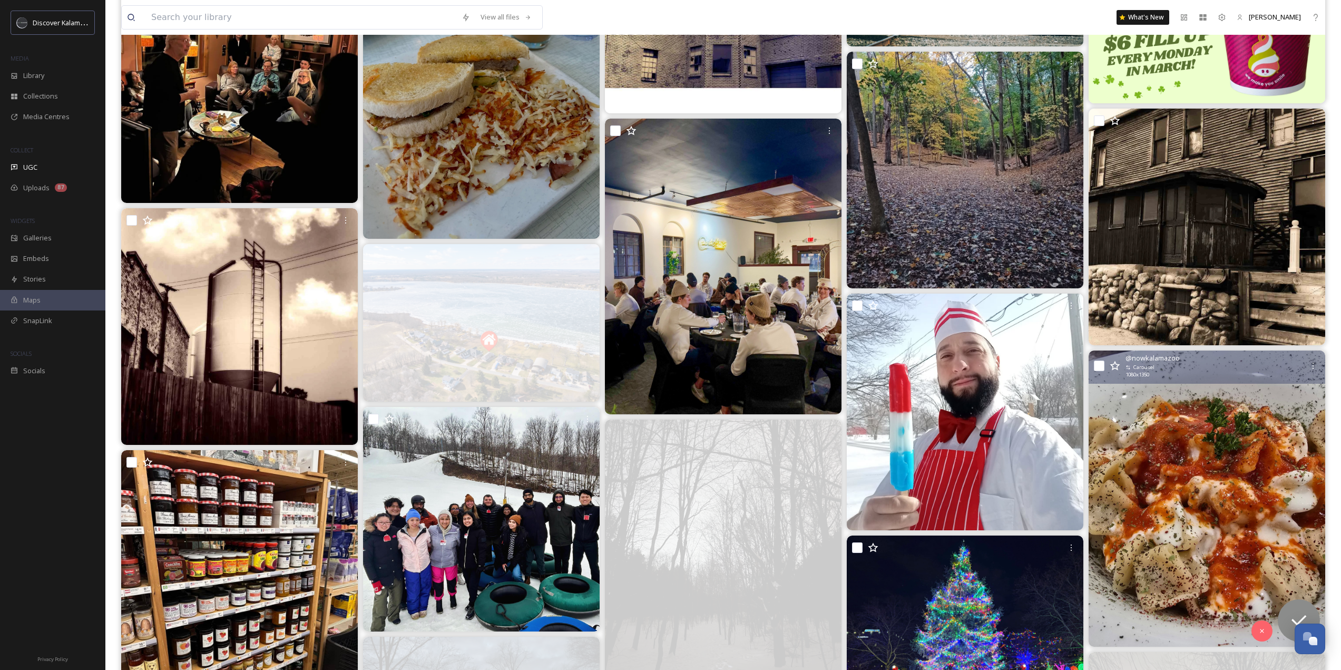
scroll to position [9539, 0]
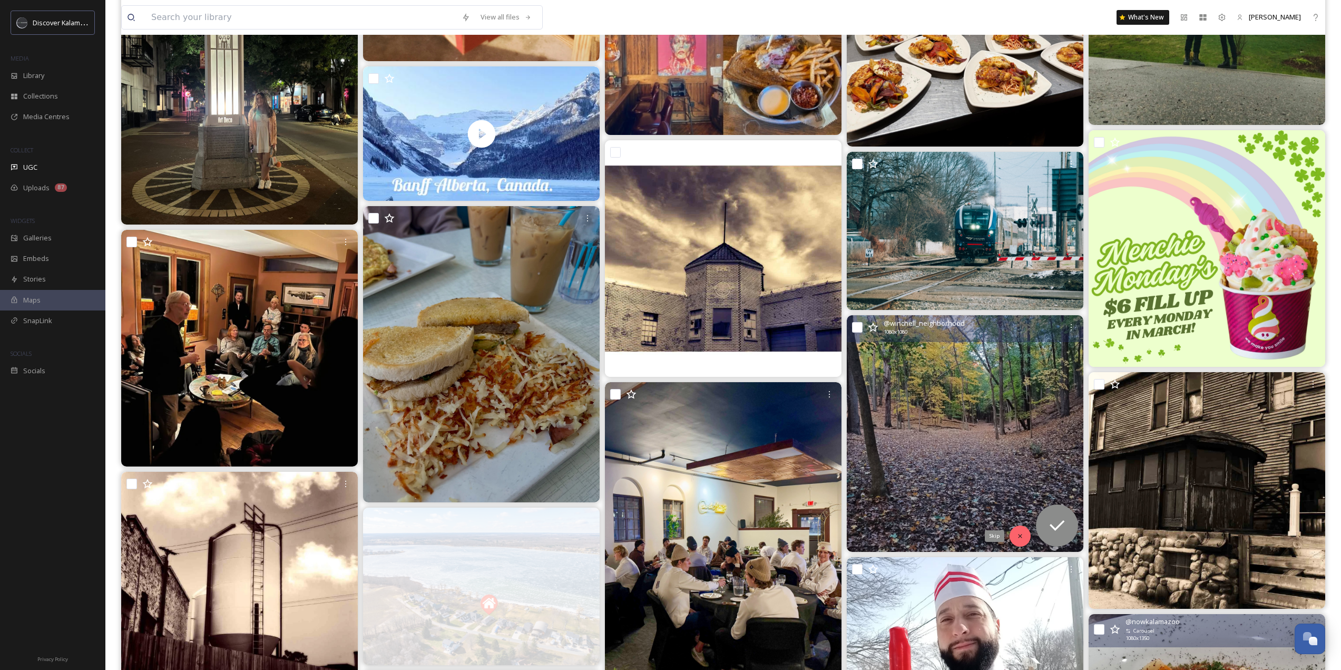
click at [1018, 535] on icon at bounding box center [1020, 535] width 7 height 7
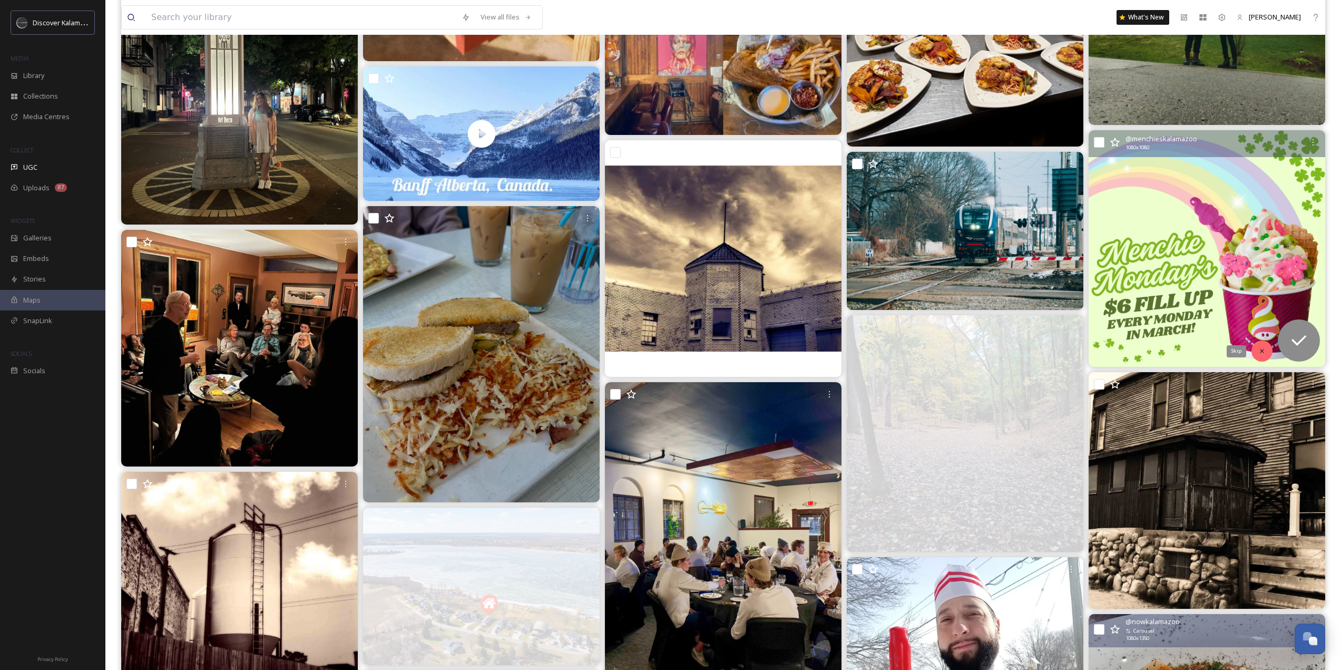
click at [1256, 355] on div "Skip" at bounding box center [1262, 350] width 21 height 21
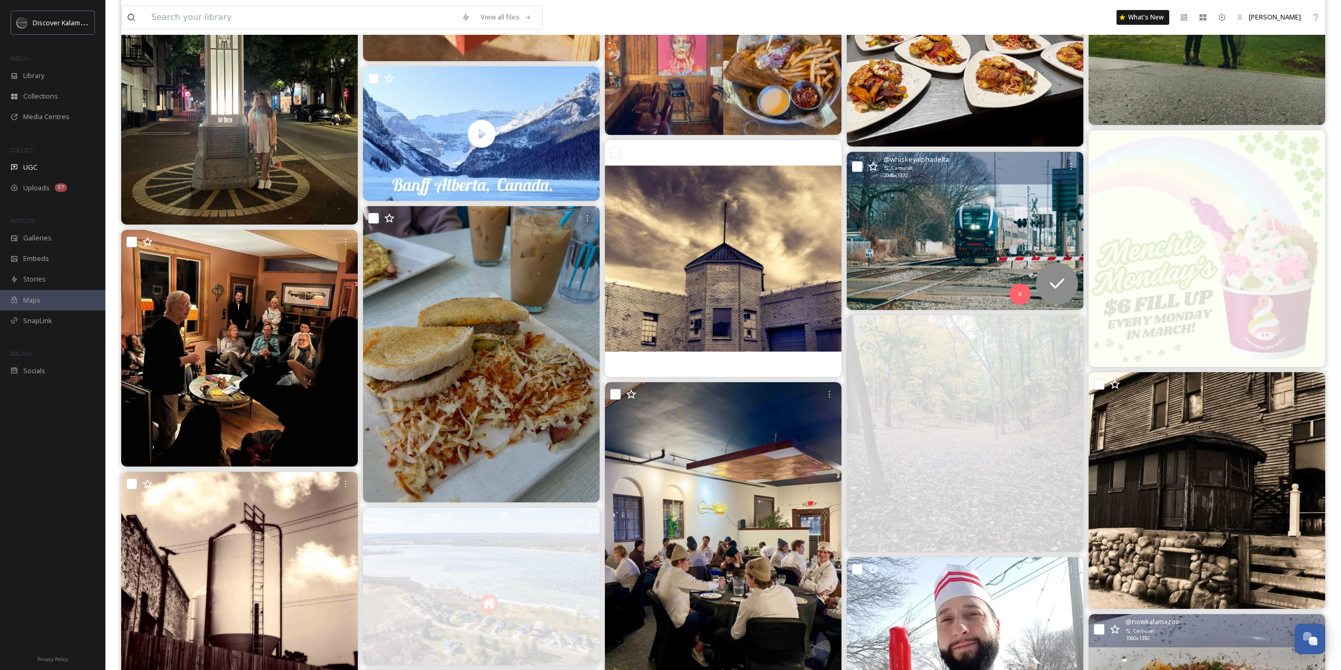
scroll to position [9381, 0]
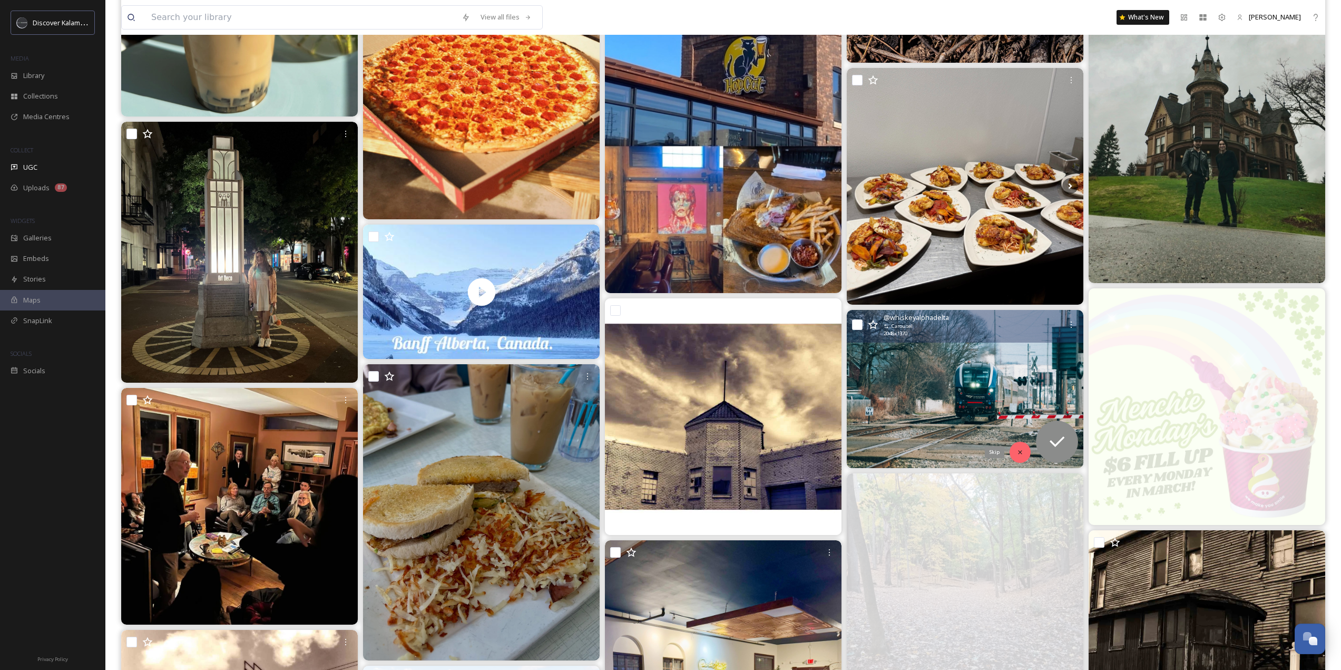
click at [1021, 449] on icon at bounding box center [1020, 452] width 7 height 7
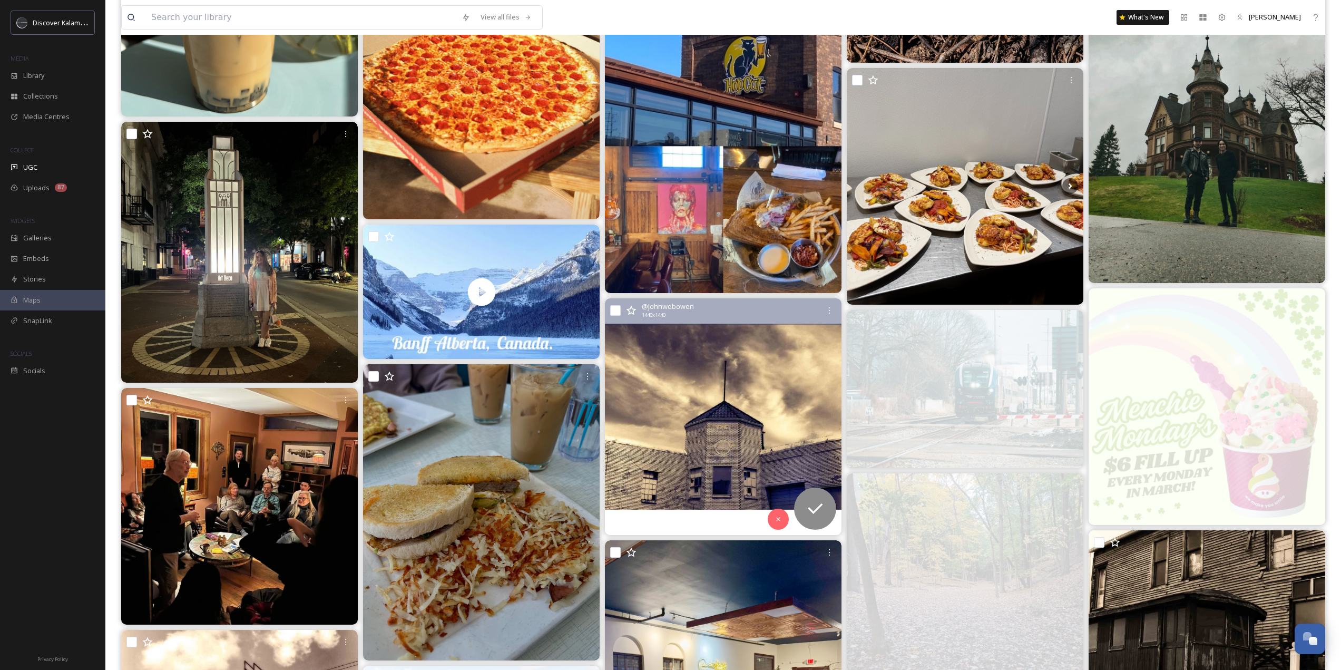
click at [771, 510] on img at bounding box center [723, 416] width 237 height 237
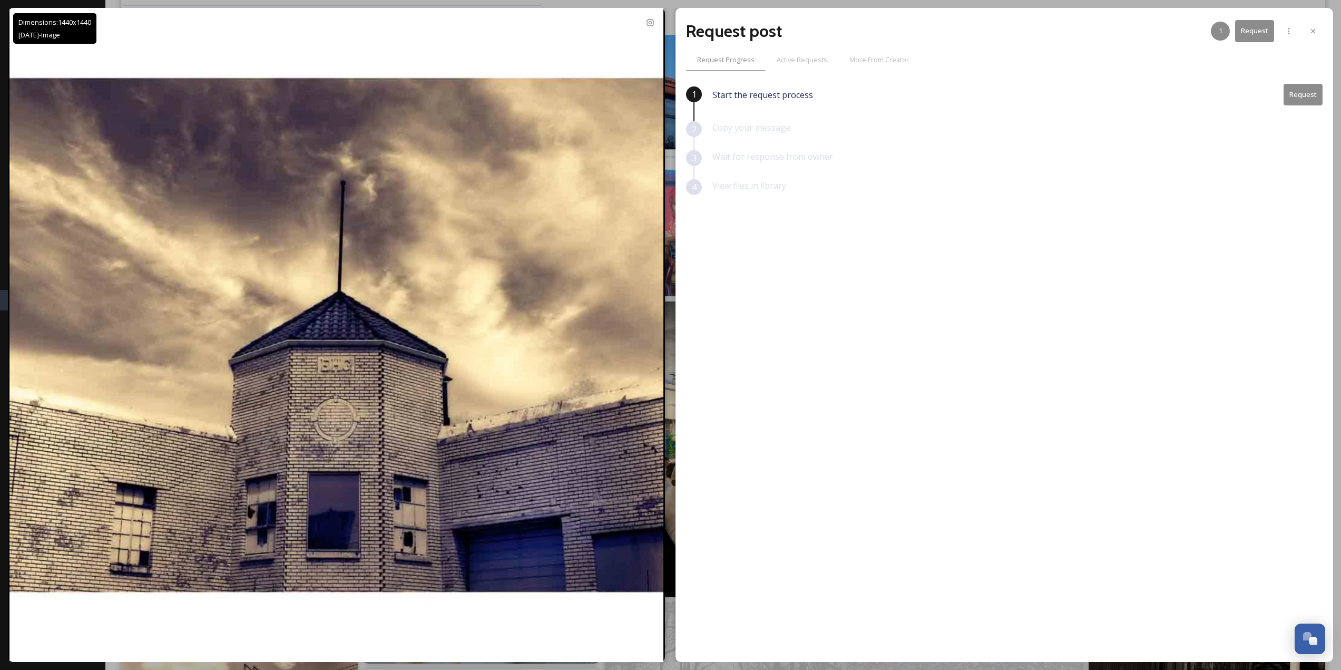
scroll to position [9276, 0]
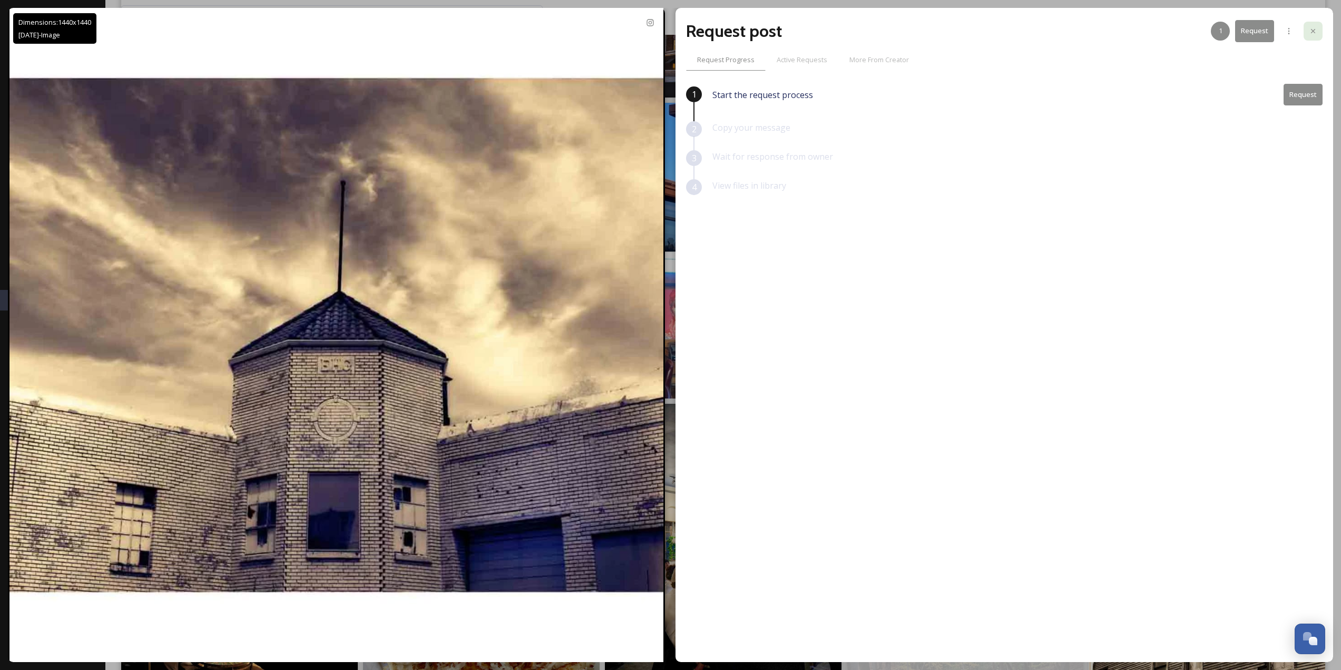
click at [1321, 22] on div at bounding box center [1313, 31] width 19 height 19
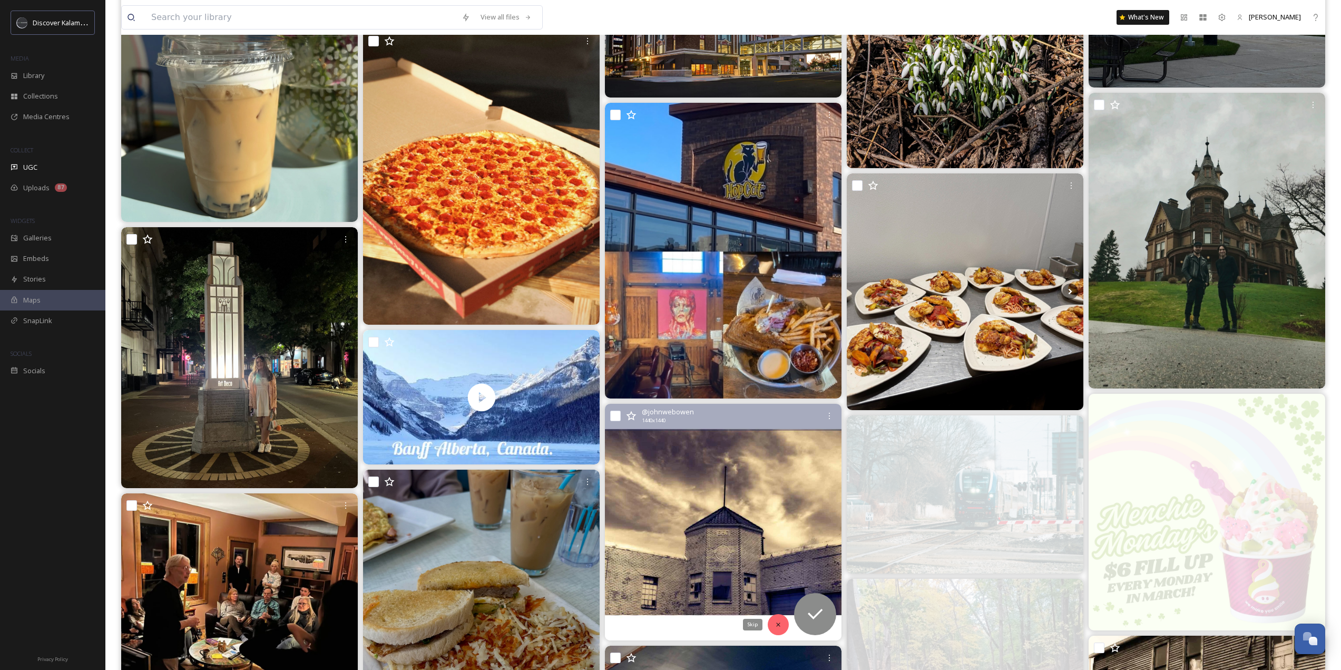
click at [778, 623] on icon at bounding box center [778, 624] width 7 height 7
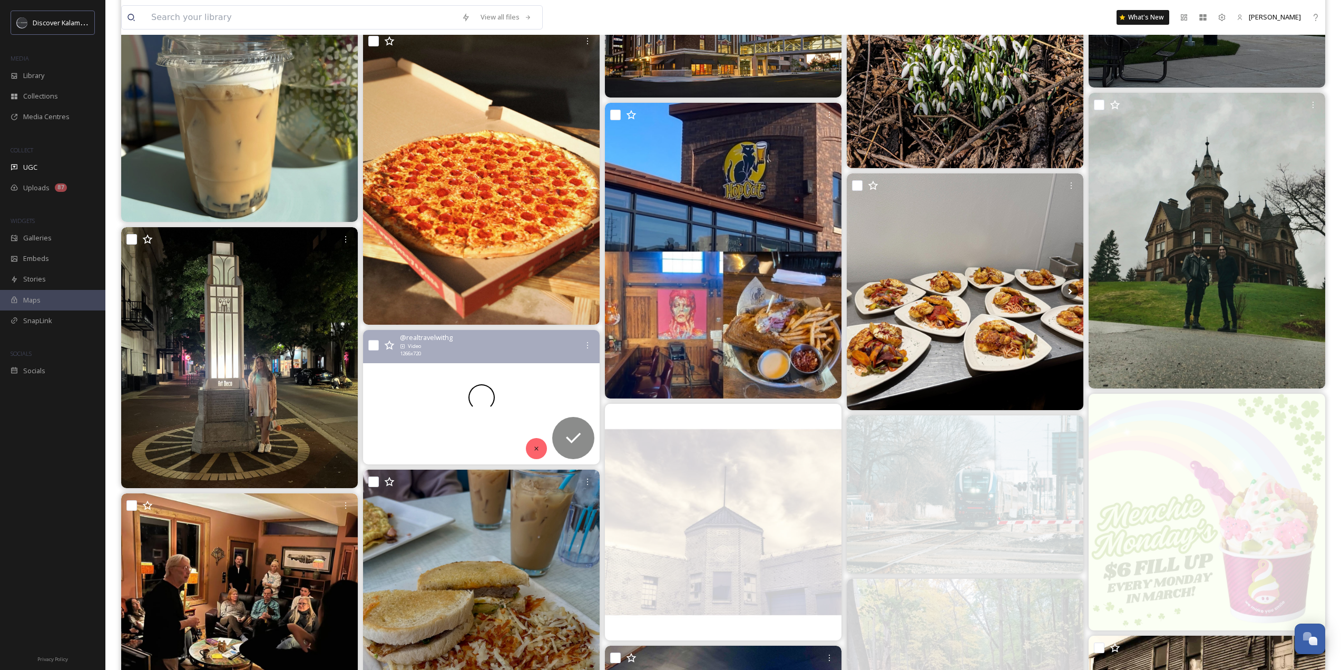
click at [542, 451] on div at bounding box center [536, 448] width 21 height 21
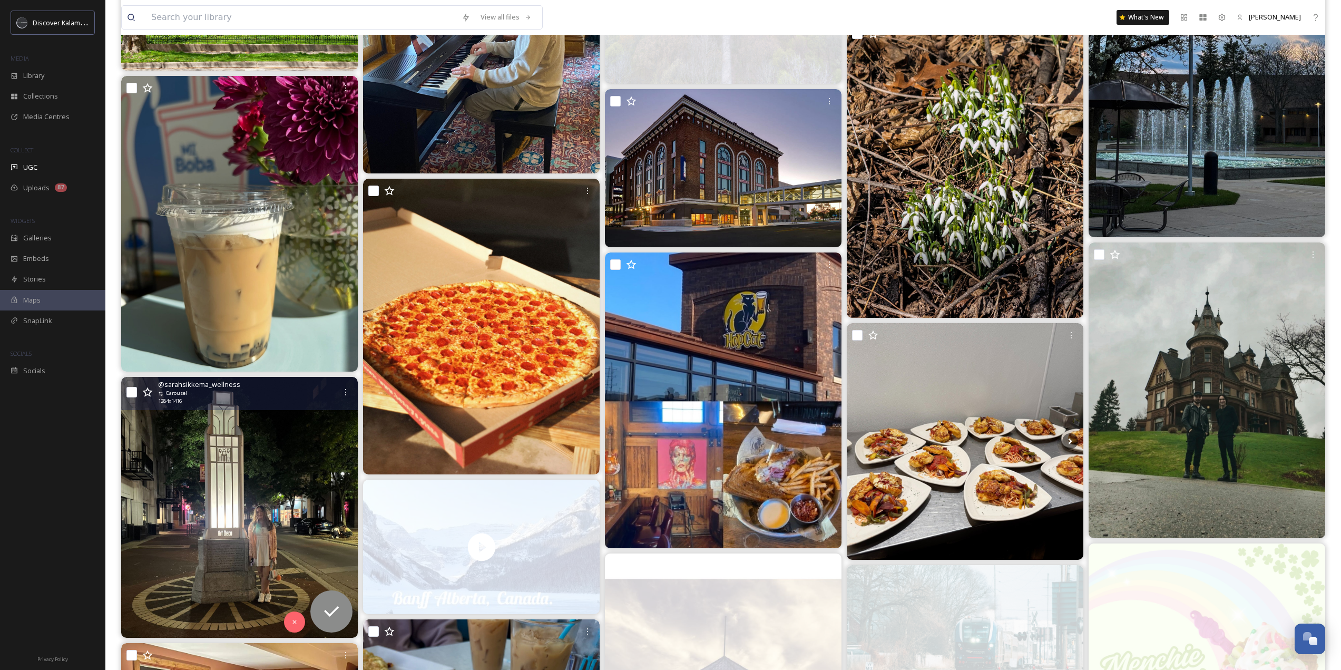
scroll to position [9065, 0]
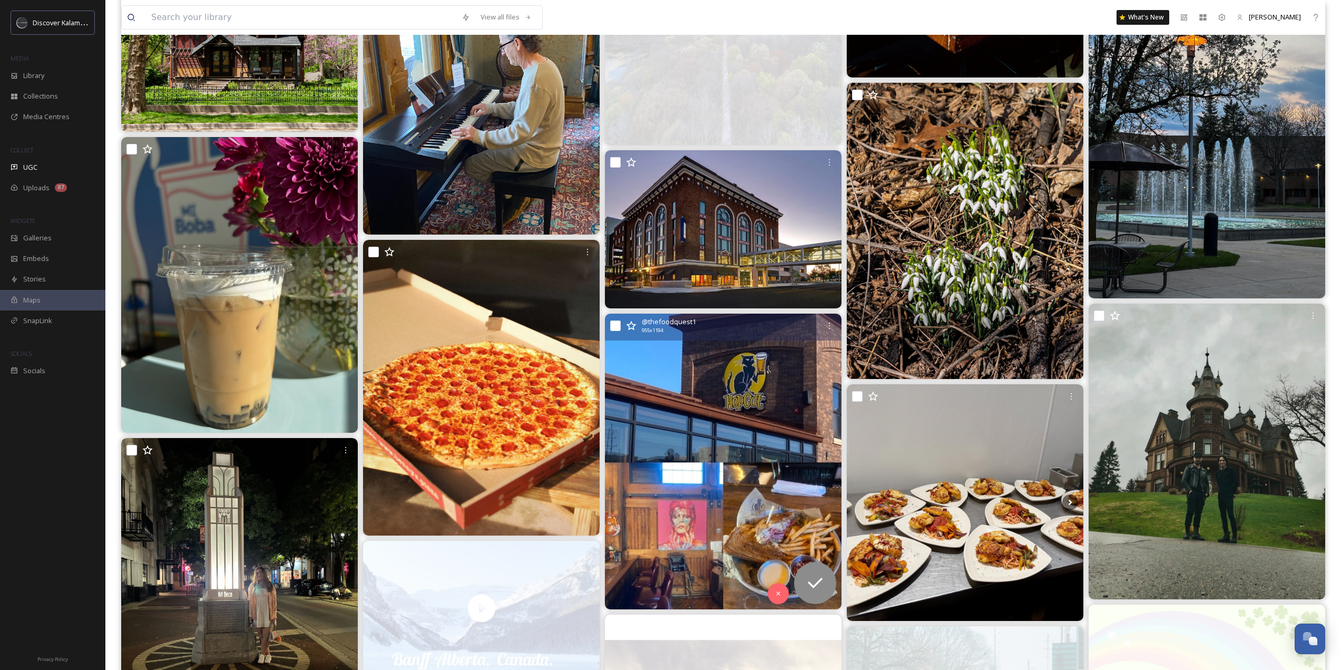
click at [771, 384] on img at bounding box center [723, 462] width 237 height 296
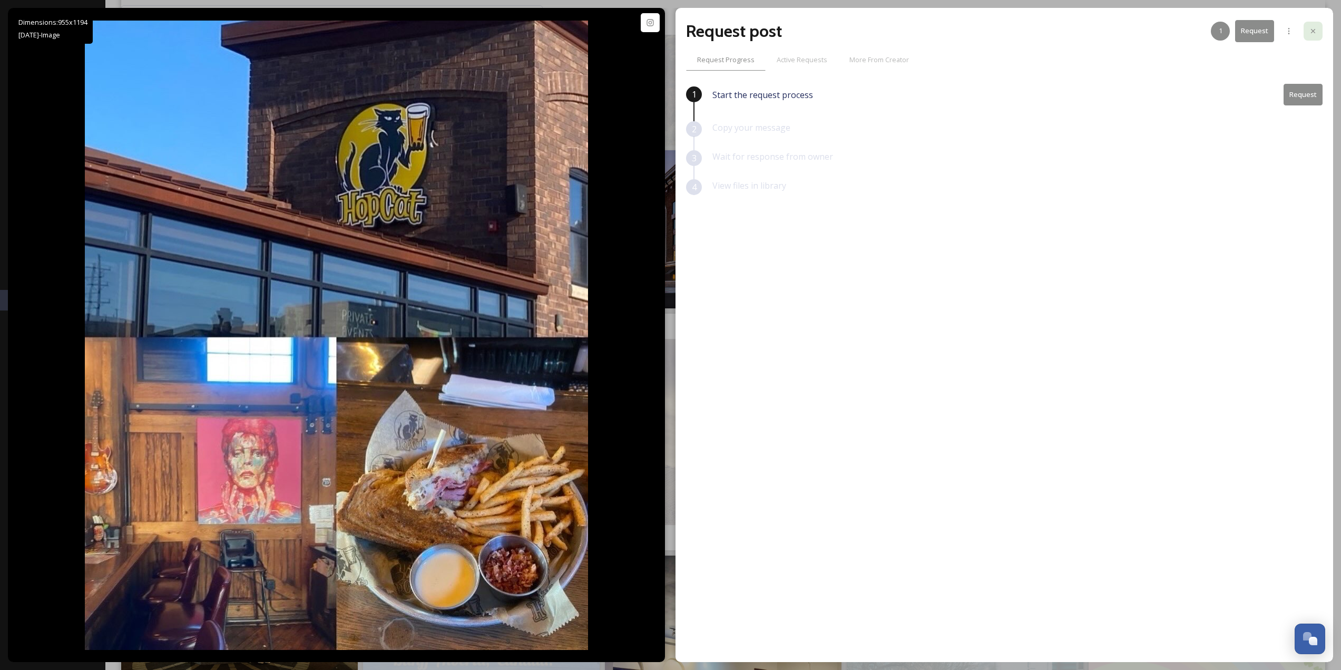
click at [1314, 33] on icon at bounding box center [1313, 31] width 8 height 8
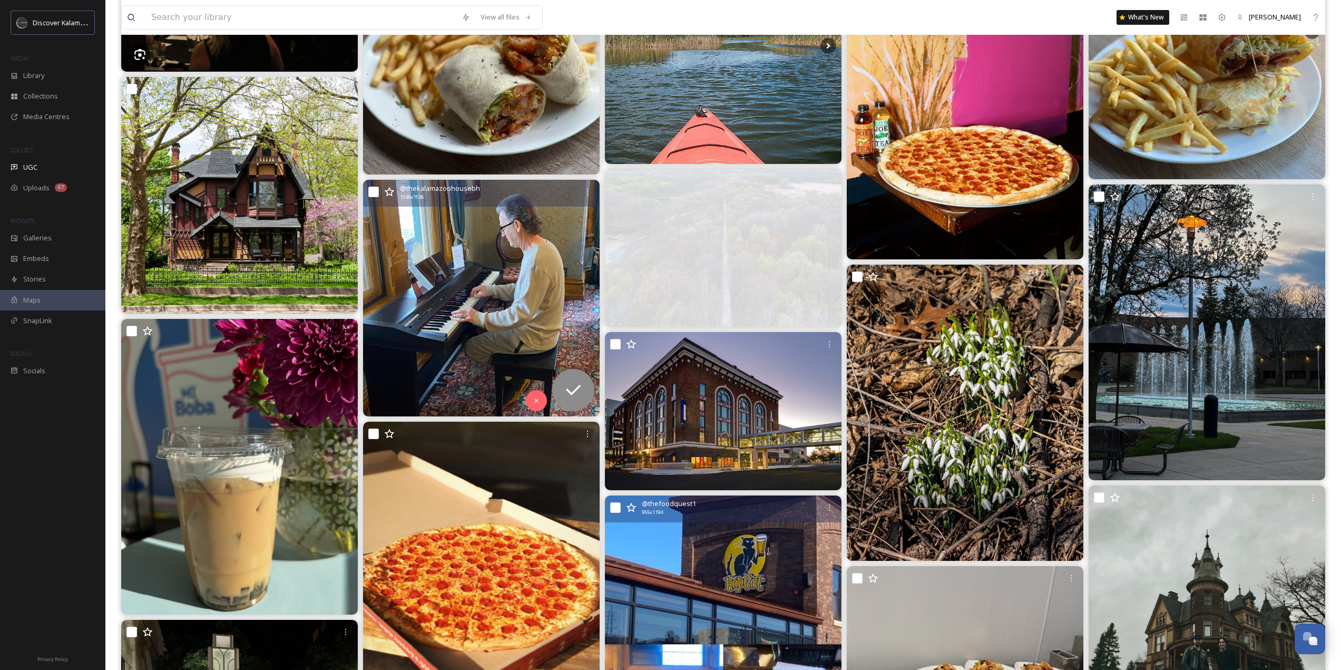
scroll to position [8802, 0]
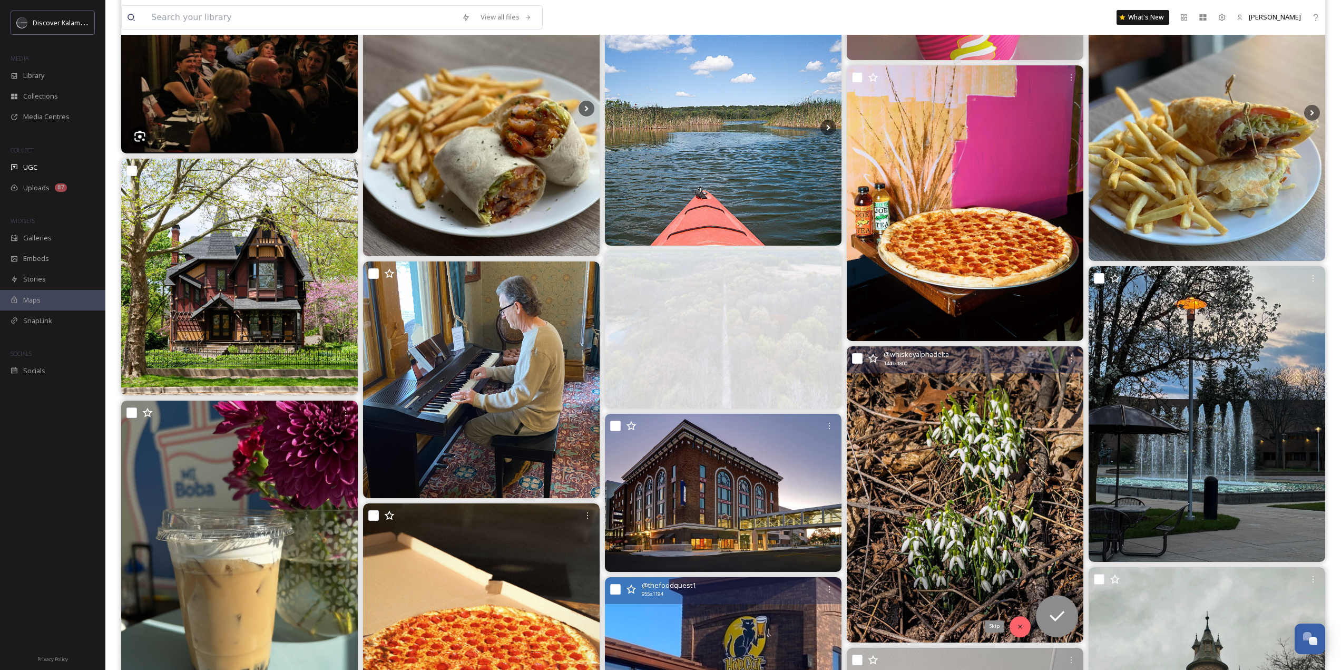
click at [1015, 628] on div "Skip" at bounding box center [1020, 626] width 21 height 21
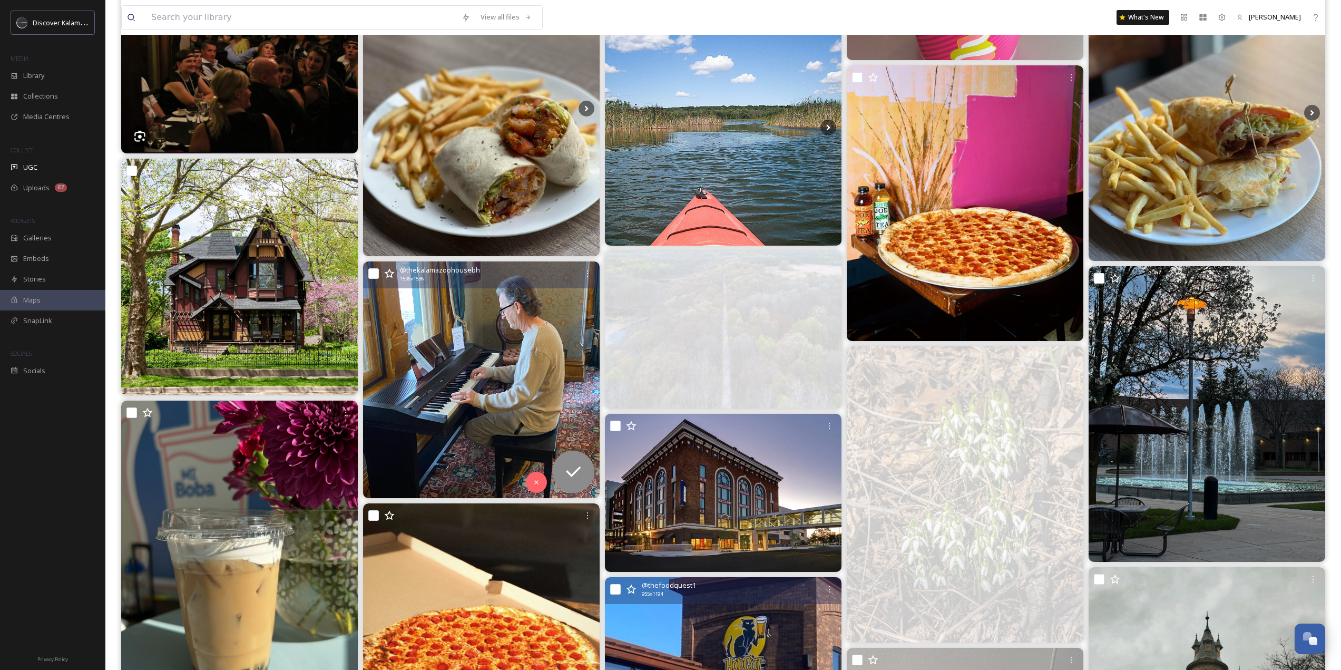
scroll to position [8380, 0]
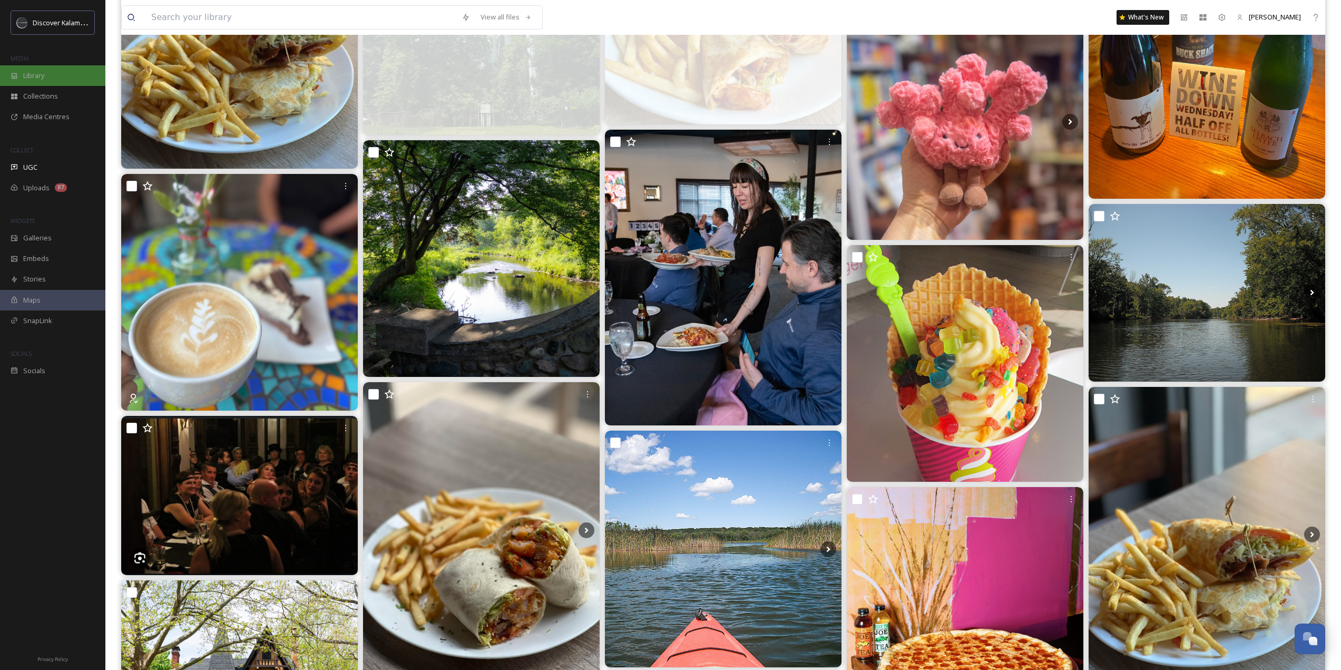
click at [34, 79] on span "Library" at bounding box center [33, 76] width 21 height 10
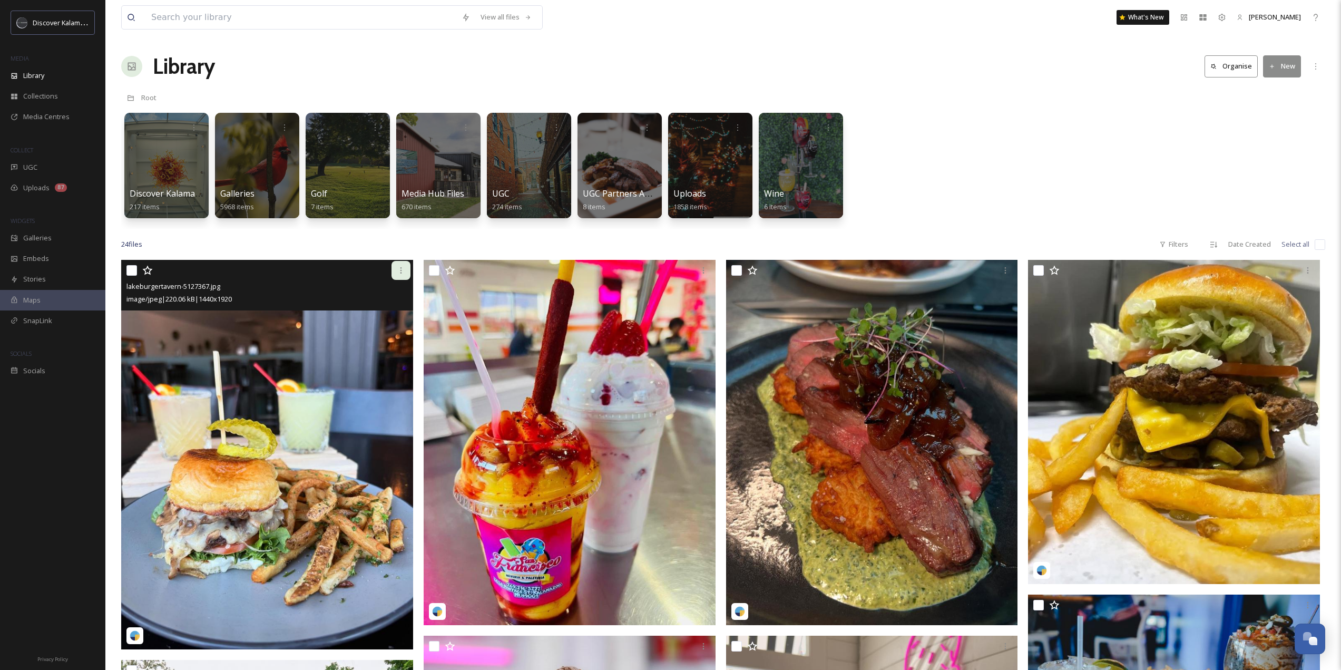
click at [405, 269] on icon at bounding box center [401, 270] width 8 height 8
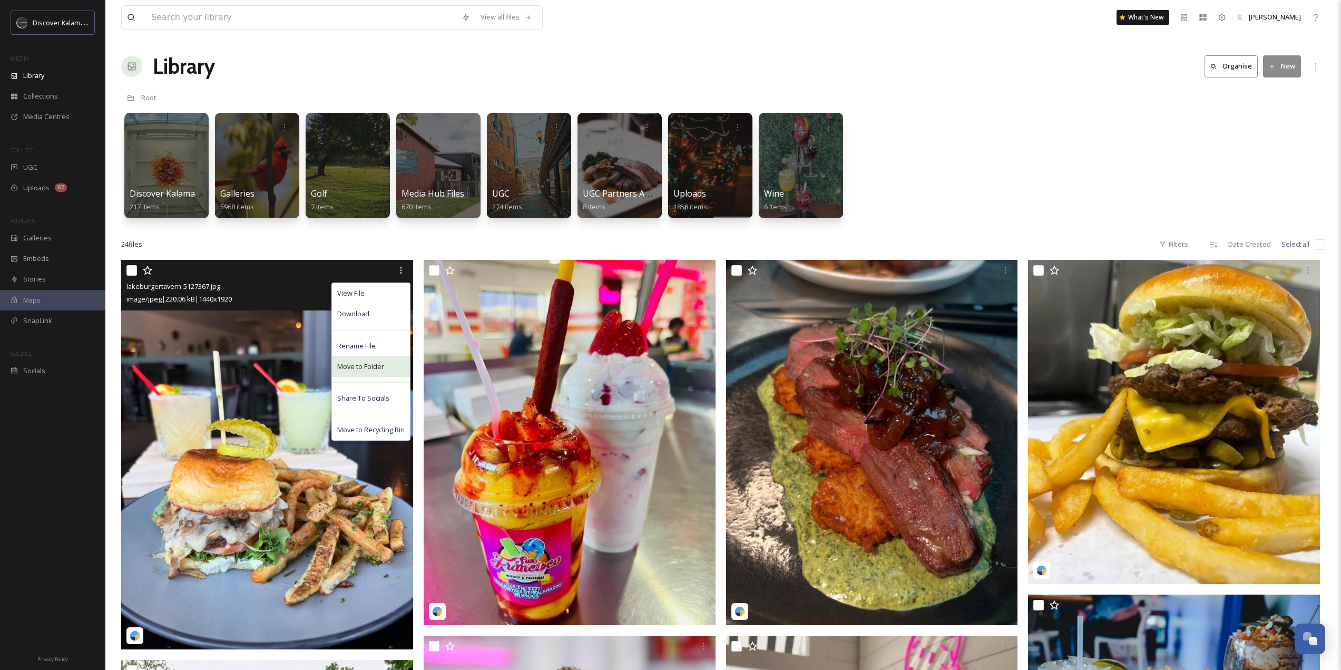
click at [380, 367] on span "Move to Folder" at bounding box center [360, 367] width 47 height 10
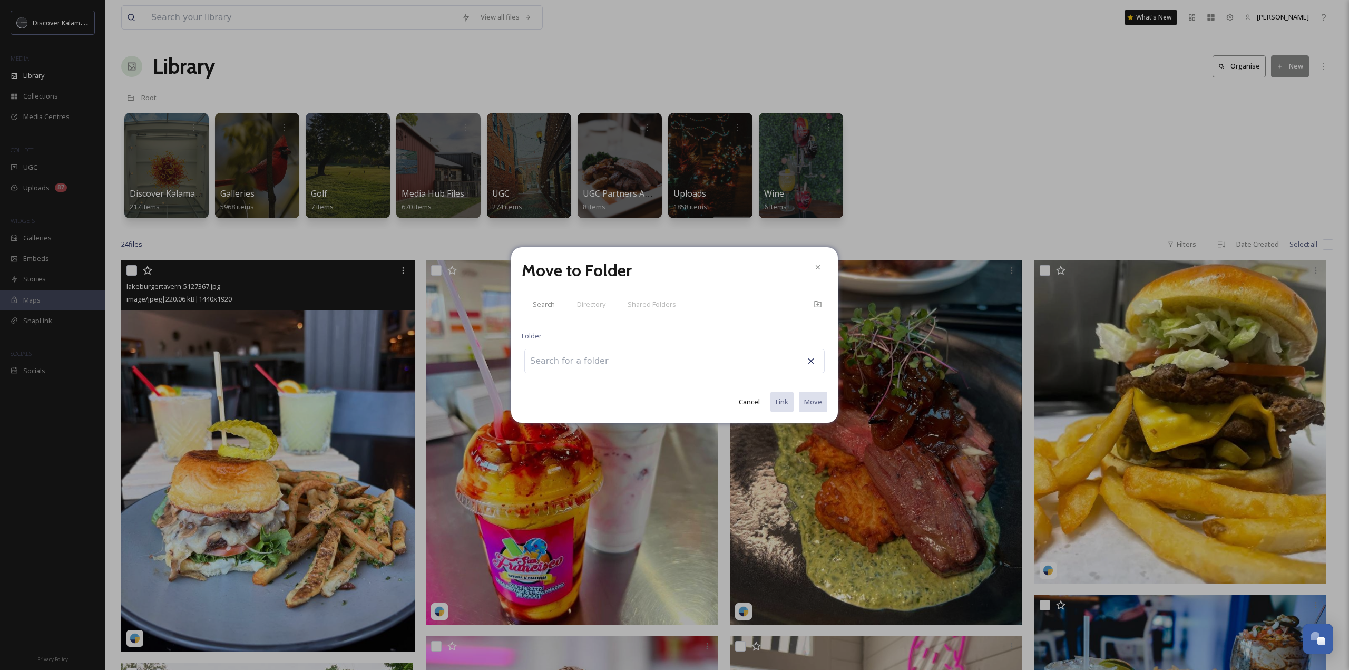
click at [591, 369] on input at bounding box center [583, 360] width 116 height 23
click at [611, 363] on input at bounding box center [583, 360] width 116 height 23
click at [592, 308] on span "Directory" at bounding box center [591, 304] width 28 height 10
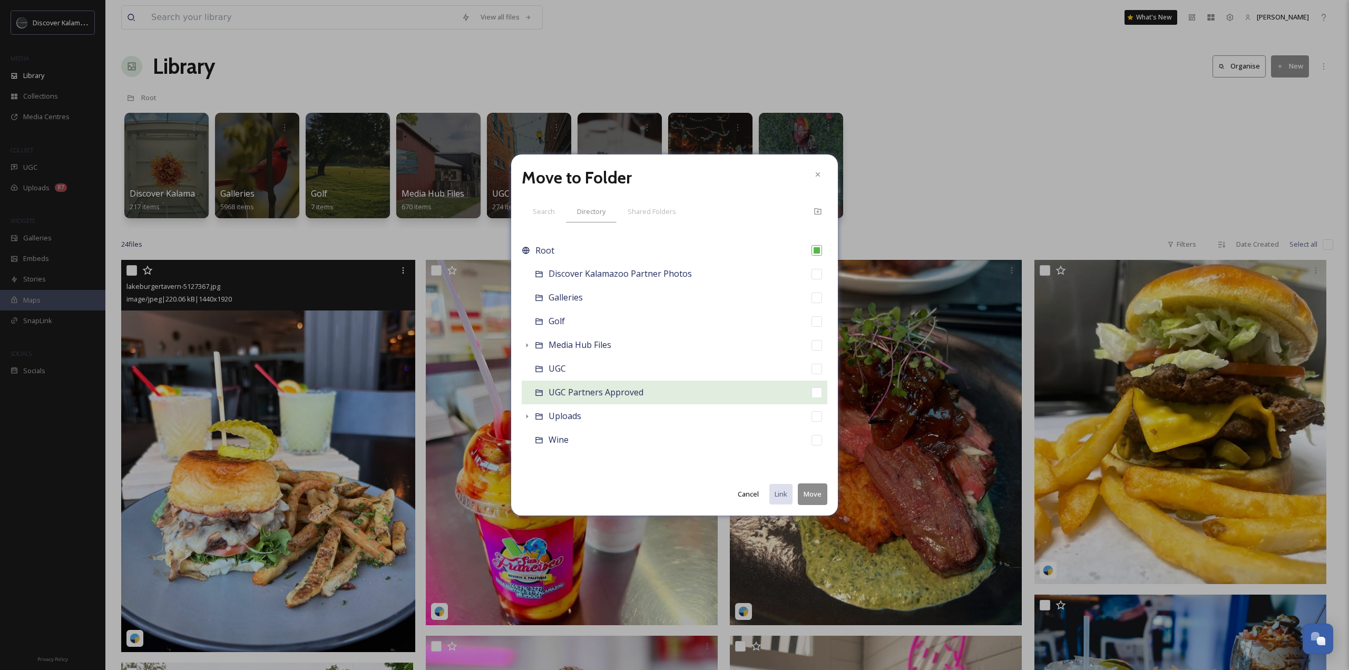
click at [607, 396] on span "UGC Partners Approved" at bounding box center [596, 392] width 95 height 12
checkbox input "false"
checkbox input "true"
click at [815, 498] on button "Move" at bounding box center [813, 494] width 30 height 22
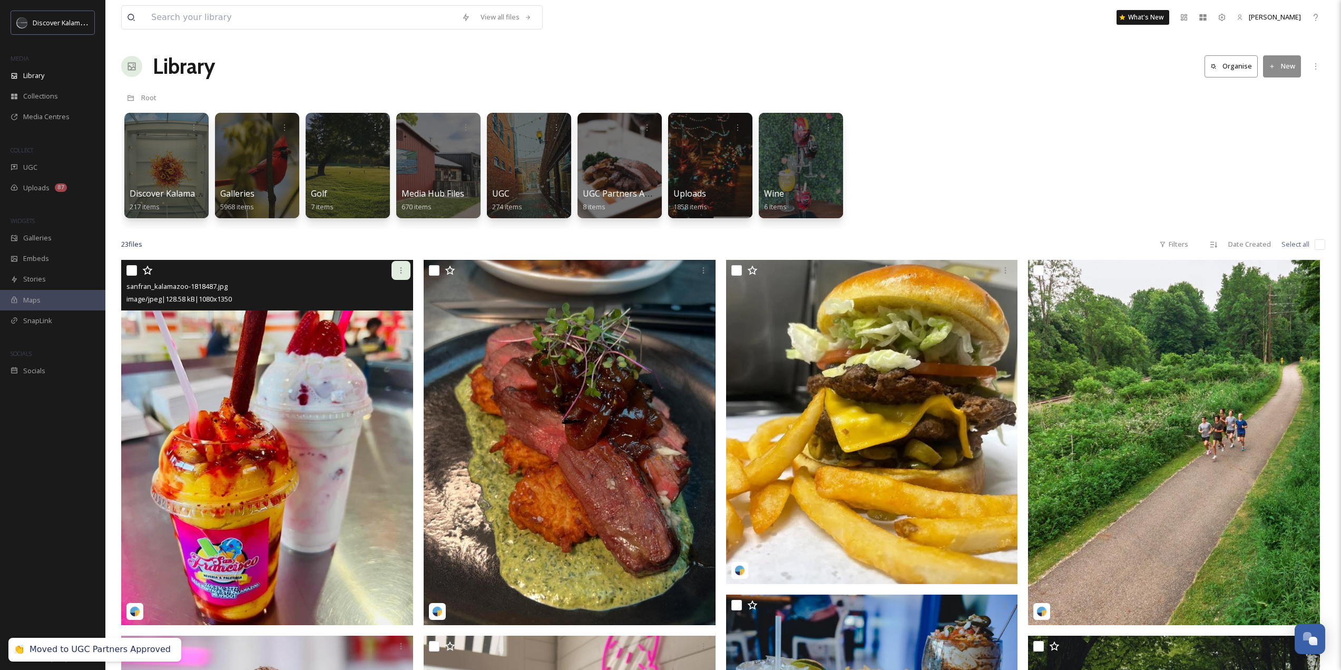
click at [399, 270] on icon at bounding box center [401, 270] width 8 height 8
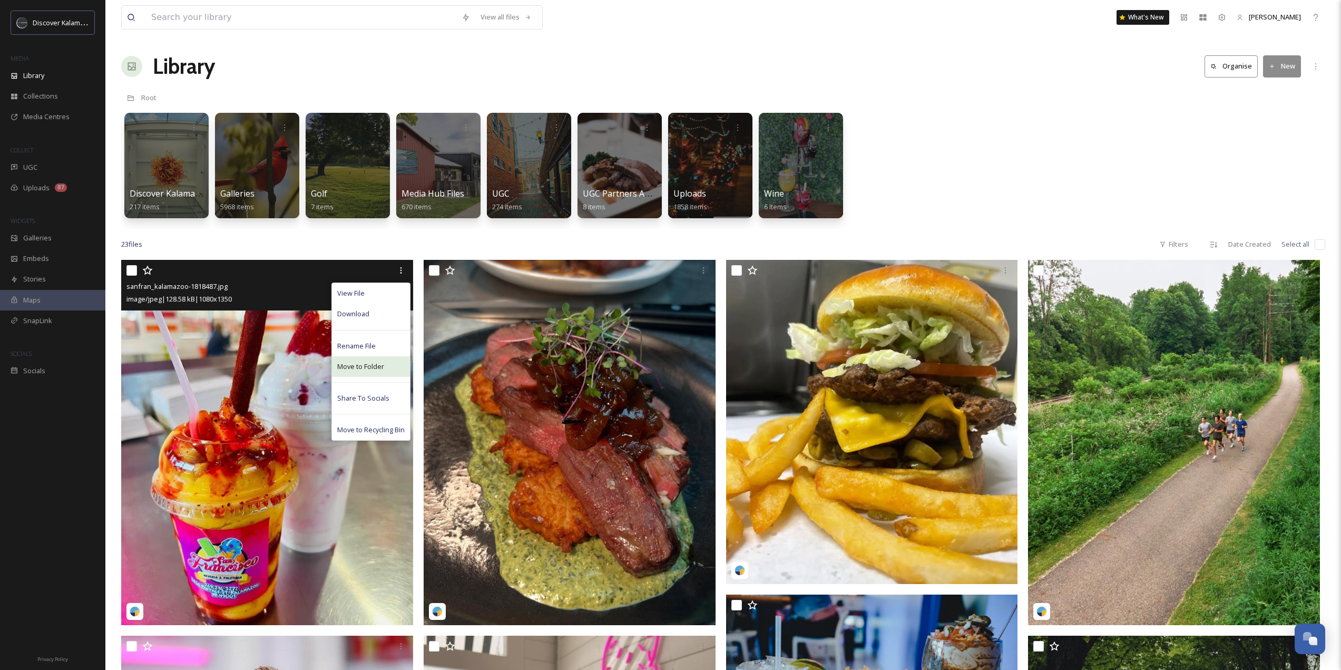
click at [367, 367] on span "Move to Folder" at bounding box center [360, 367] width 47 height 10
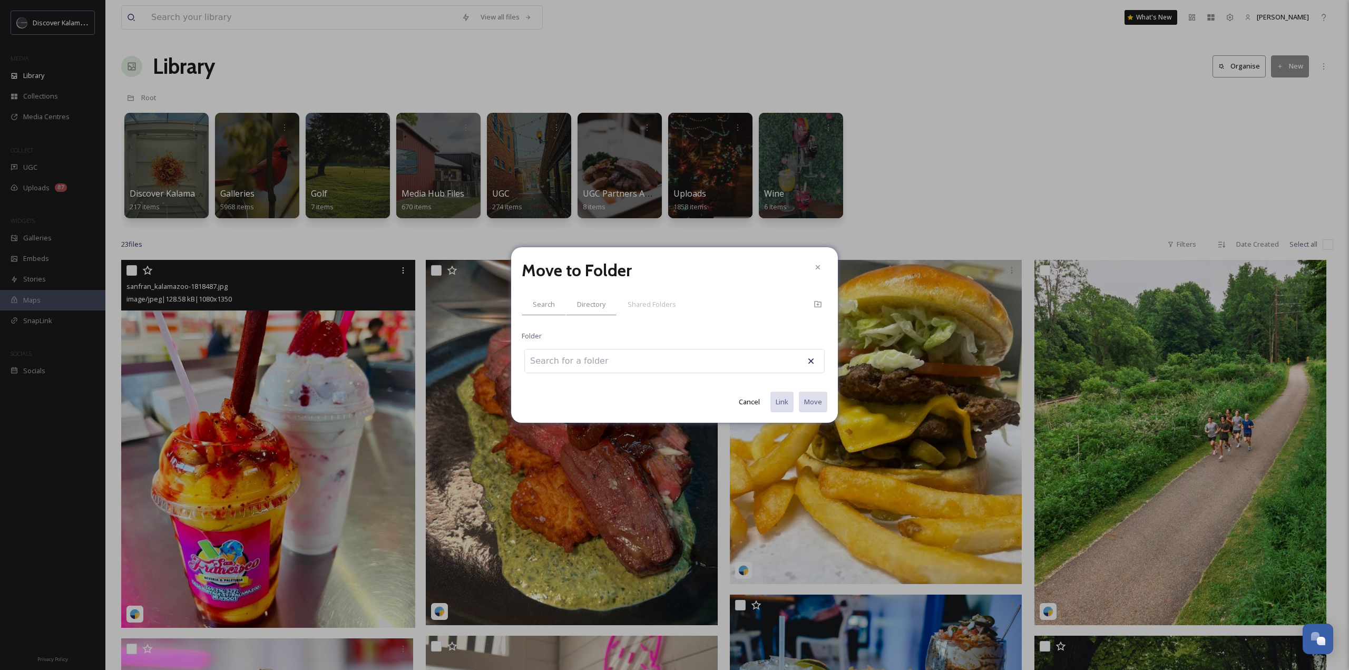
click at [598, 305] on span "Directory" at bounding box center [591, 304] width 28 height 10
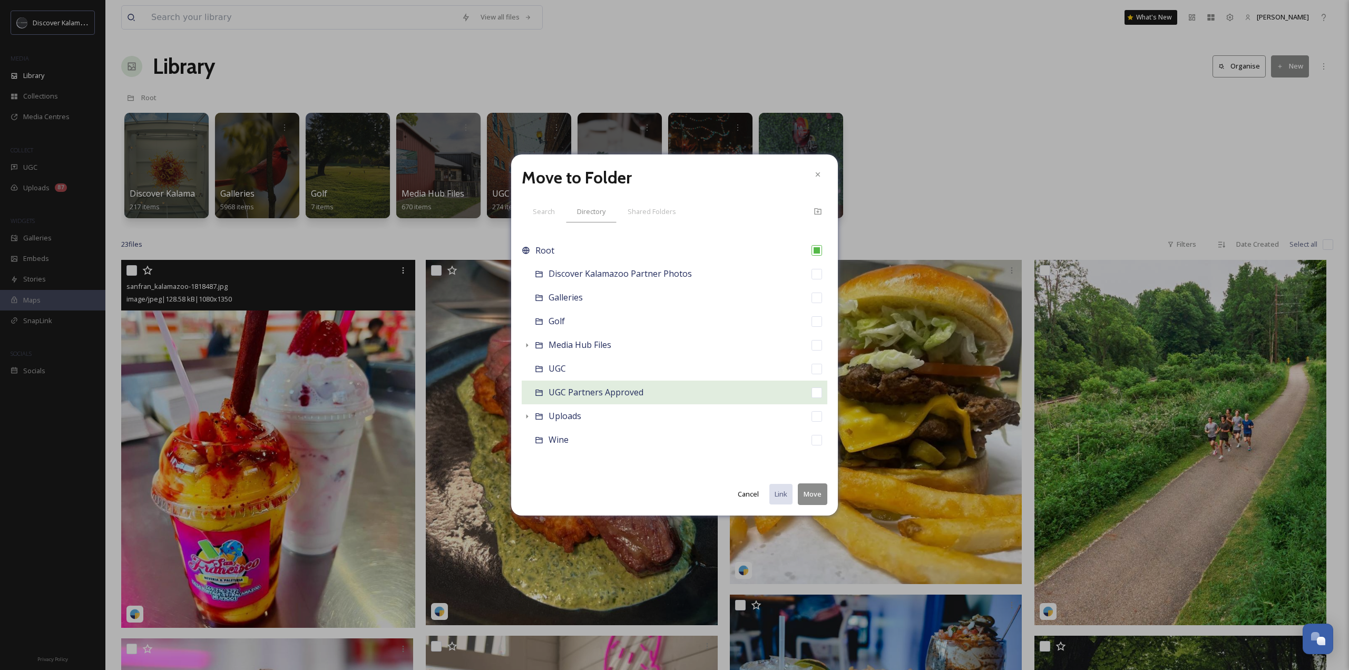
click at [818, 392] on input "checkbox" at bounding box center [817, 392] width 11 height 11
checkbox input "true"
checkbox input "false"
click at [817, 495] on button "Move" at bounding box center [813, 494] width 30 height 22
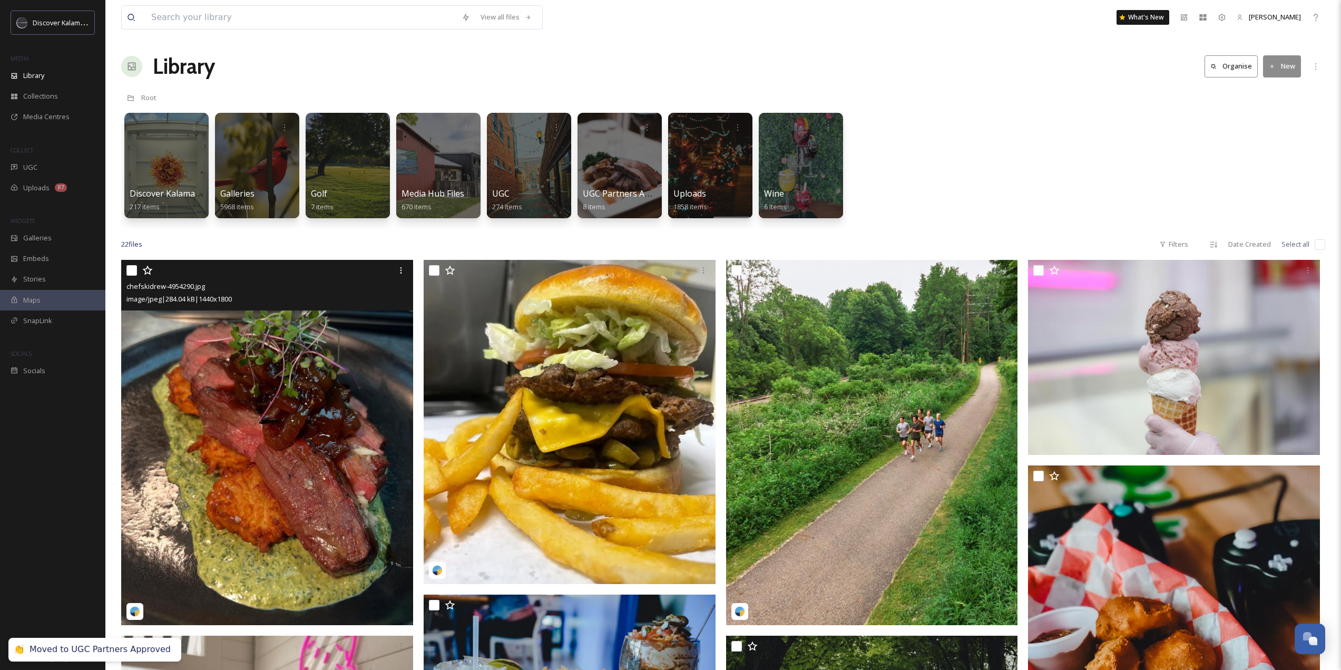
click at [135, 271] on input "checkbox" at bounding box center [131, 270] width 11 height 11
checkbox input "true"
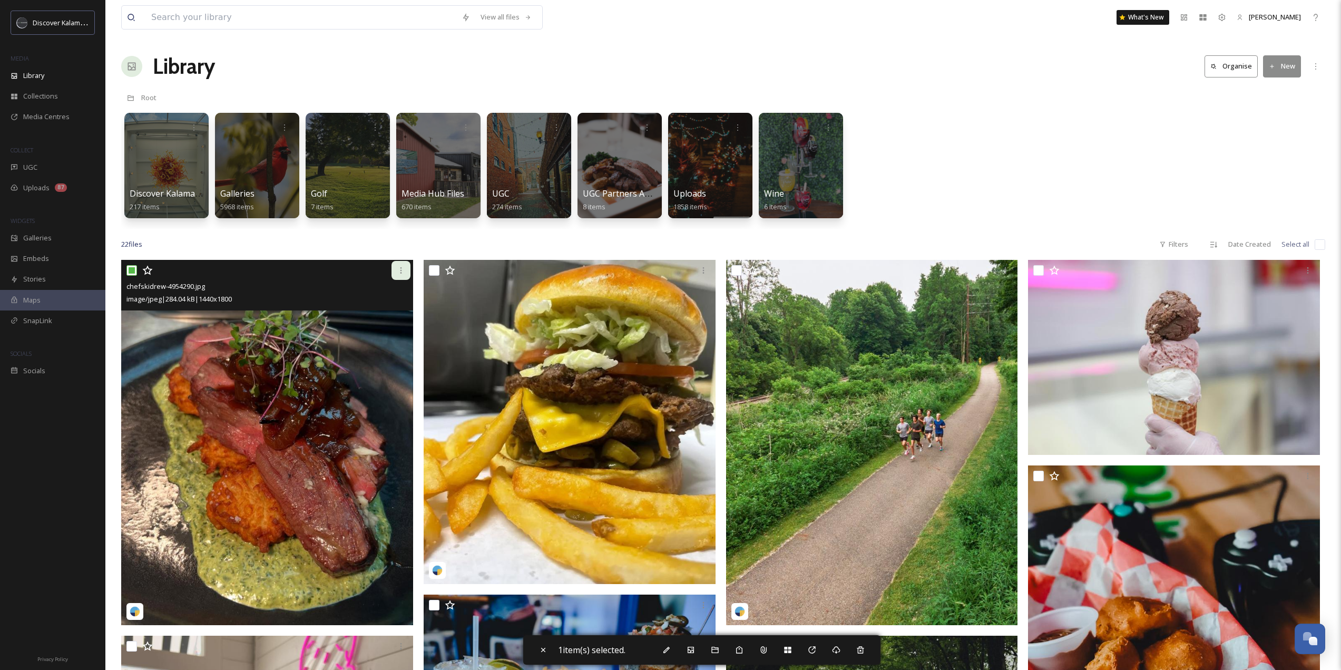
click at [401, 269] on icon at bounding box center [401, 270] width 8 height 8
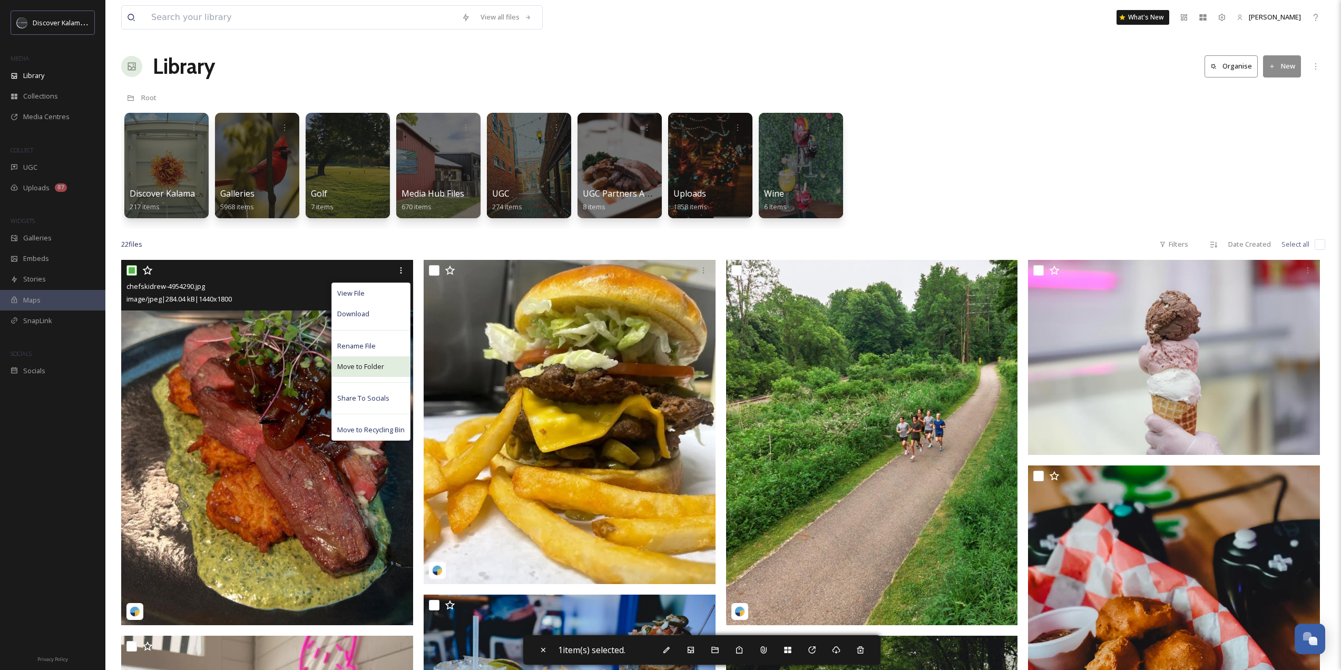
click at [369, 370] on span "Move to Folder" at bounding box center [360, 367] width 47 height 10
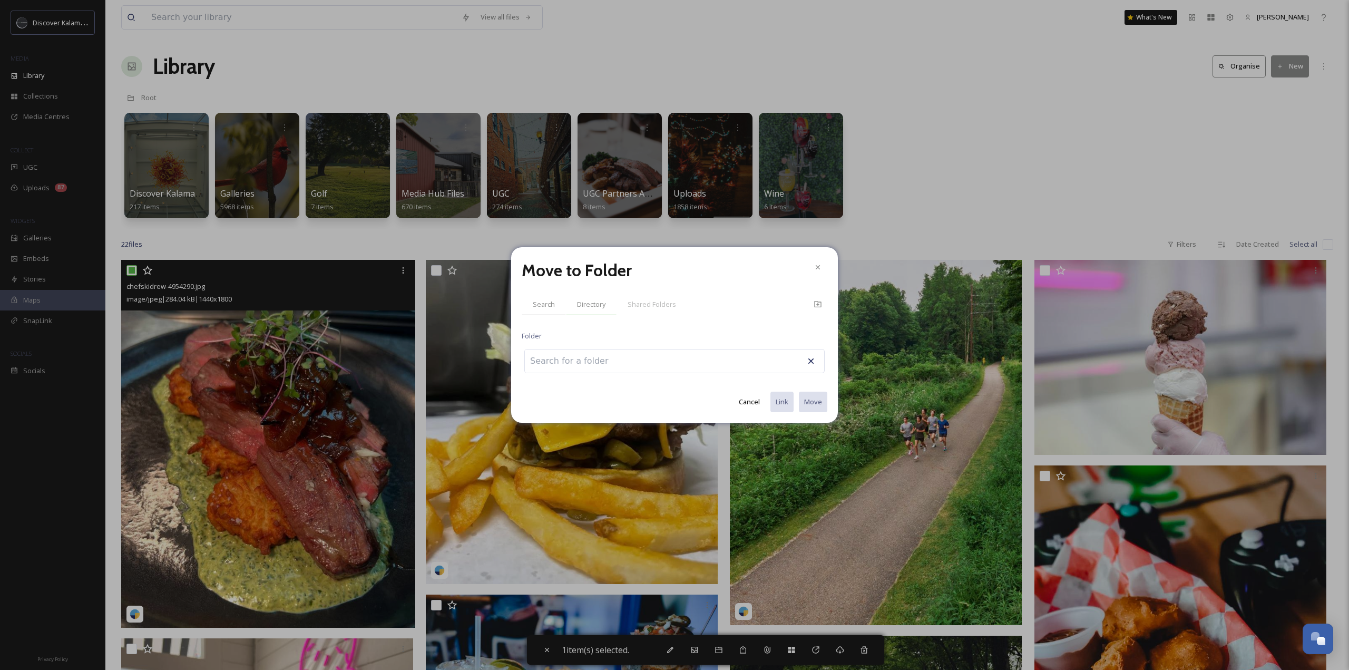
click at [597, 299] on span "Directory" at bounding box center [591, 304] width 28 height 10
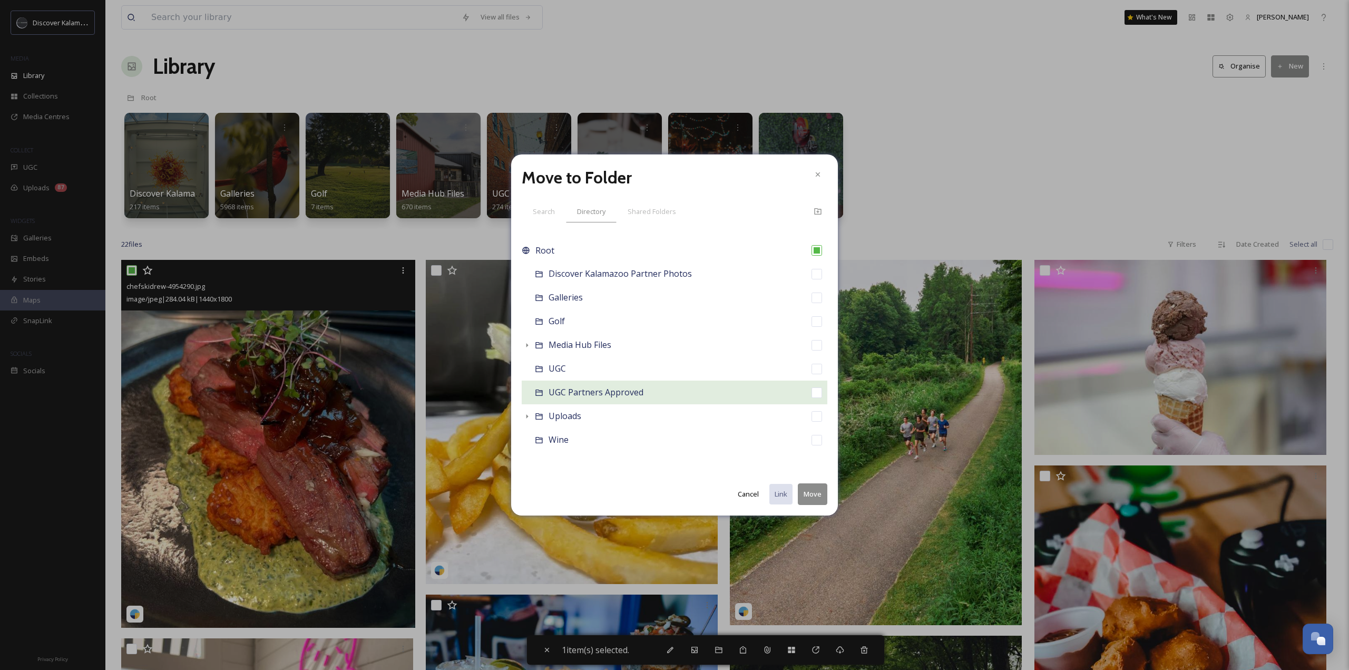
click at [687, 388] on div "UGC Partners Approved" at bounding box center [675, 393] width 306 height 24
checkbox input "false"
checkbox input "true"
click at [820, 496] on button "Move" at bounding box center [813, 494] width 30 height 22
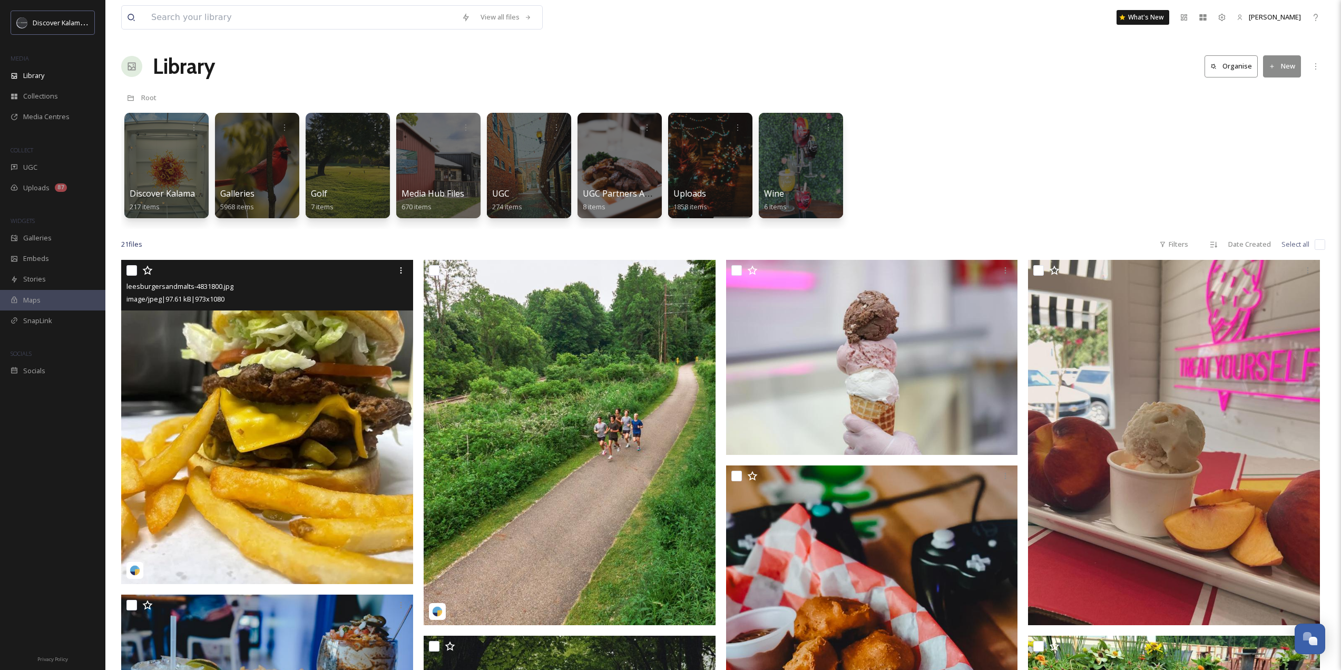
click at [133, 271] on input "checkbox" at bounding box center [131, 270] width 11 height 11
checkbox input "true"
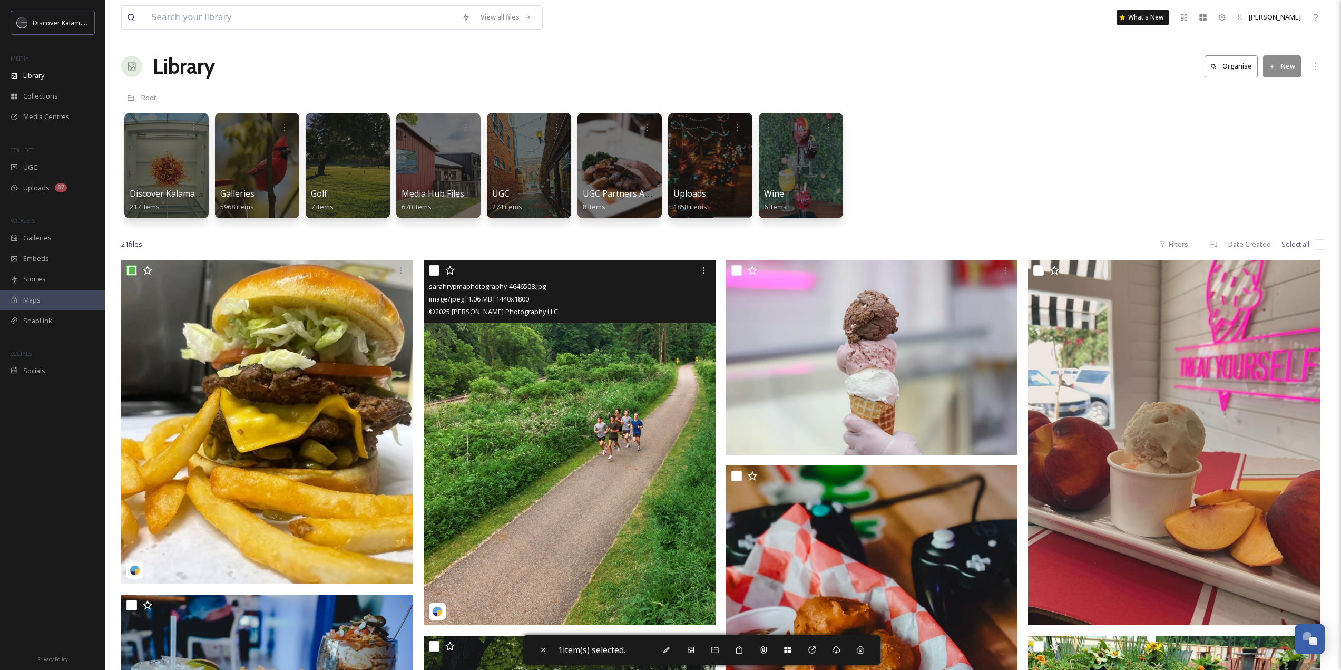
click at [435, 271] on input "checkbox" at bounding box center [434, 270] width 11 height 11
checkbox input "true"
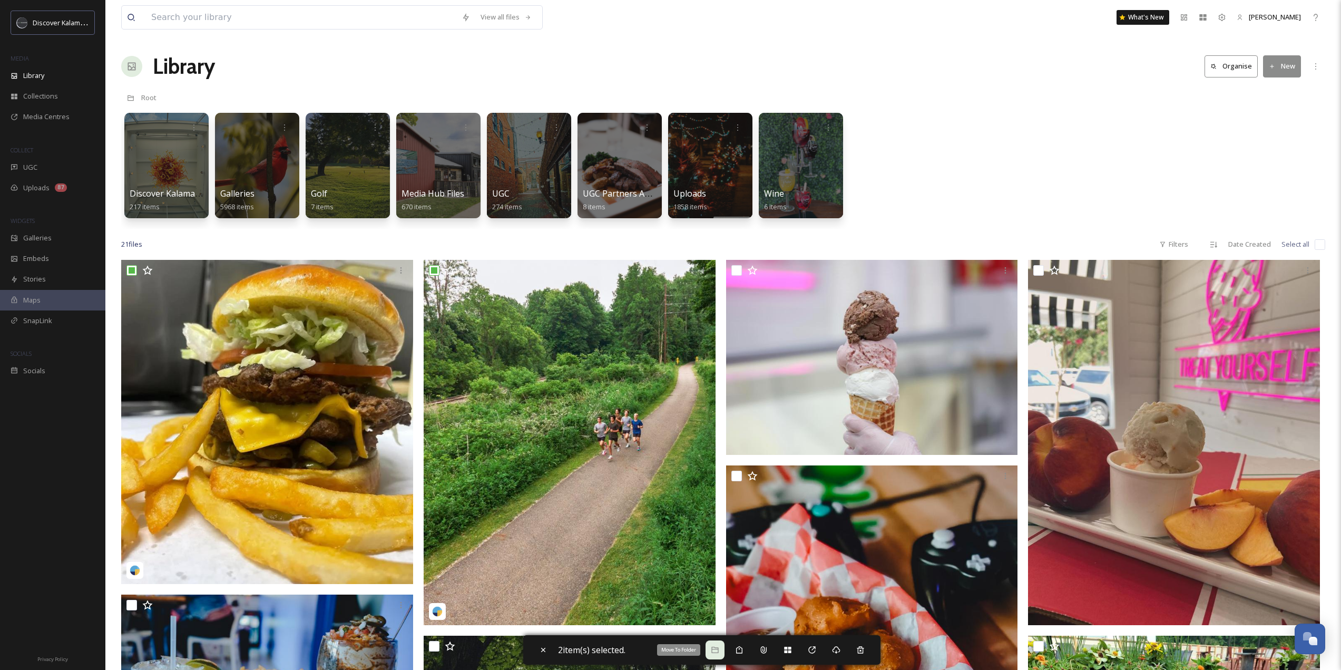
click at [717, 655] on div "Move To Folder" at bounding box center [715, 649] width 19 height 19
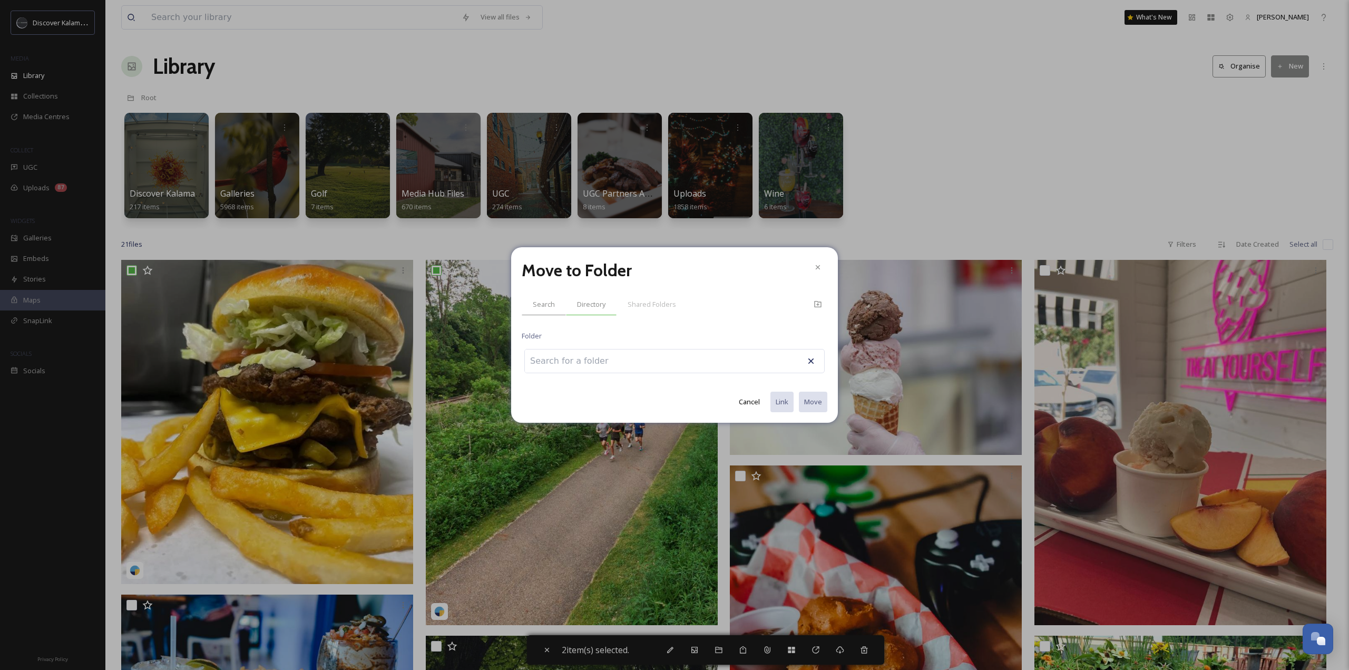
click at [595, 306] on span "Directory" at bounding box center [591, 304] width 28 height 10
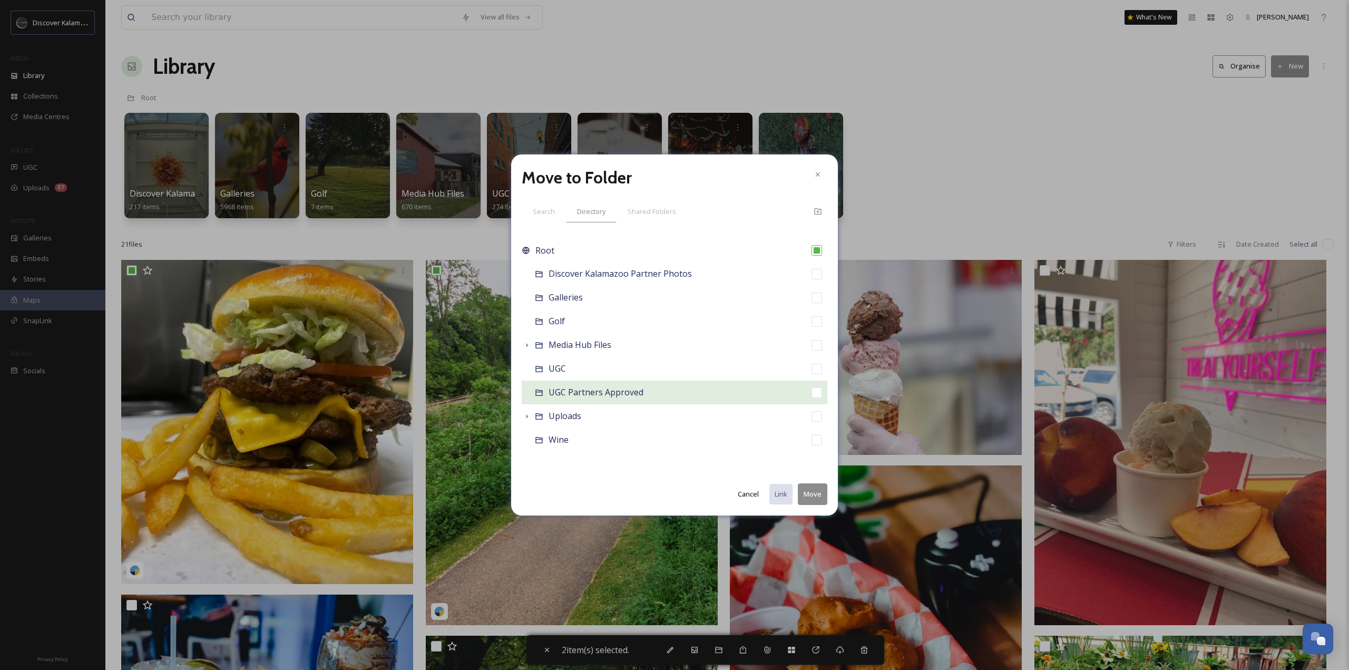
click at [817, 395] on input "checkbox" at bounding box center [817, 392] width 11 height 11
checkbox input "true"
checkbox input "false"
click at [816, 496] on button "Move" at bounding box center [813, 494] width 30 height 22
